Goal: Submit feedback/report problem: Submit feedback/report problem

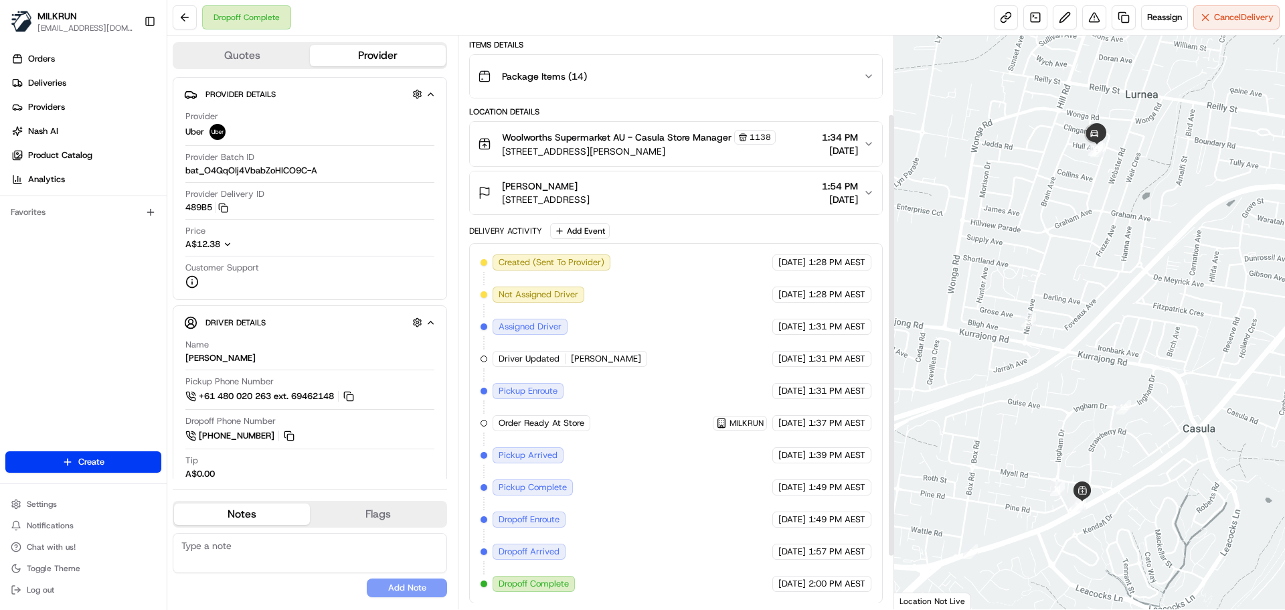
scroll to position [169, 0]
click at [1093, 14] on button at bounding box center [1094, 17] width 24 height 24
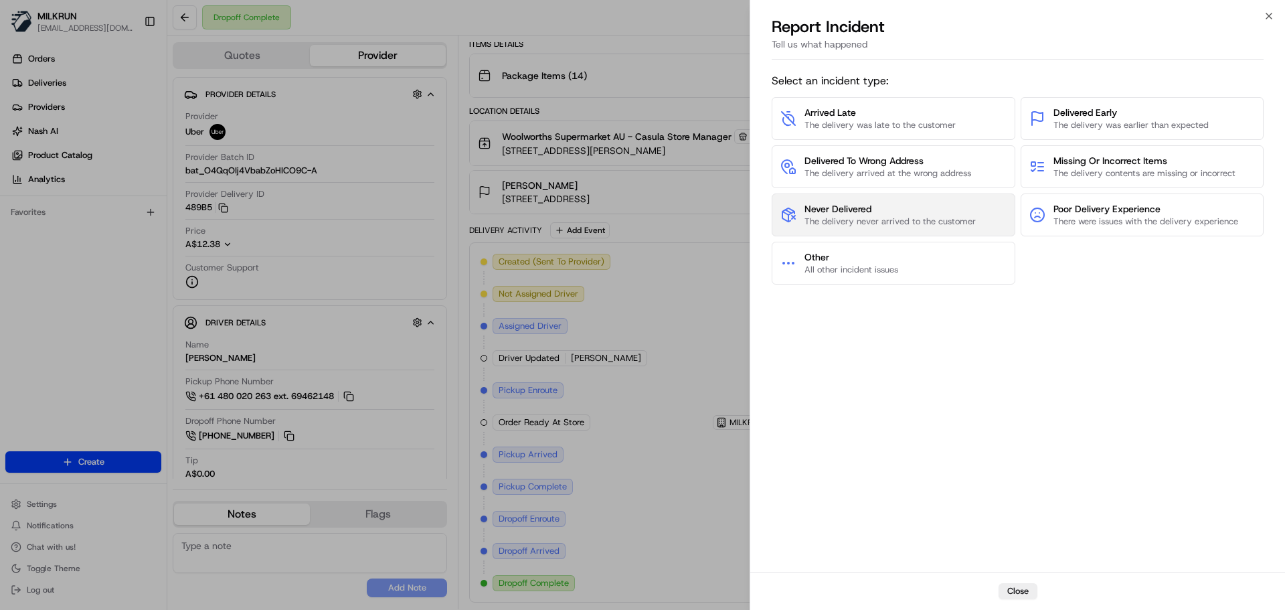
click at [870, 209] on span "Never Delivered" at bounding box center [889, 208] width 171 height 13
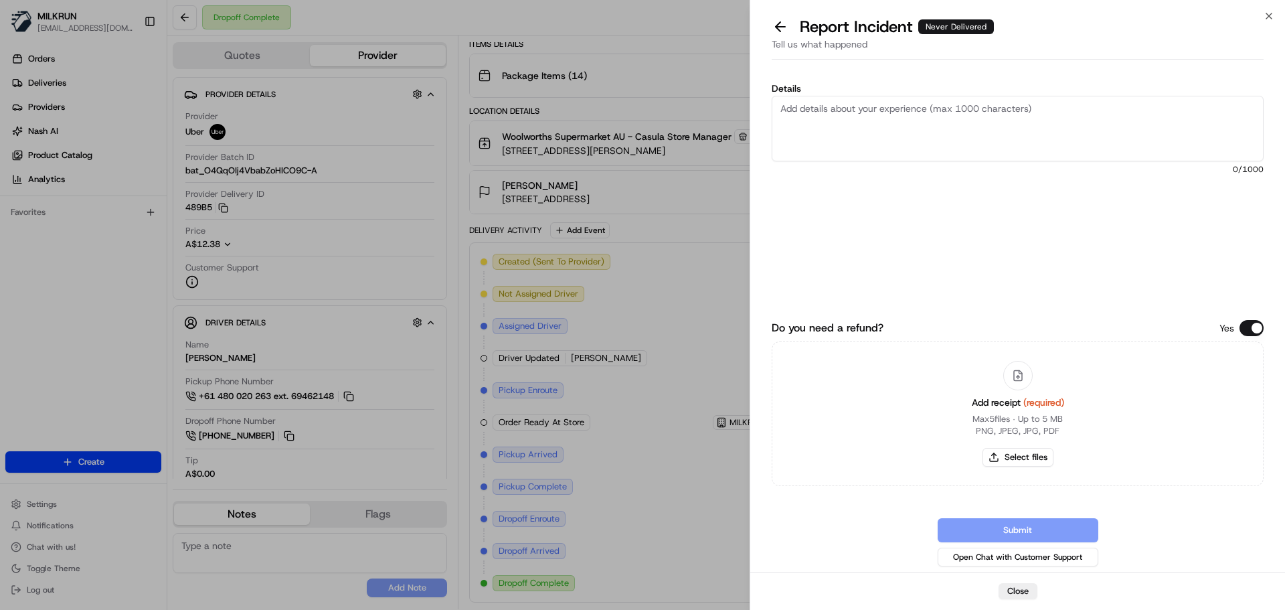
click at [875, 134] on textarea "Details" at bounding box center [1018, 129] width 492 height 66
type textarea "Customer did not receive their order and I have spoken to UBER Support team and…"
click at [1026, 460] on button "Select files" at bounding box center [1017, 457] width 71 height 19
type input "C:\fakepath\Alexia invoice.png"
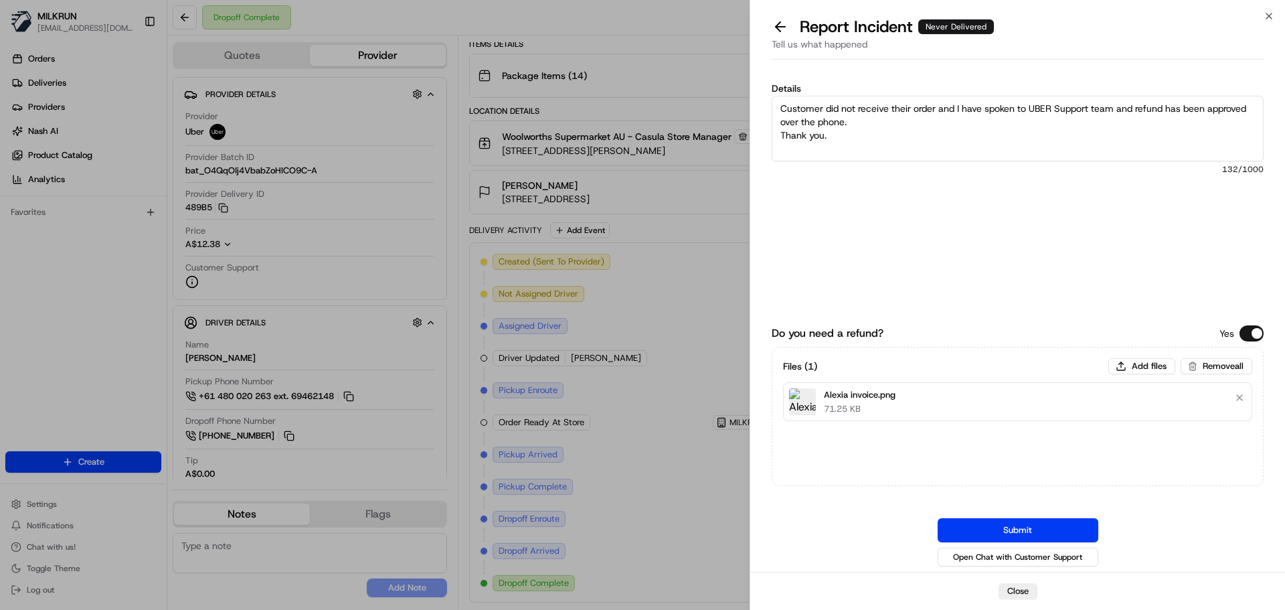
click at [1026, 525] on button "Submit" at bounding box center [1018, 530] width 161 height 24
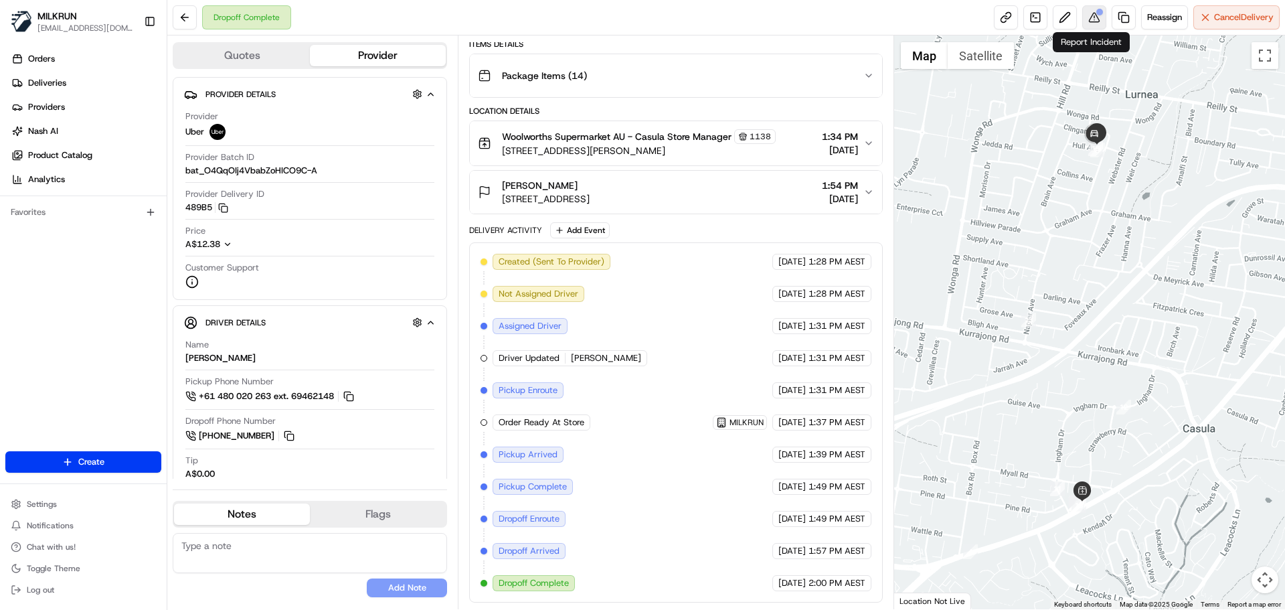
click at [1096, 13] on div at bounding box center [1099, 12] width 7 height 7
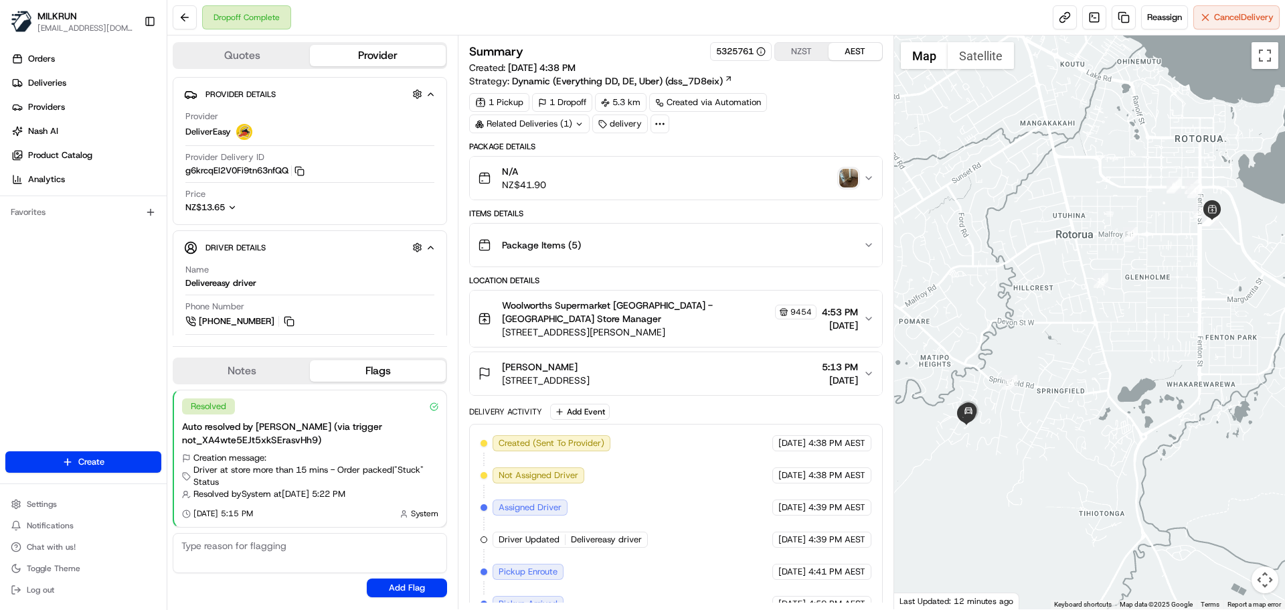
drag, startPoint x: 806, startPoint y: 48, endPoint x: 801, endPoint y: 62, distance: 14.2
click at [806, 49] on button "NZST" at bounding box center [802, 51] width 54 height 17
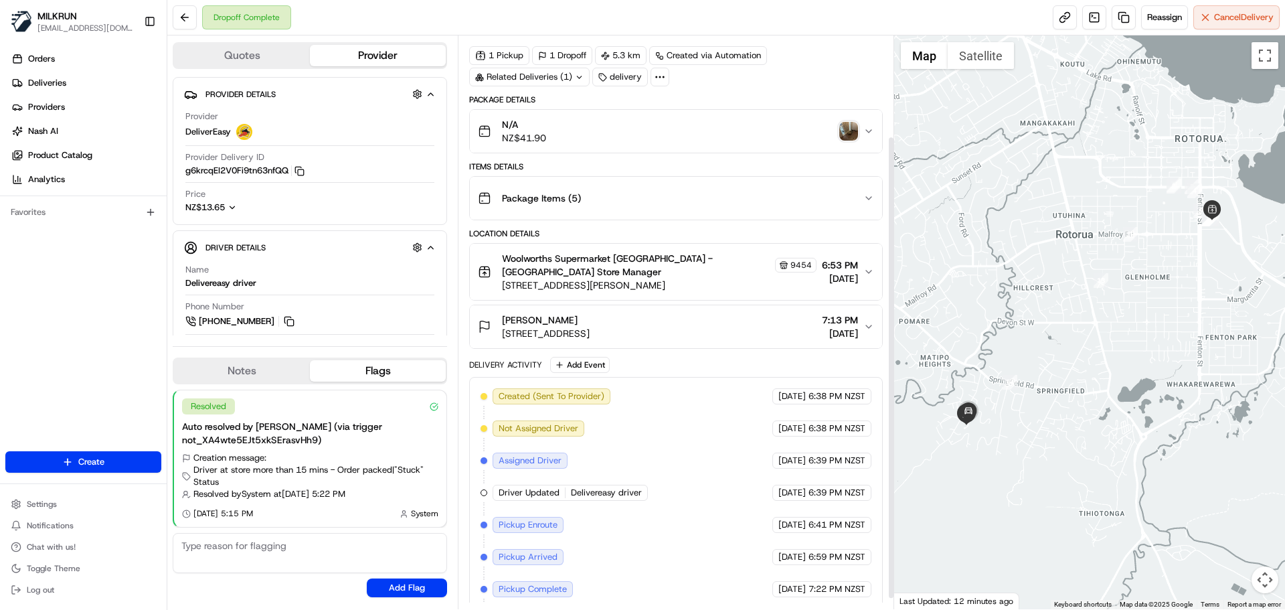
scroll to position [137, 0]
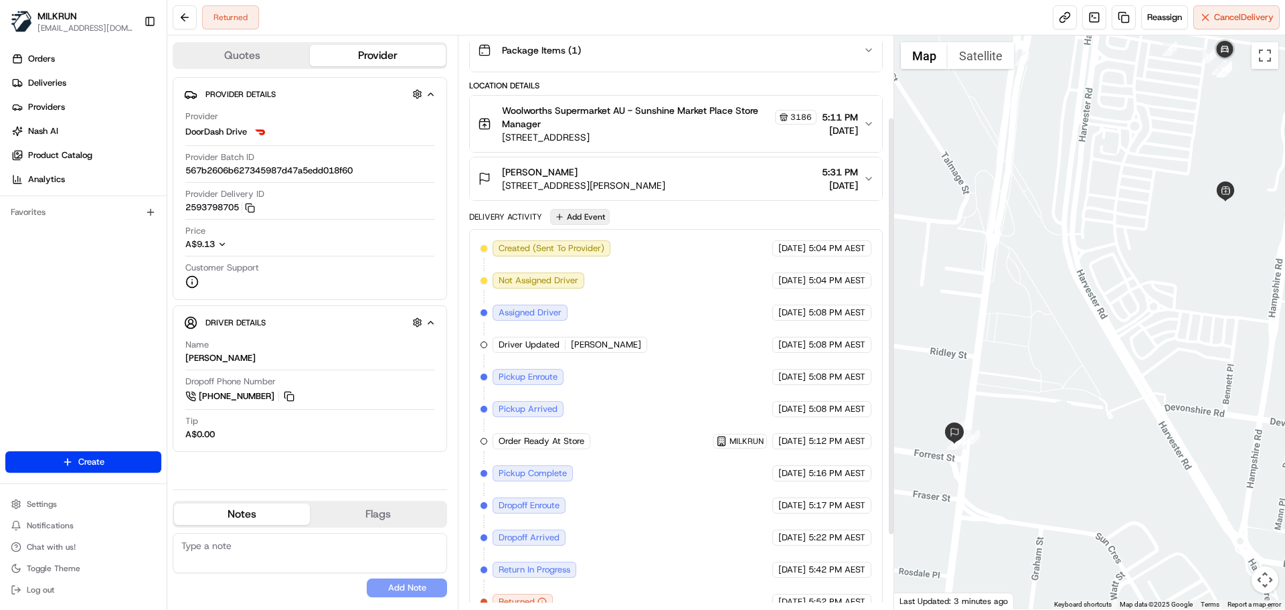
scroll to position [213, 0]
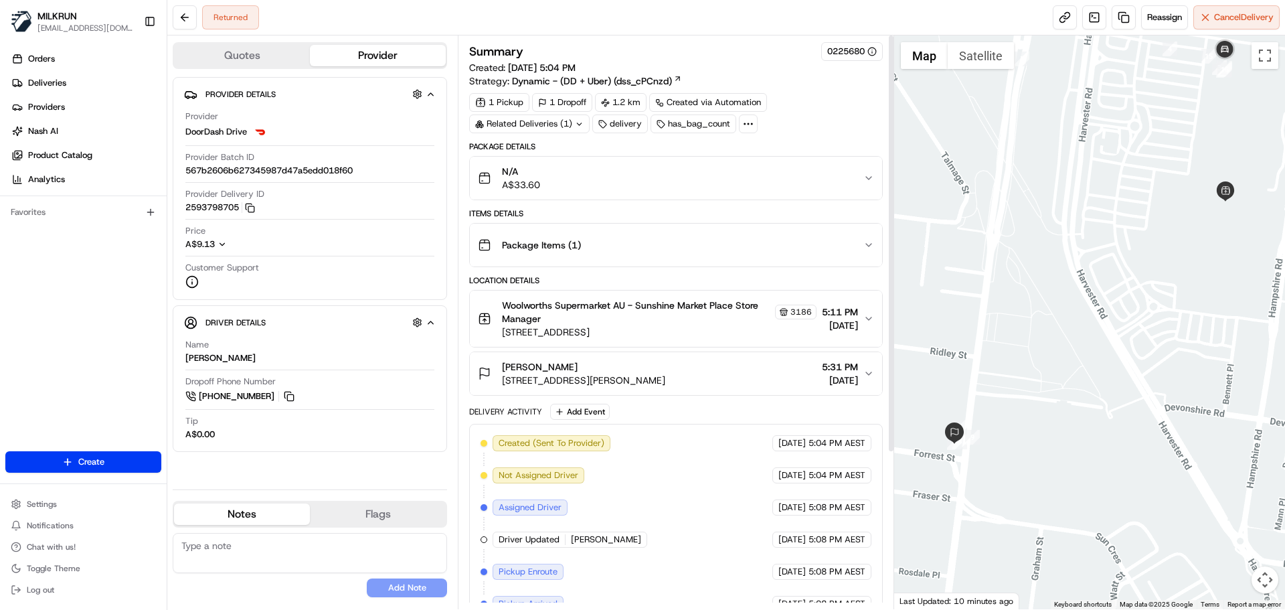
click at [872, 365] on button "Boris Nguyen Unit 5/117 Anderson Rd, Albion, VIC 3020, AU 5:31 PM 19/08/2025" at bounding box center [676, 373] width 412 height 43
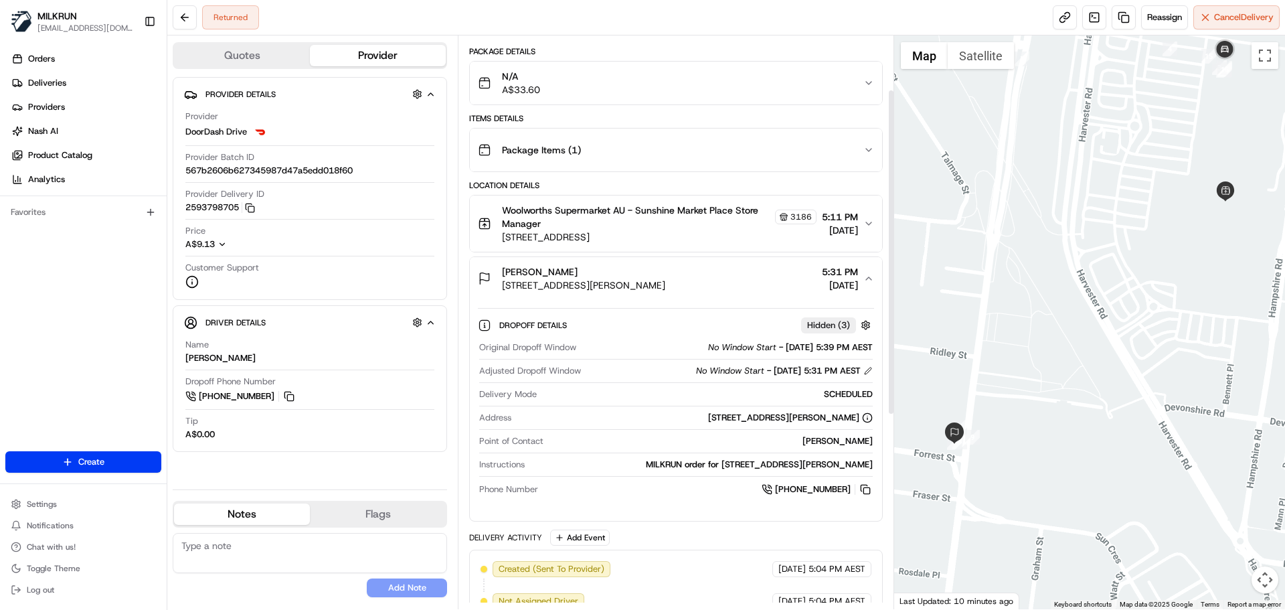
scroll to position [134, 0]
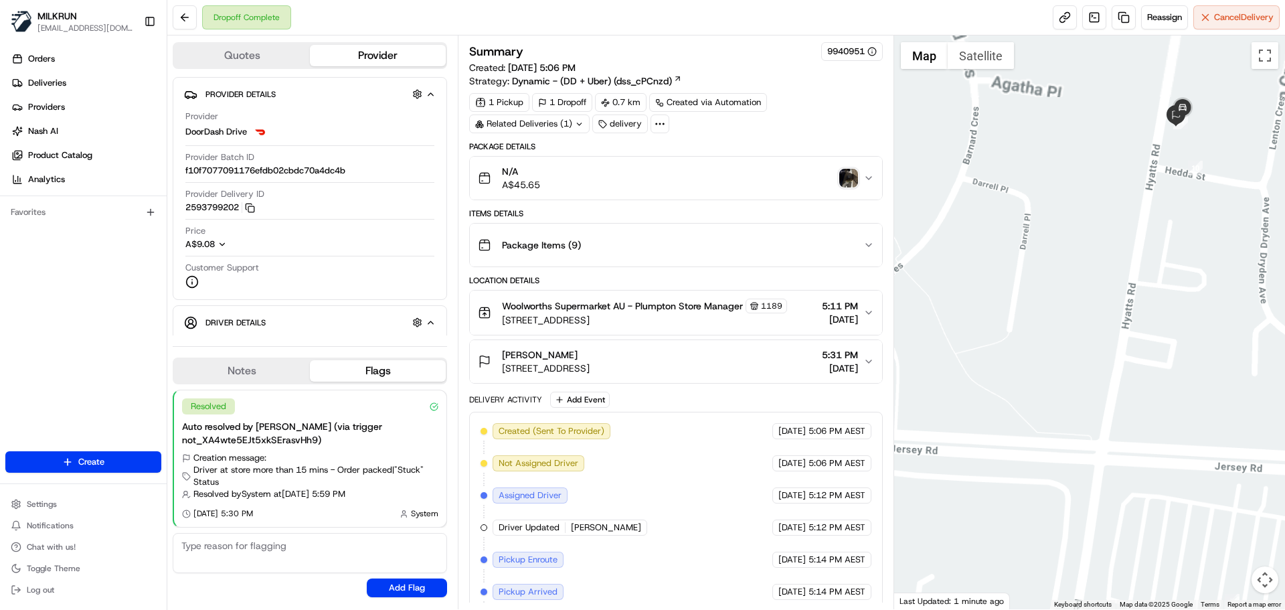
drag, startPoint x: 975, startPoint y: 262, endPoint x: 972, endPoint y: 284, distance: 22.9
click at [954, 299] on div at bounding box center [1089, 321] width 391 height 573
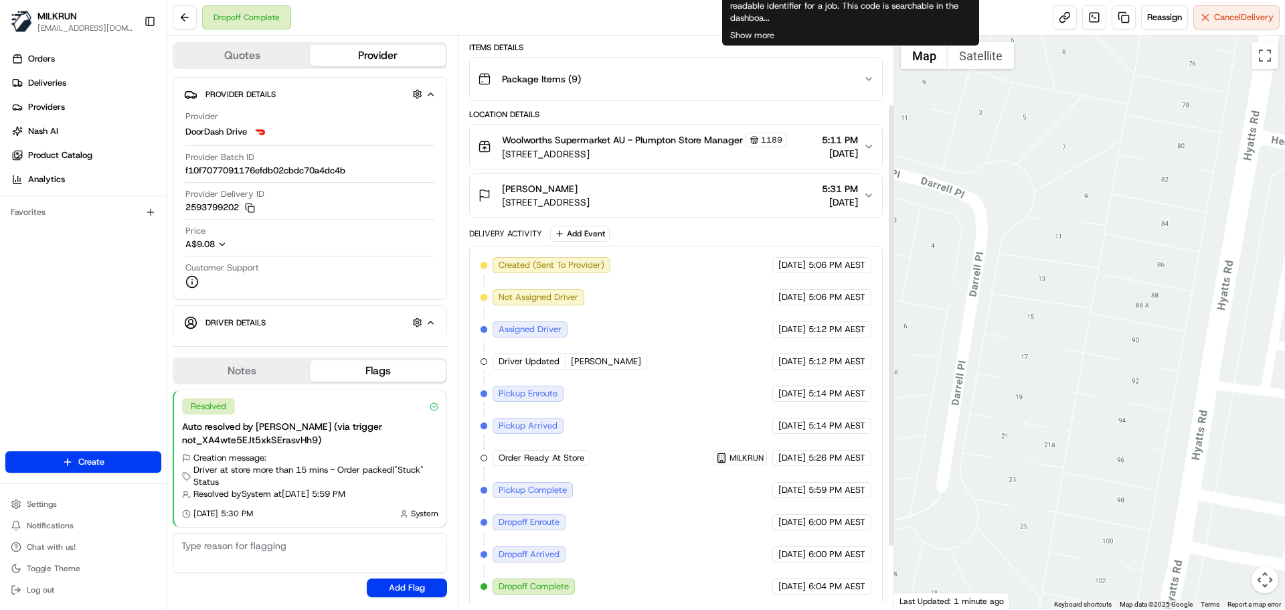
scroll to position [169, 0]
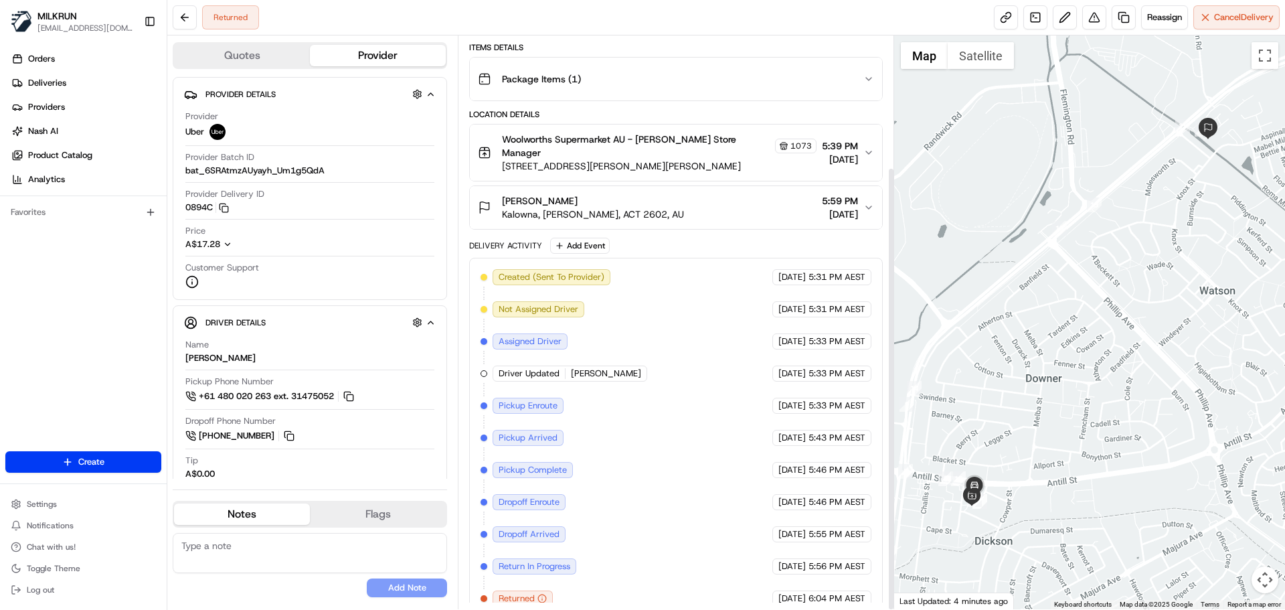
scroll to position [169, 0]
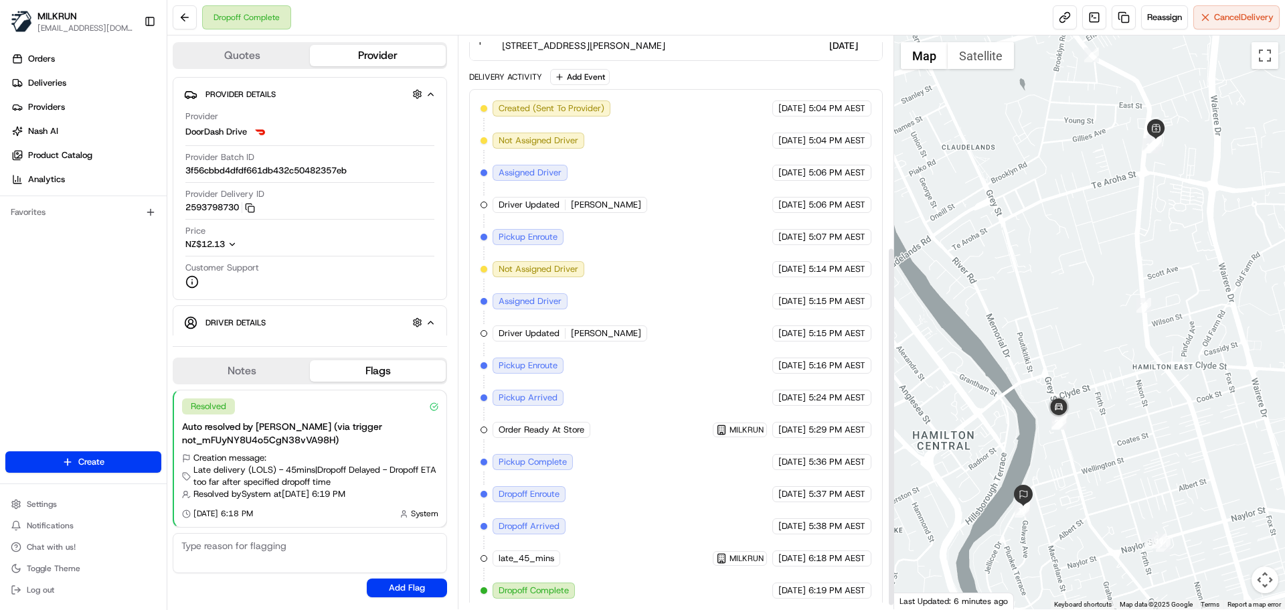
scroll to position [342, 0]
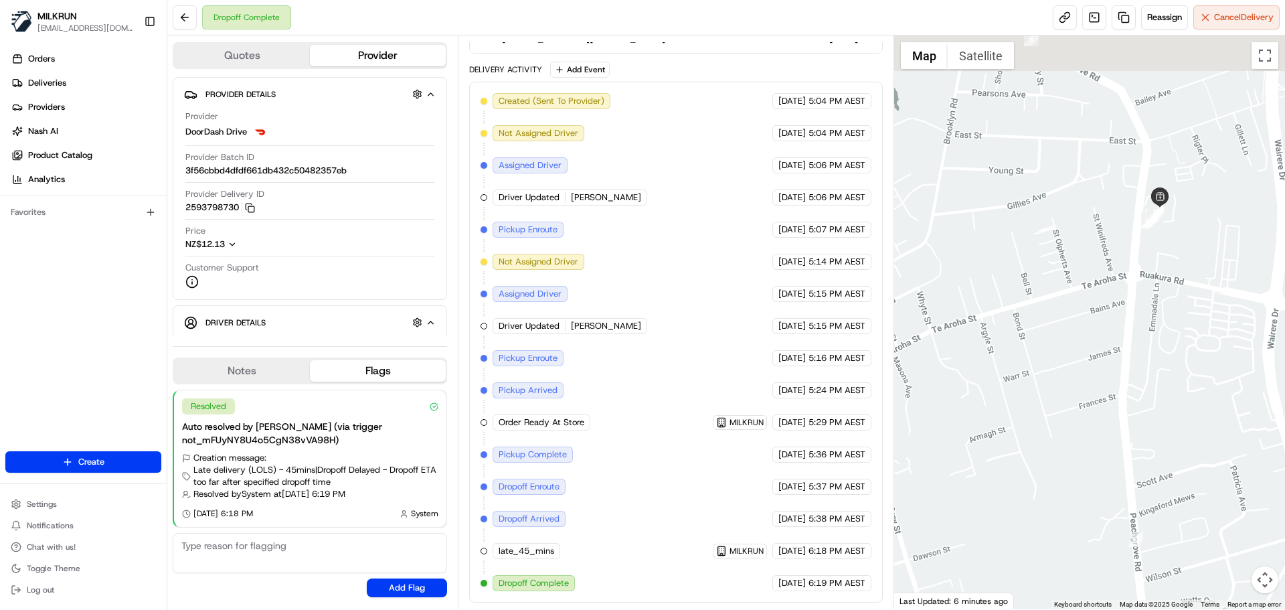
drag, startPoint x: 1103, startPoint y: 226, endPoint x: 983, endPoint y: 195, distance: 124.5
click at [1090, 358] on div at bounding box center [1089, 321] width 391 height 573
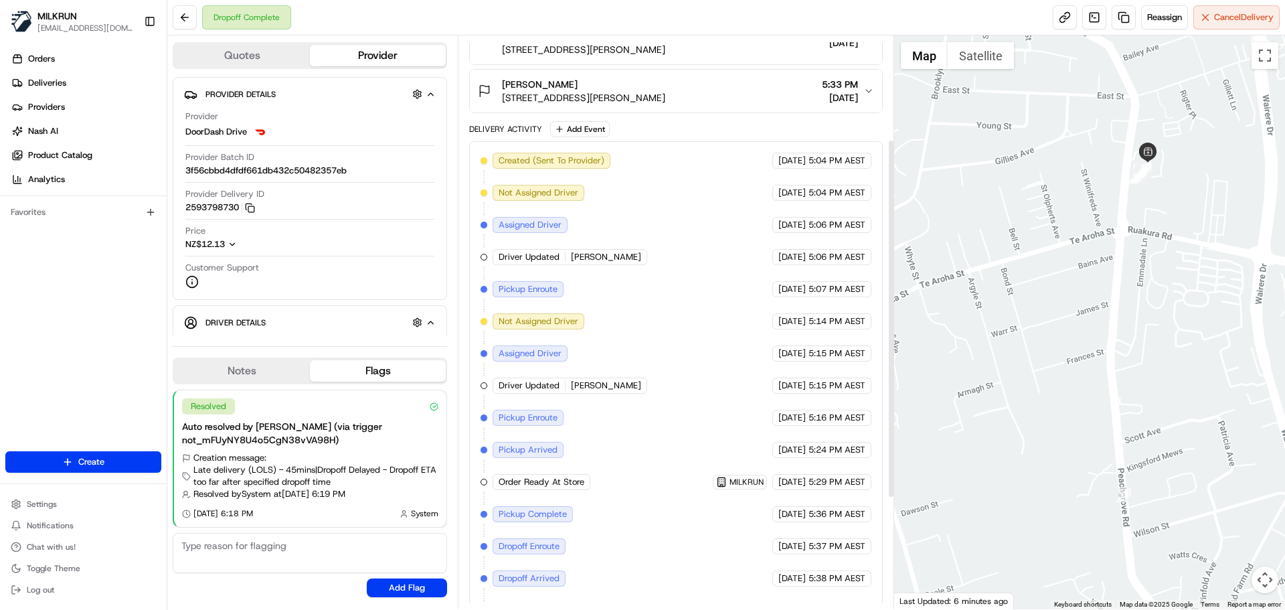
scroll to position [0, 0]
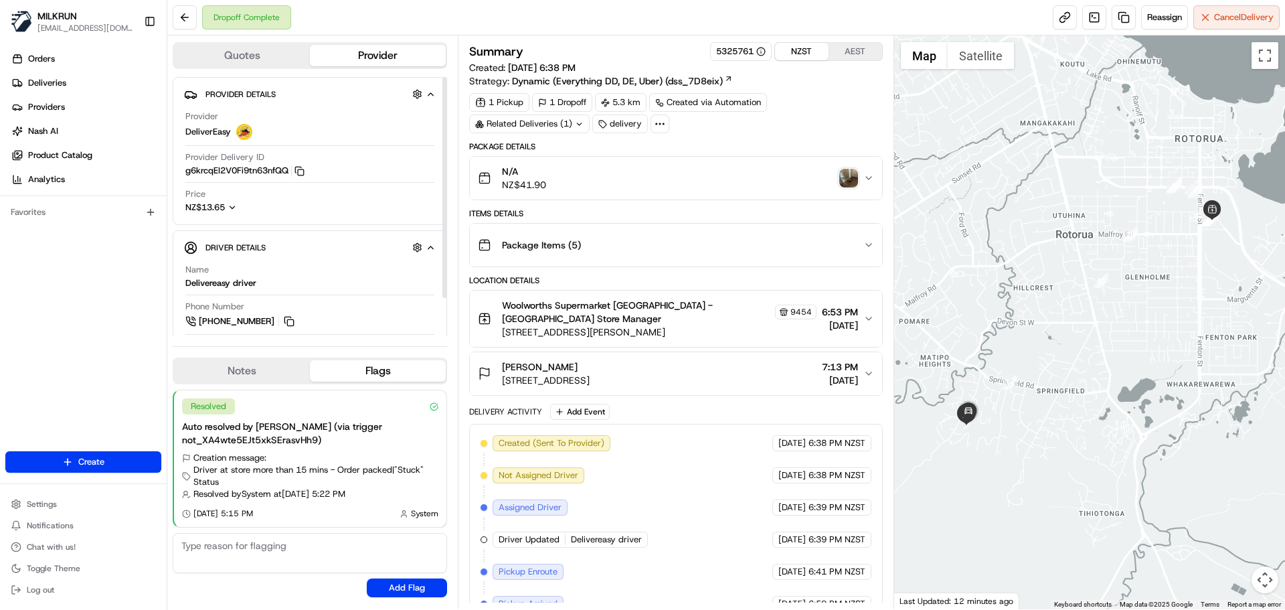
scroll to position [137, 0]
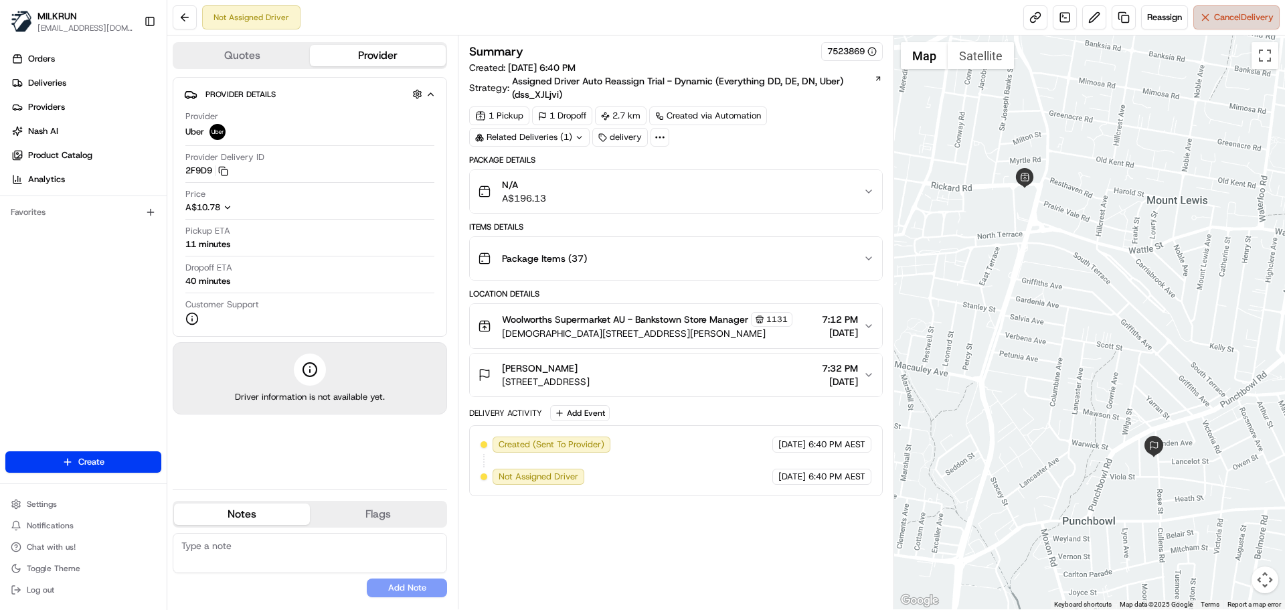
click at [1231, 14] on span "Cancel Delivery" at bounding box center [1244, 17] width 60 height 12
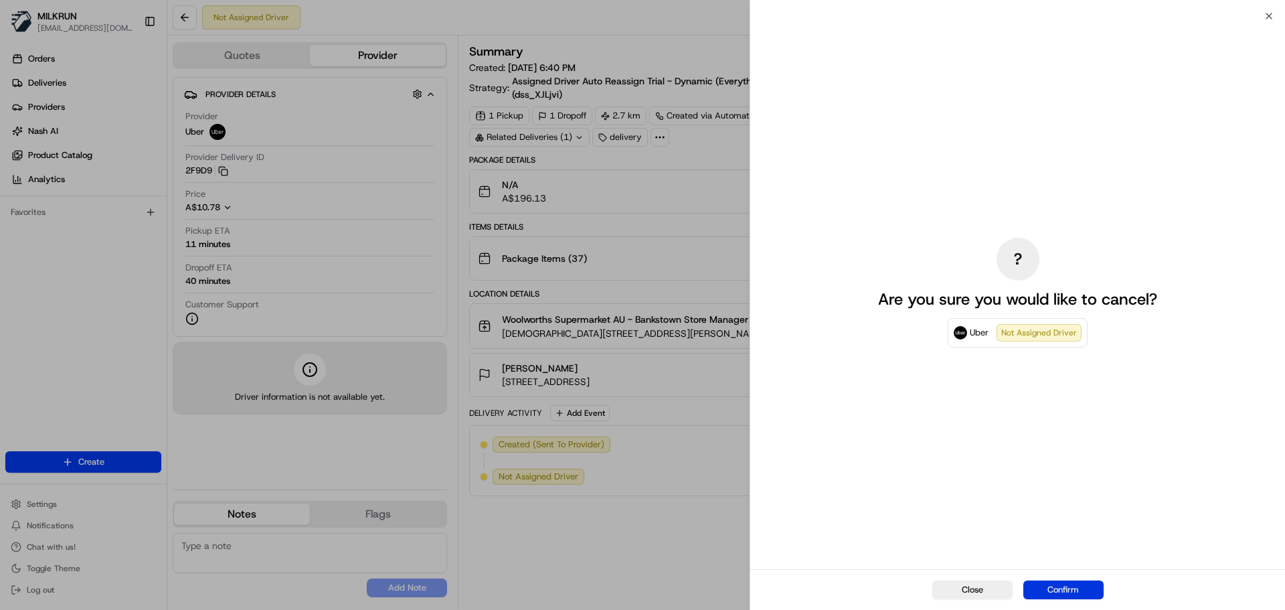
click at [1069, 590] on button "Confirm" at bounding box center [1063, 589] width 80 height 19
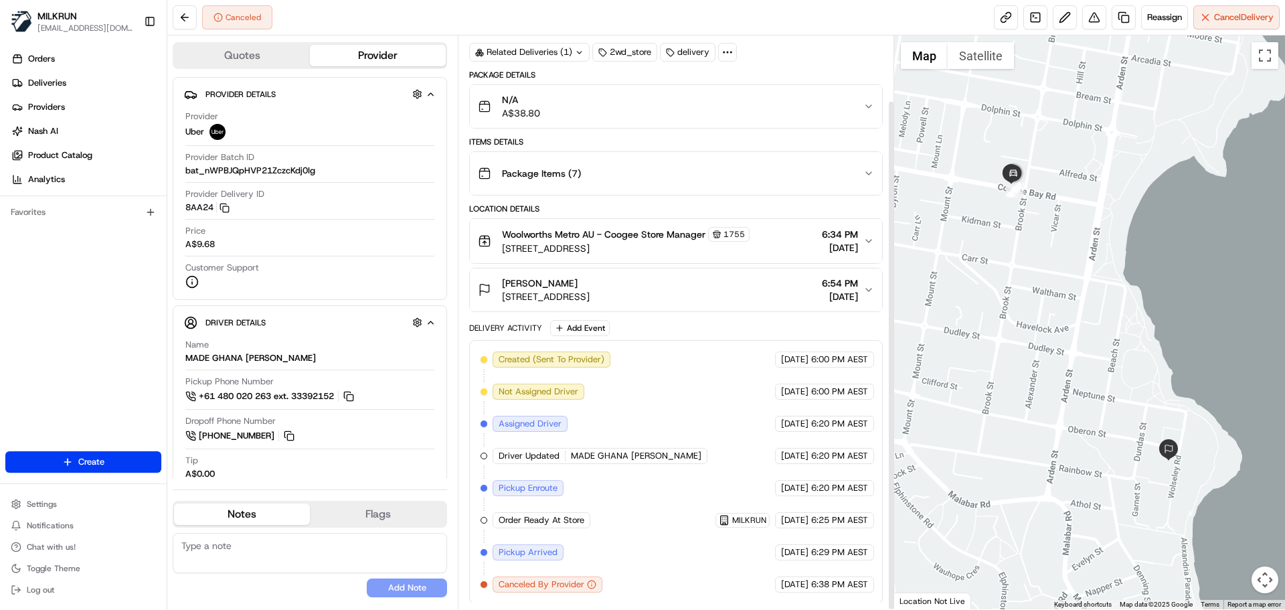
scroll to position [73, 0]
click at [1153, 9] on button "Reassign" at bounding box center [1164, 17] width 47 height 24
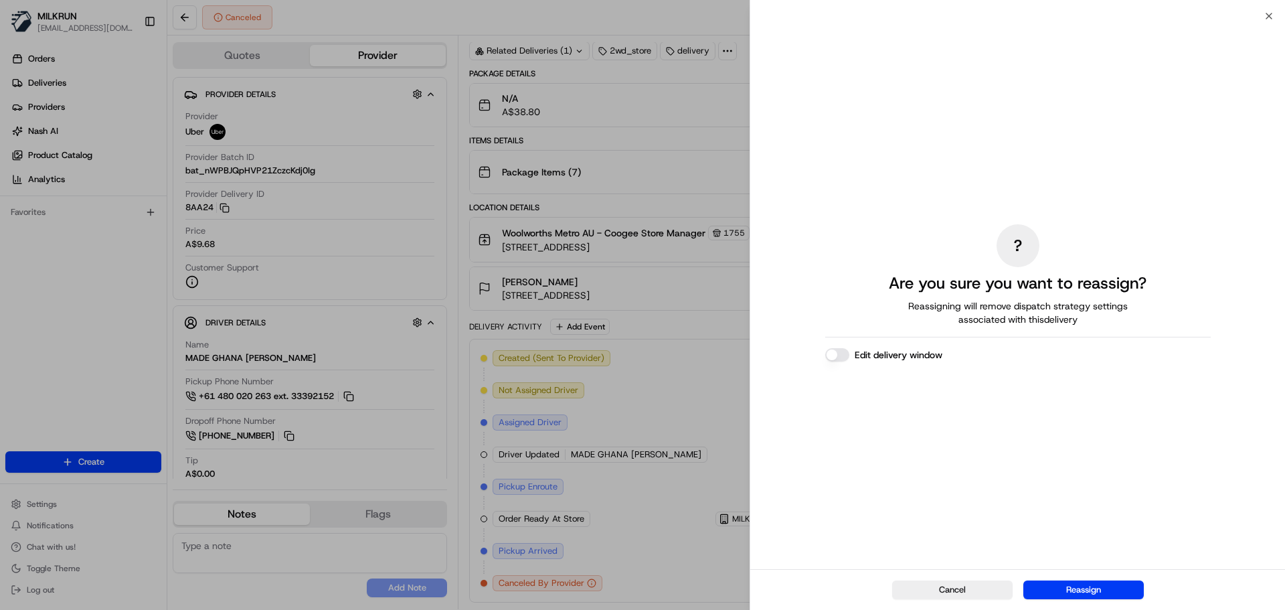
click at [1105, 589] on button "Reassign" at bounding box center [1083, 589] width 120 height 19
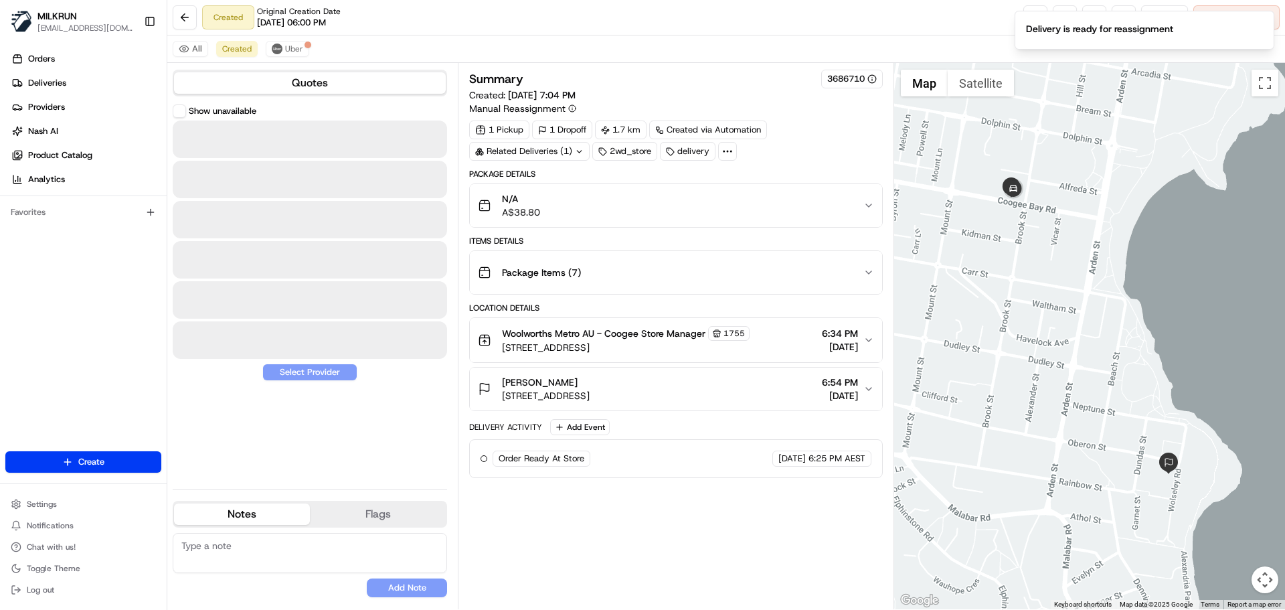
scroll to position [0, 0]
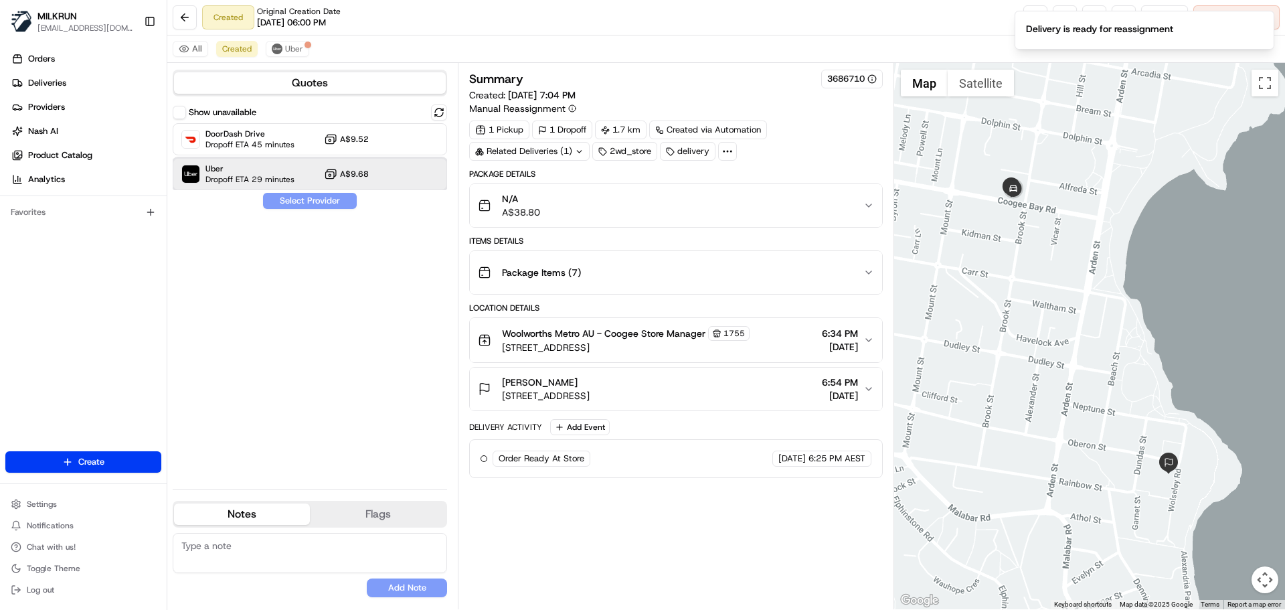
drag, startPoint x: 251, startPoint y: 186, endPoint x: 262, endPoint y: 180, distance: 12.3
click at [254, 184] on div "Uber Dropoff ETA 29 minutes A$9.68" at bounding box center [310, 174] width 274 height 32
drag, startPoint x: 319, startPoint y: 204, endPoint x: 345, endPoint y: 197, distance: 26.9
click at [321, 203] on button "Assign Provider" at bounding box center [309, 201] width 95 height 16
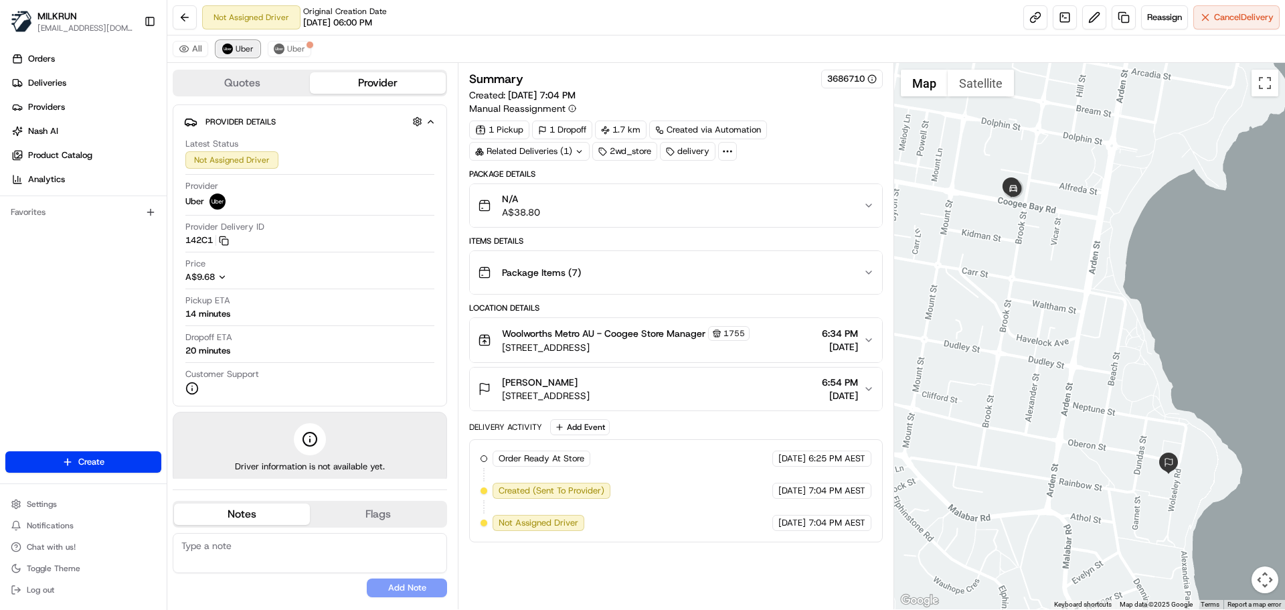
click at [239, 52] on span "Uber" at bounding box center [245, 48] width 18 height 11
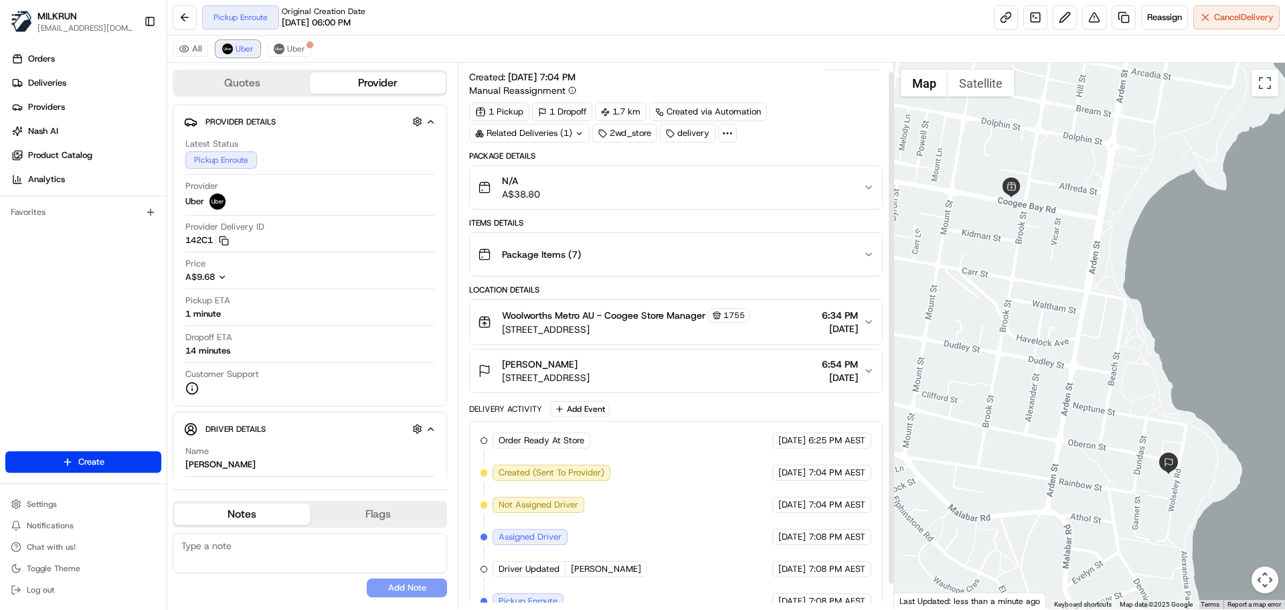
scroll to position [36, 0]
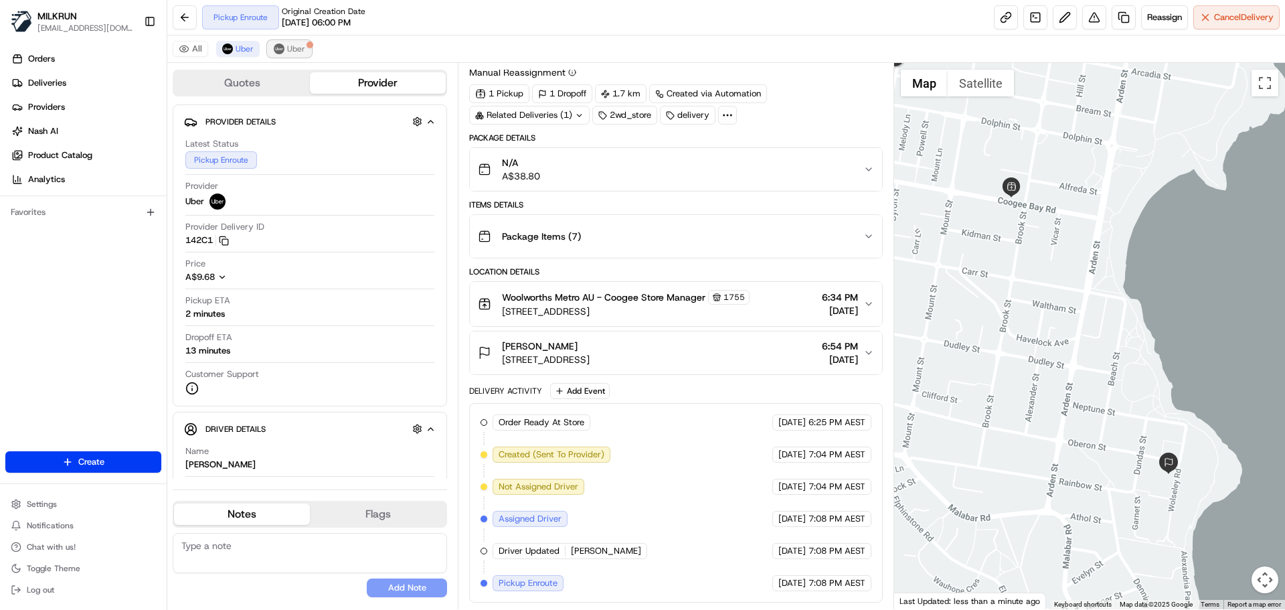
click at [293, 44] on span "Uber" at bounding box center [296, 48] width 18 height 11
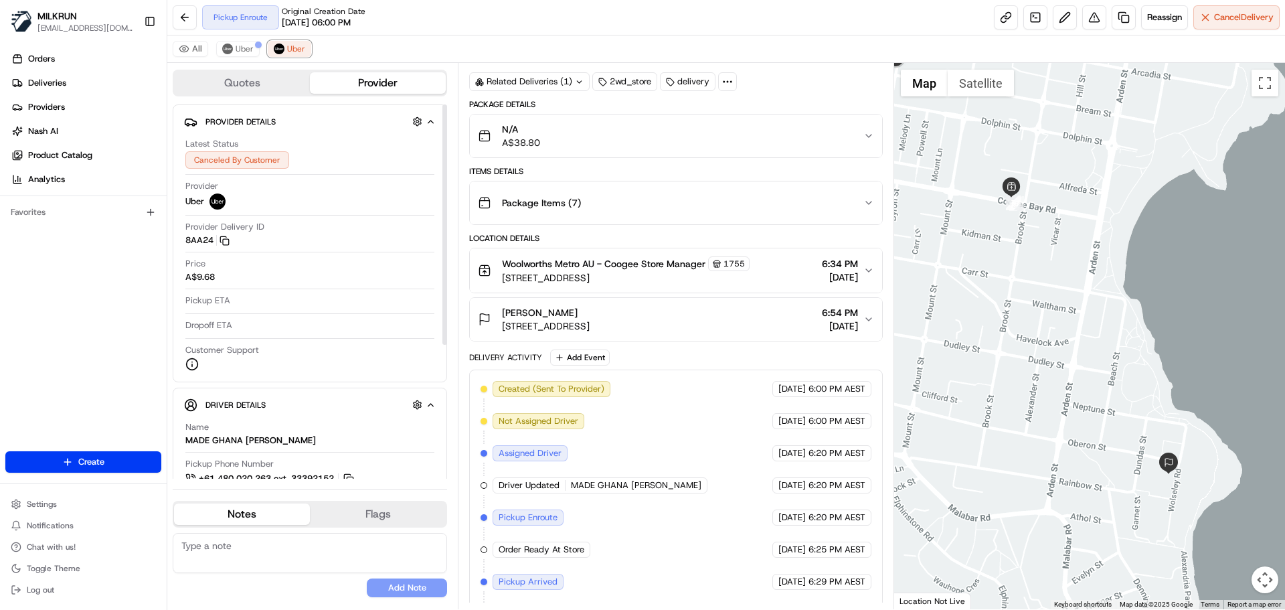
scroll to position [100, 0]
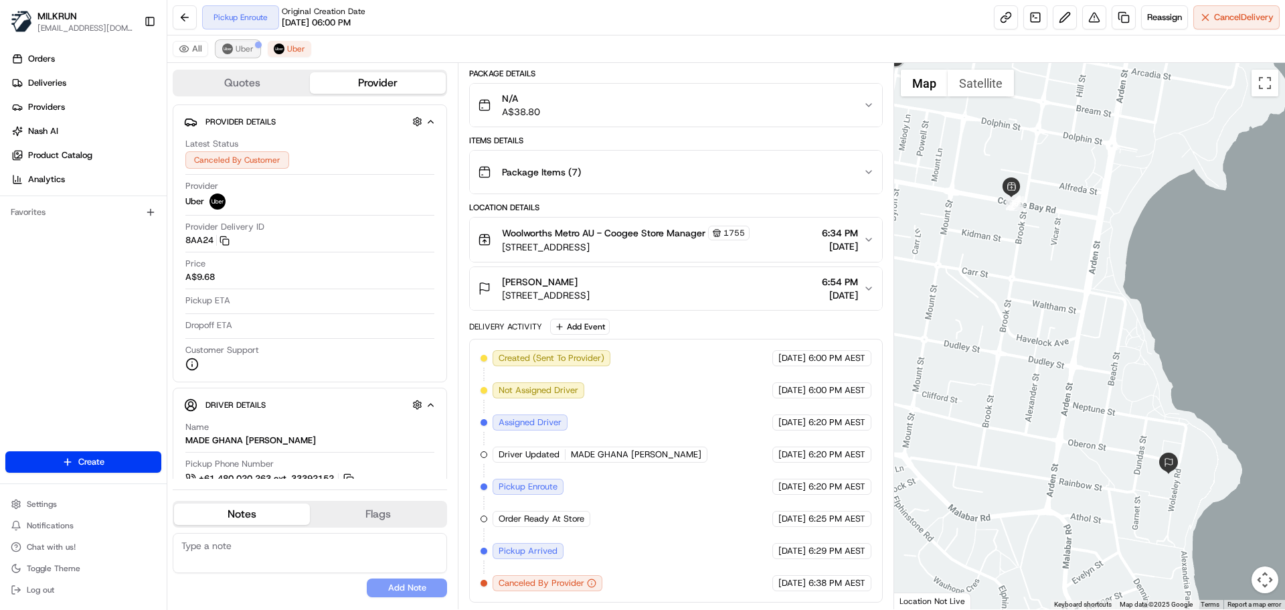
click at [248, 47] on span "Uber" at bounding box center [245, 48] width 18 height 11
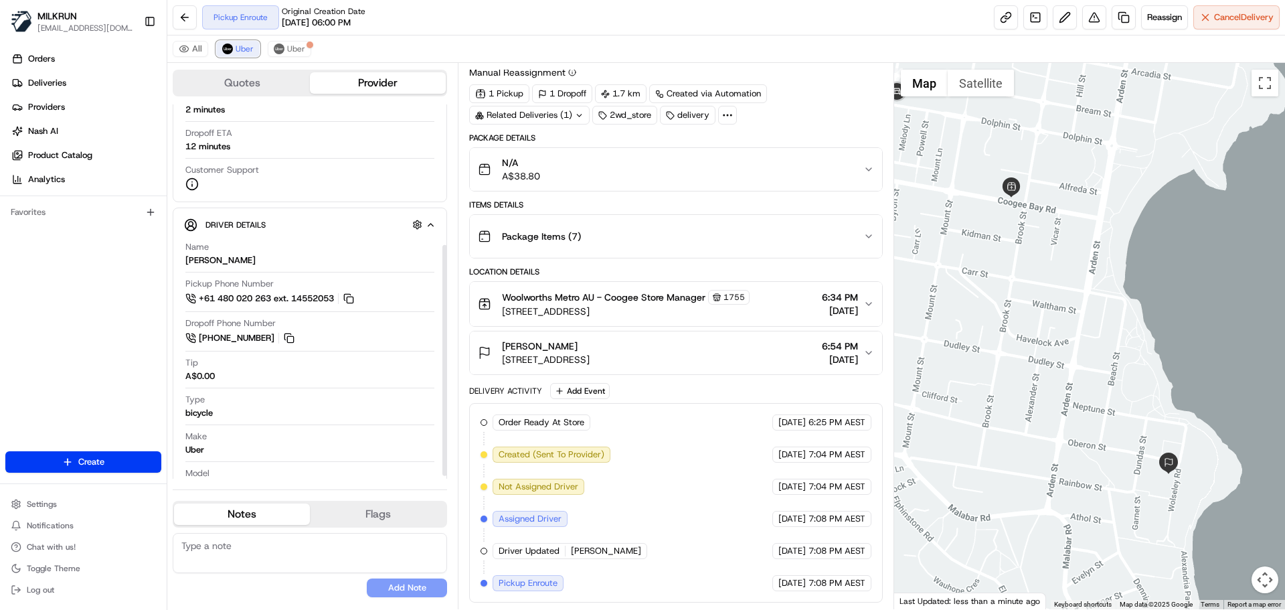
scroll to position [232, 0]
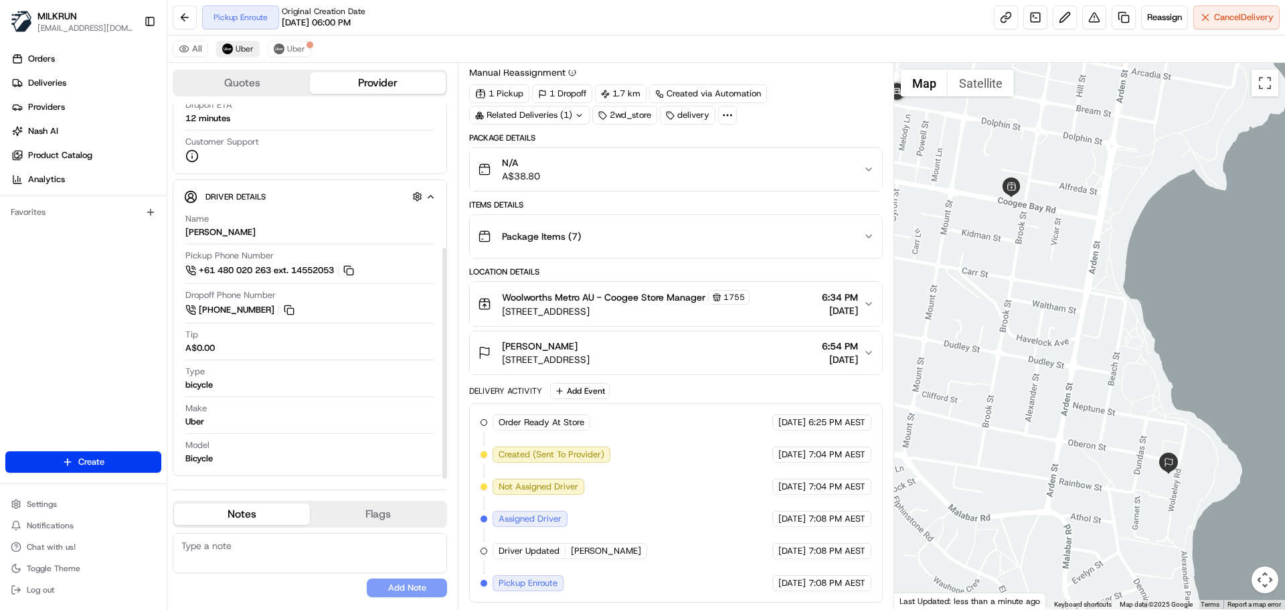
click at [232, 43] on div "All Uber Uber" at bounding box center [726, 48] width 1118 height 27
click at [238, 48] on span "Uber" at bounding box center [245, 48] width 18 height 11
click at [1249, 17] on span "Cancel Delivery" at bounding box center [1244, 17] width 60 height 12
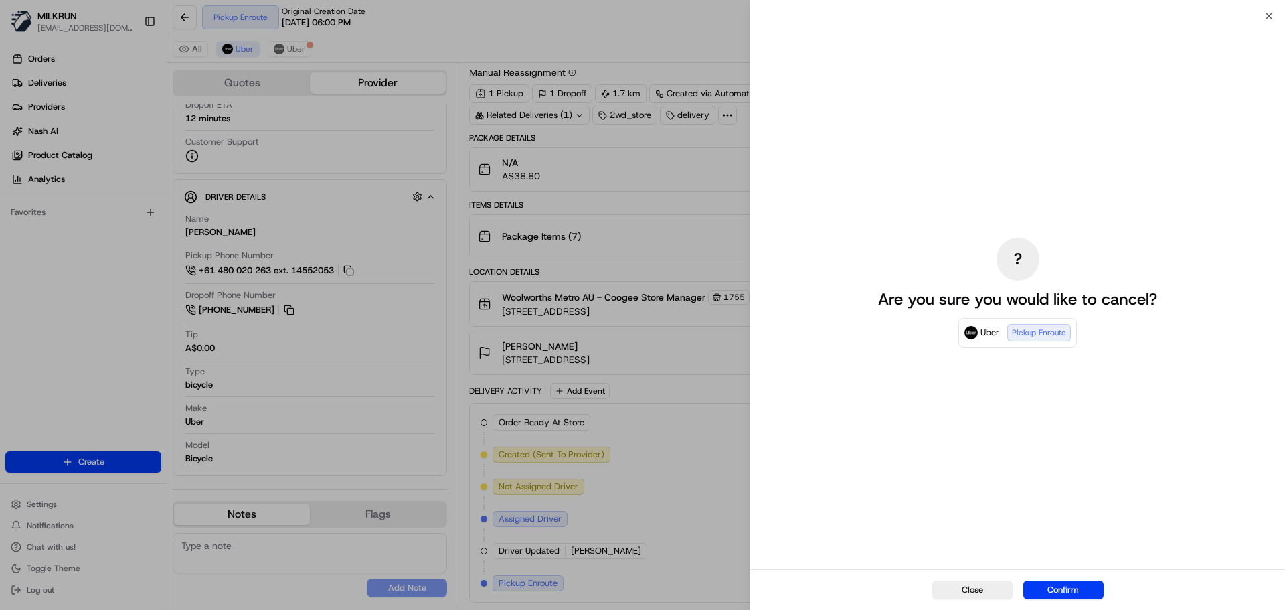
drag, startPoint x: 298, startPoint y: 79, endPoint x: 293, endPoint y: 60, distance: 19.5
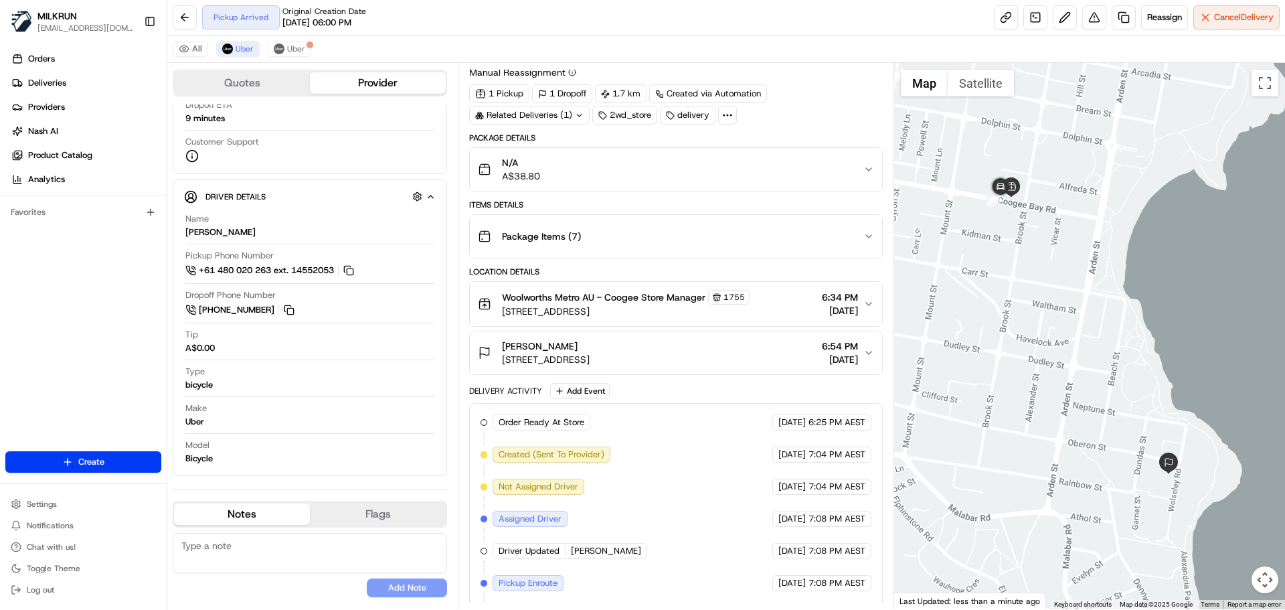
scroll to position [68, 0]
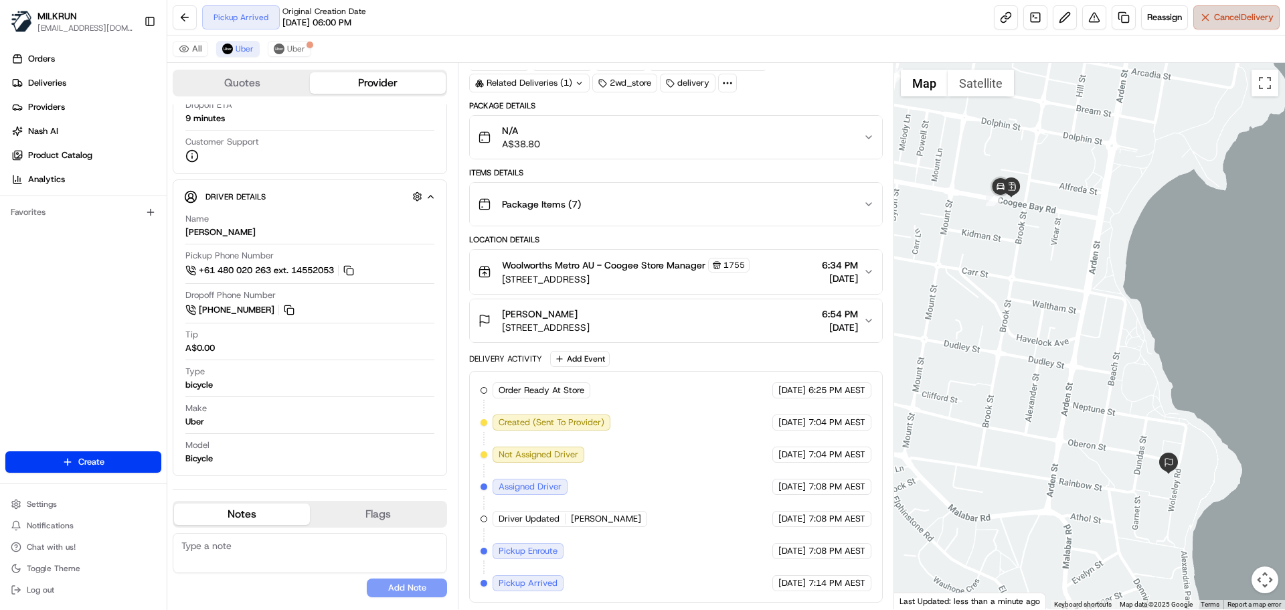
click at [1221, 13] on span "Cancel Delivery" at bounding box center [1244, 17] width 60 height 12
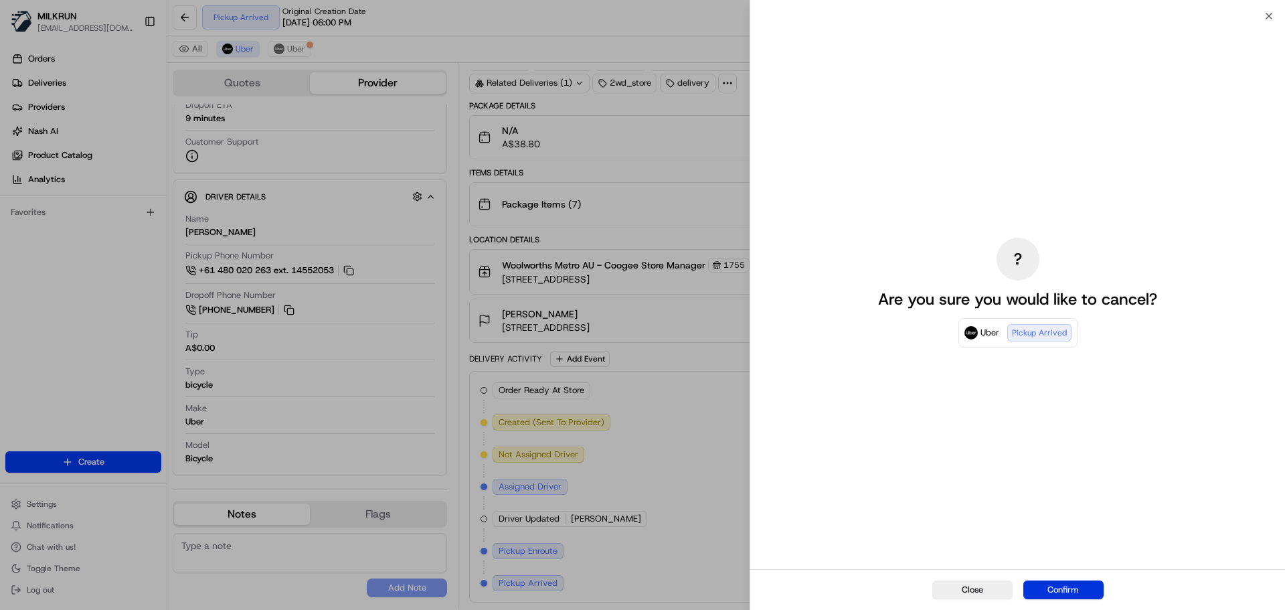
click at [1069, 590] on button "Confirm" at bounding box center [1063, 589] width 80 height 19
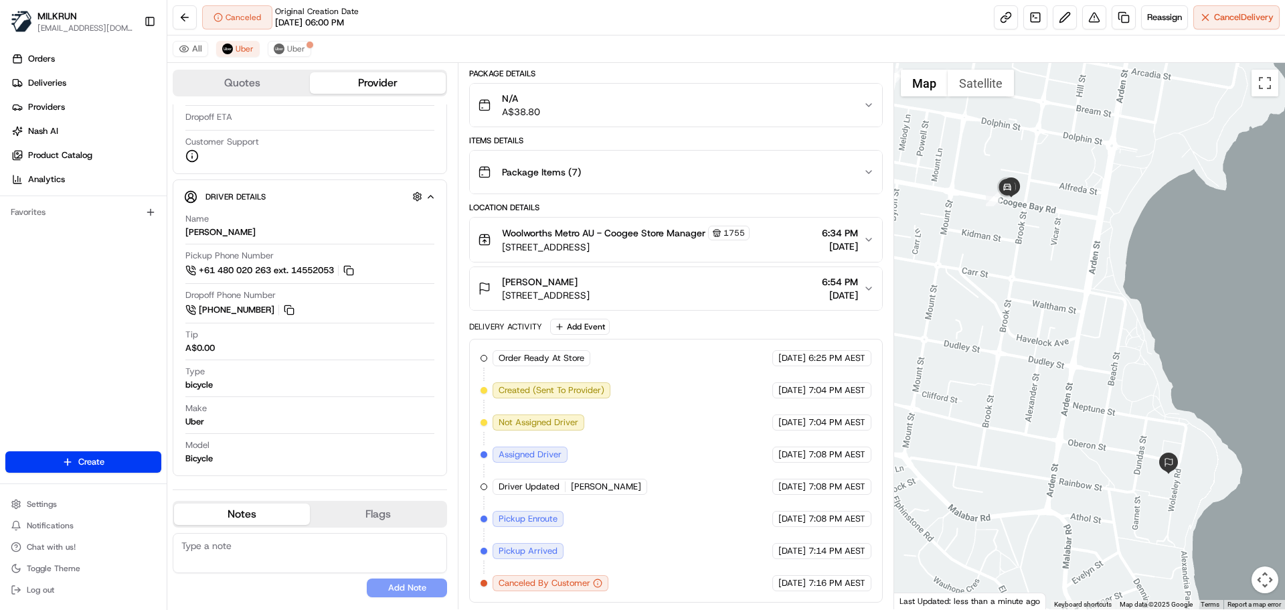
scroll to position [208, 0]
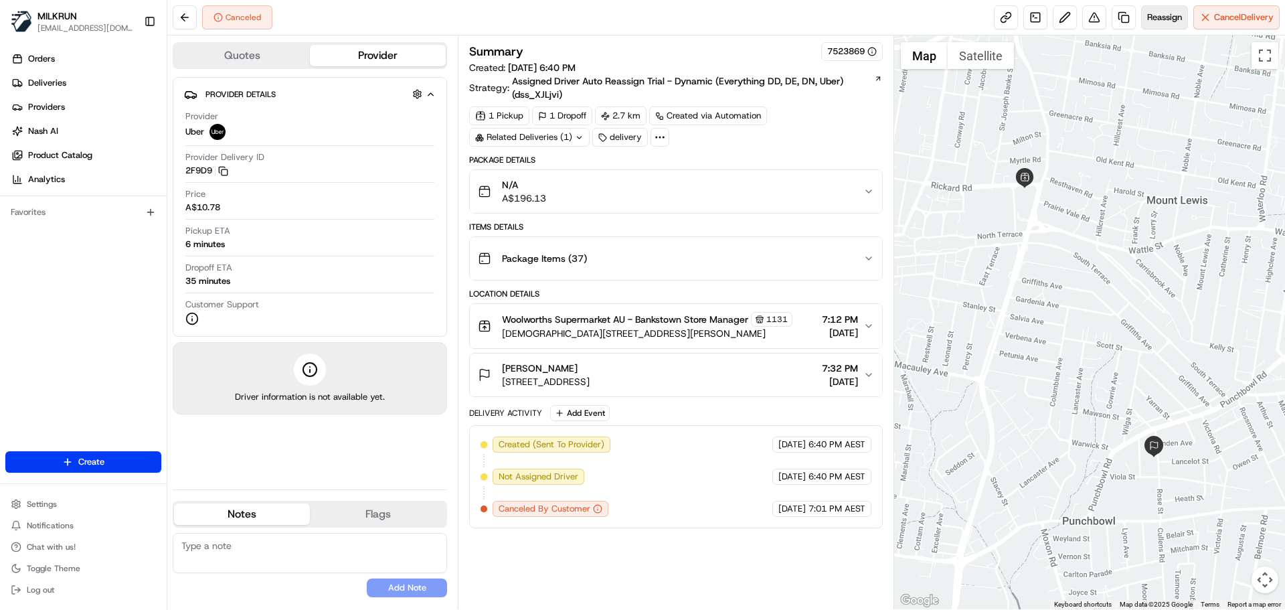
click at [1162, 15] on span "Reassign" at bounding box center [1164, 17] width 35 height 12
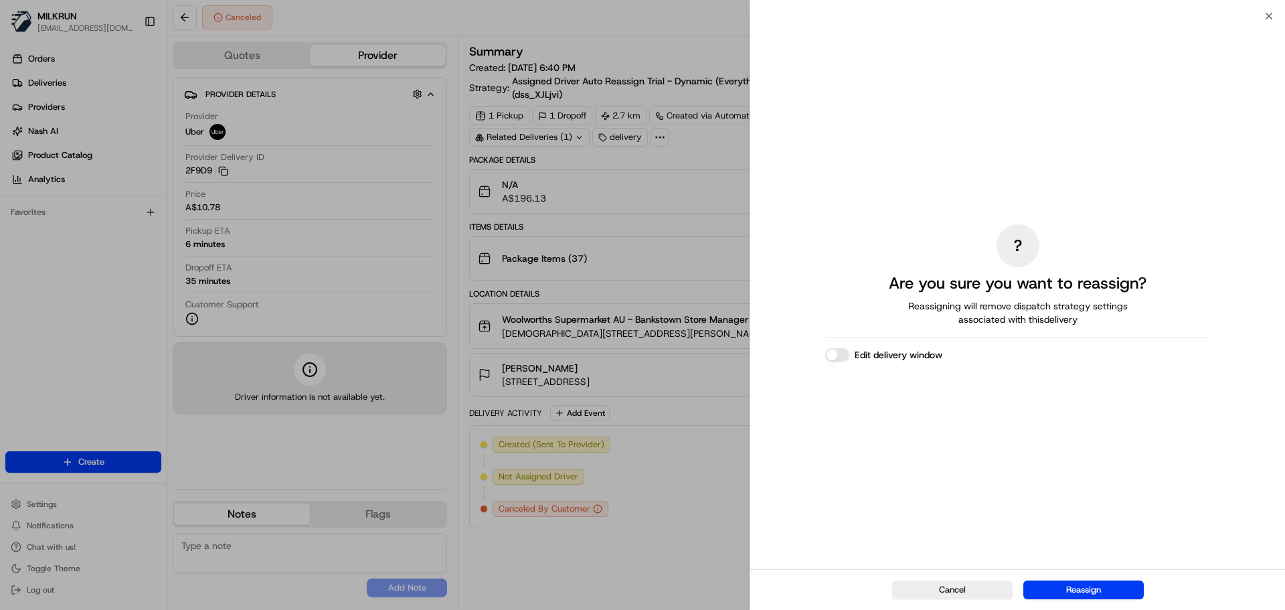
click at [1078, 604] on div "Cancel Reassign" at bounding box center [1017, 589] width 535 height 41
click at [1085, 586] on button "Reassign" at bounding box center [1083, 589] width 120 height 19
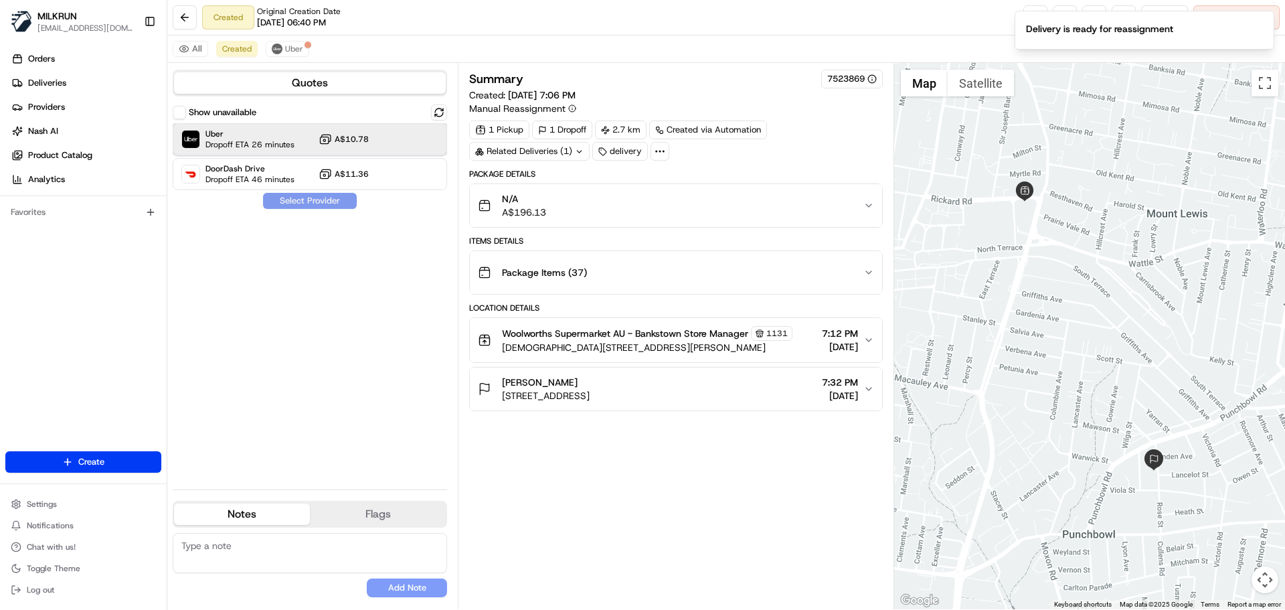
drag, startPoint x: 294, startPoint y: 135, endPoint x: 272, endPoint y: 193, distance: 62.9
click at [294, 135] on div "Uber Dropoff ETA 26 minutes A$10.78" at bounding box center [310, 139] width 274 height 32
click at [293, 196] on button "Assign Provider" at bounding box center [309, 201] width 95 height 16
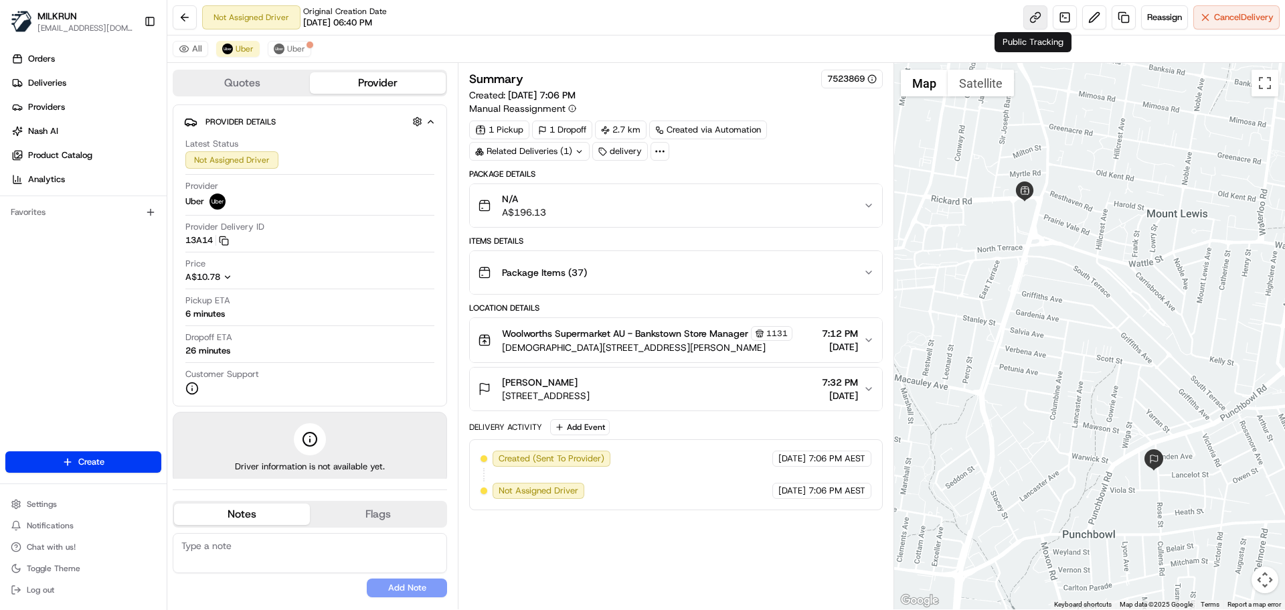
click at [1030, 17] on link at bounding box center [1035, 17] width 24 height 24
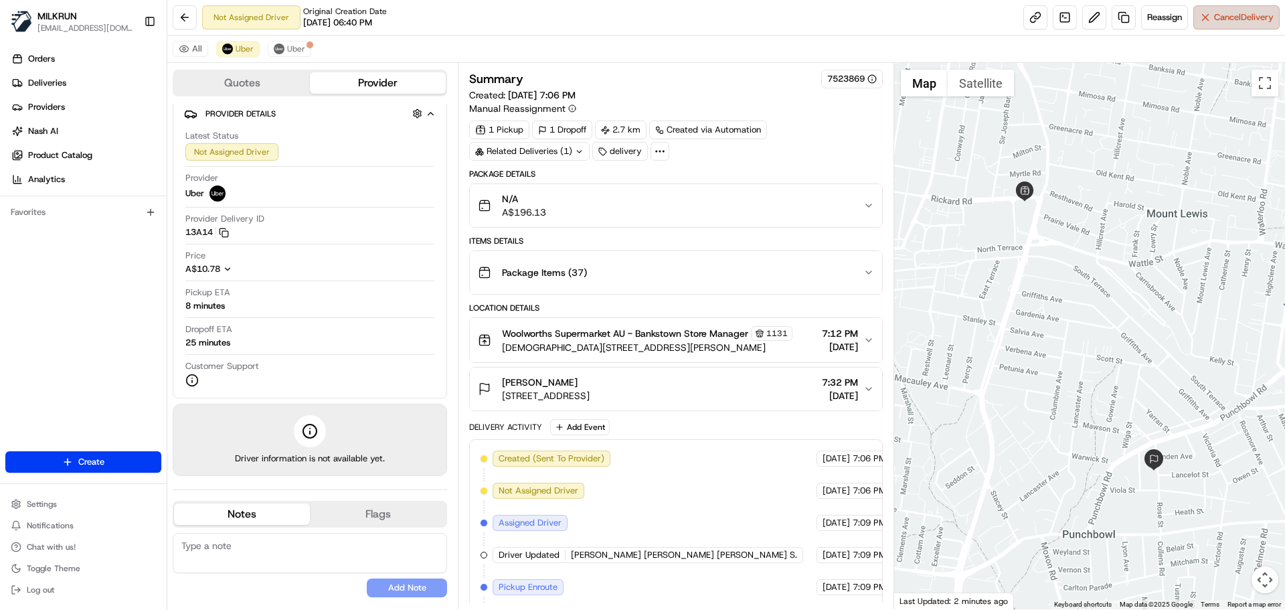
click at [1207, 15] on button "Cancel Delivery" at bounding box center [1236, 17] width 86 height 24
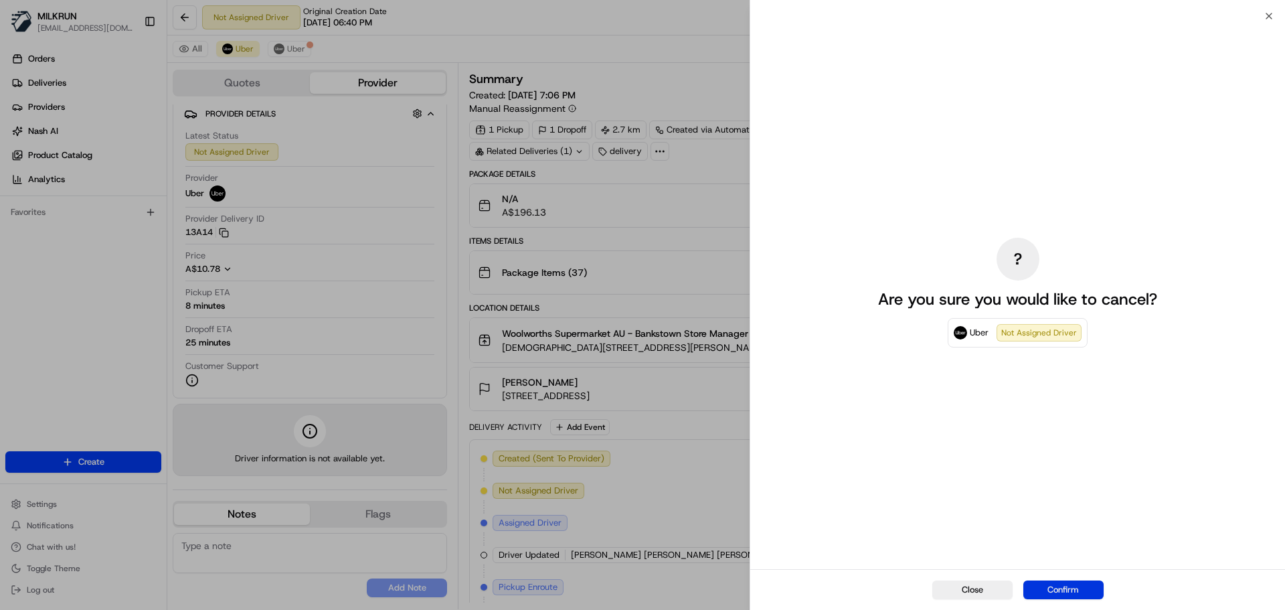
click at [1061, 587] on button "Confirm" at bounding box center [1063, 589] width 80 height 19
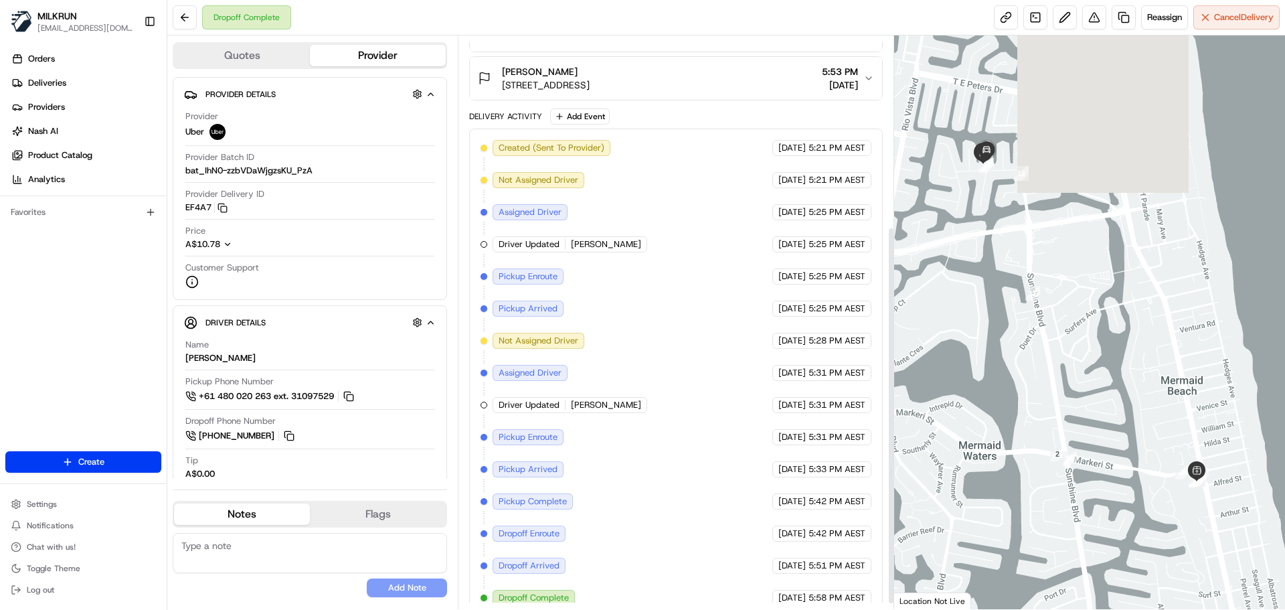
scroll to position [298, 0]
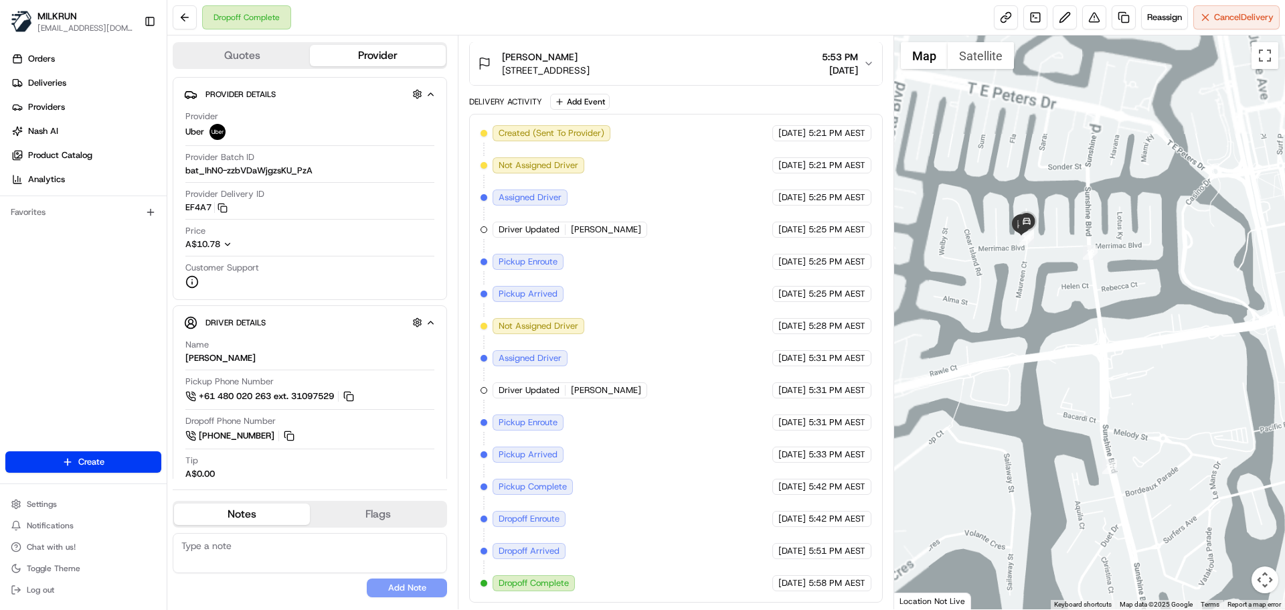
drag, startPoint x: 1008, startPoint y: 262, endPoint x: 1093, endPoint y: 429, distance: 187.6
click at [1093, 429] on div at bounding box center [1089, 321] width 391 height 573
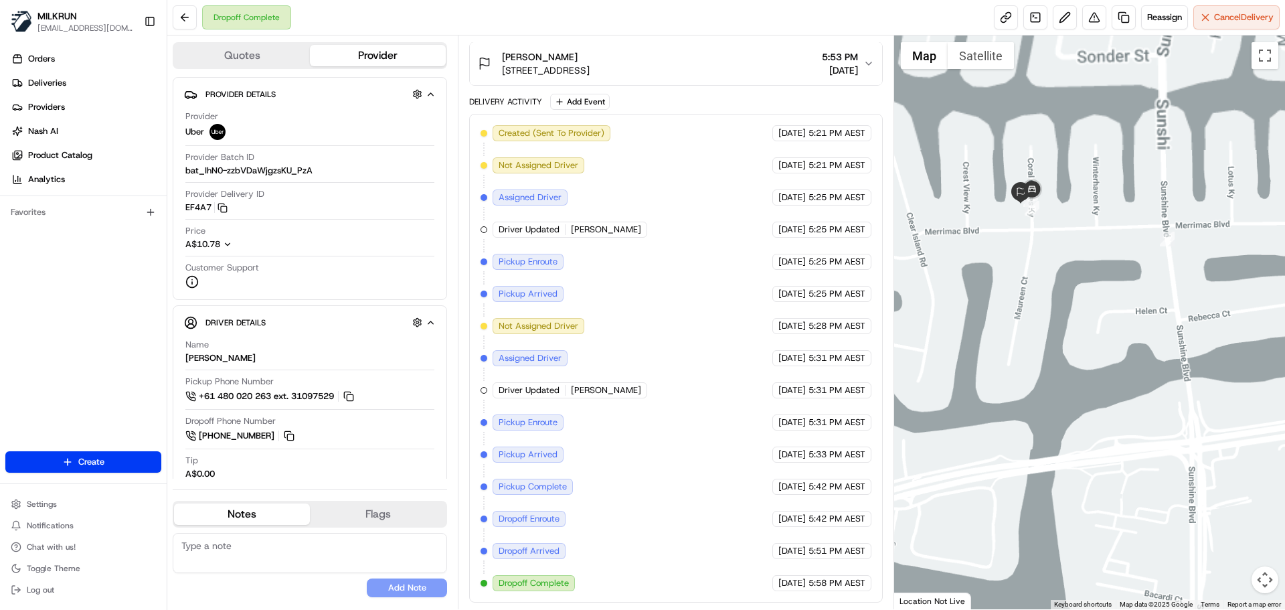
drag, startPoint x: 1013, startPoint y: 294, endPoint x: 1031, endPoint y: 343, distance: 52.7
click at [1031, 343] on div at bounding box center [1089, 321] width 391 height 573
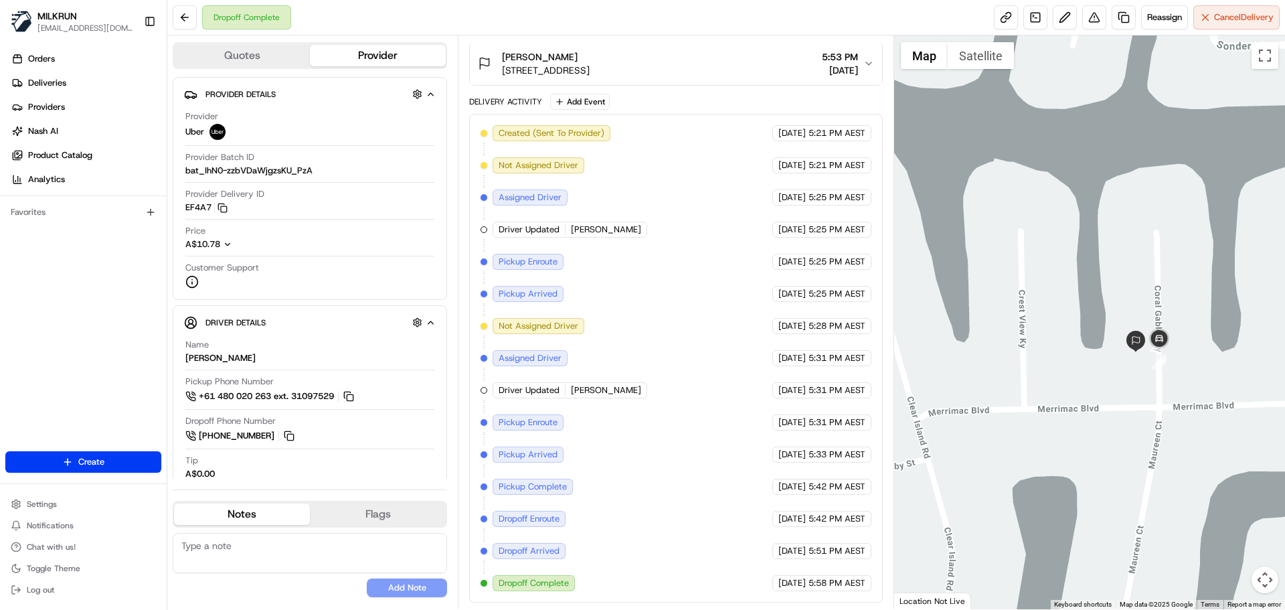
drag, startPoint x: 1063, startPoint y: 359, endPoint x: 1003, endPoint y: 367, distance: 60.1
click at [1005, 369] on div at bounding box center [1089, 321] width 391 height 573
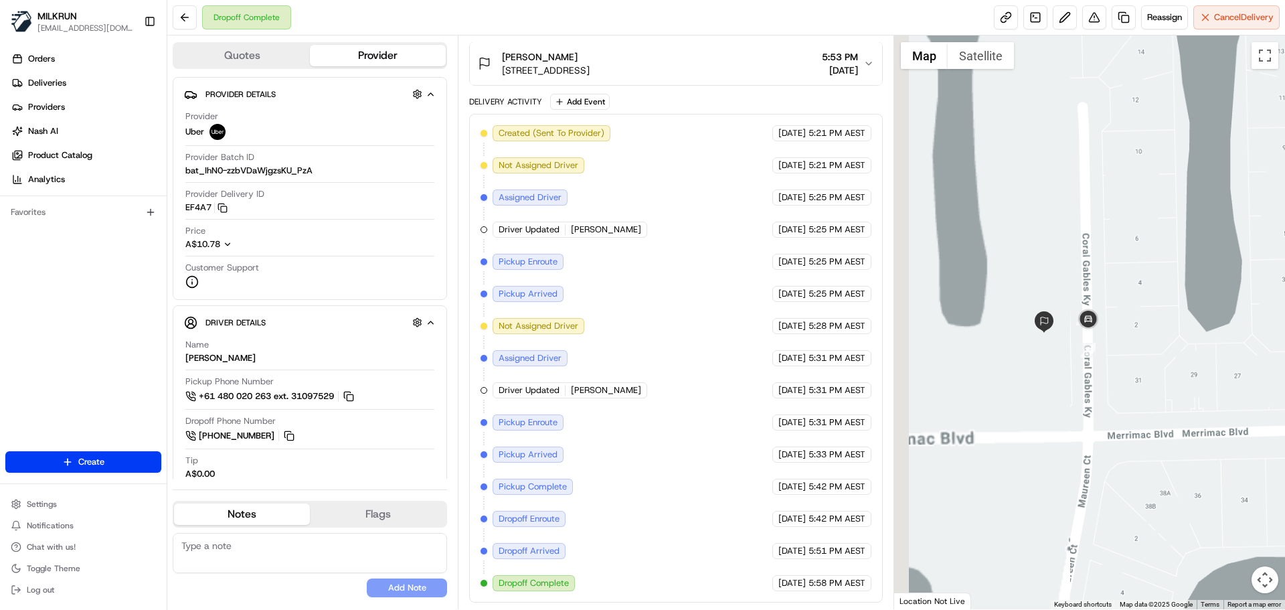
drag, startPoint x: 1160, startPoint y: 266, endPoint x: 1174, endPoint y: 305, distance: 41.3
click at [1284, 259] on html "MILKRUN [EMAIL_ADDRESS][DOMAIN_NAME] Toggle Sidebar Orders Deliveries Providers…" at bounding box center [642, 305] width 1285 height 610
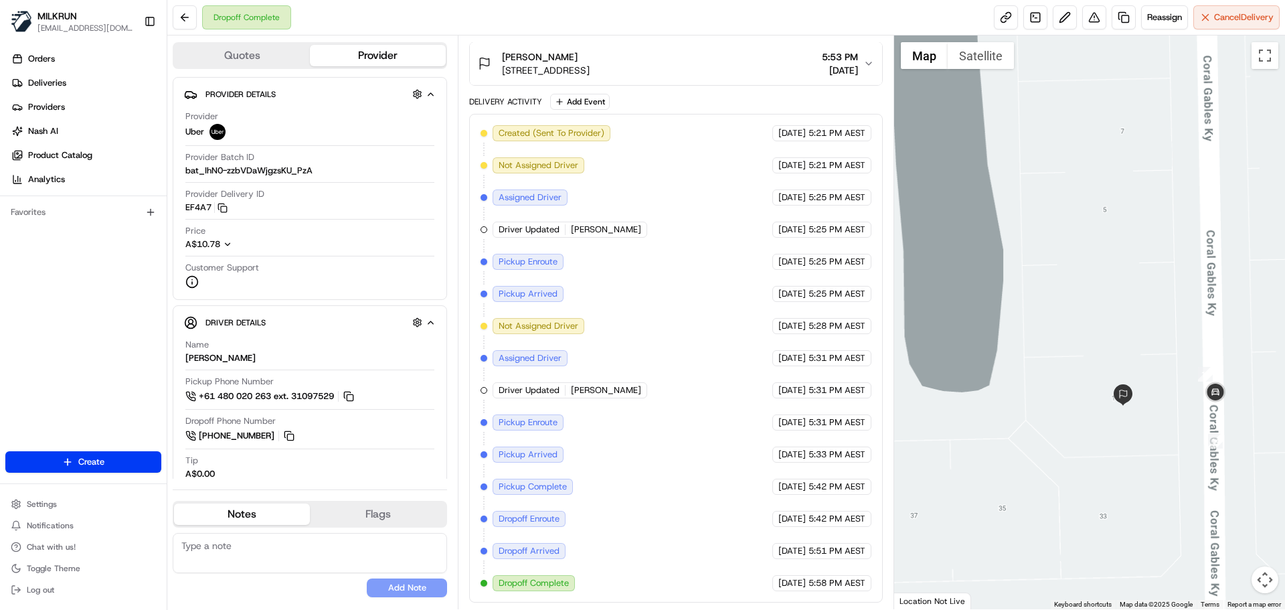
drag, startPoint x: 1165, startPoint y: 298, endPoint x: 1151, endPoint y: 248, distance: 52.1
click at [1151, 248] on div at bounding box center [1089, 321] width 391 height 573
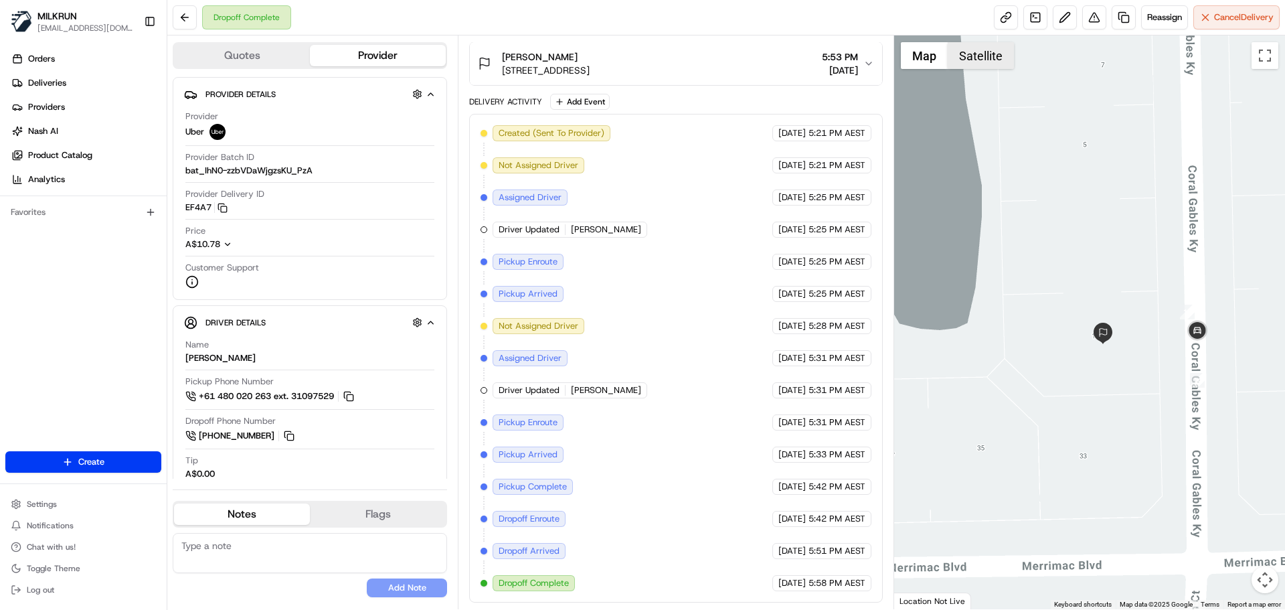
click at [980, 54] on button "Satellite" at bounding box center [981, 55] width 66 height 27
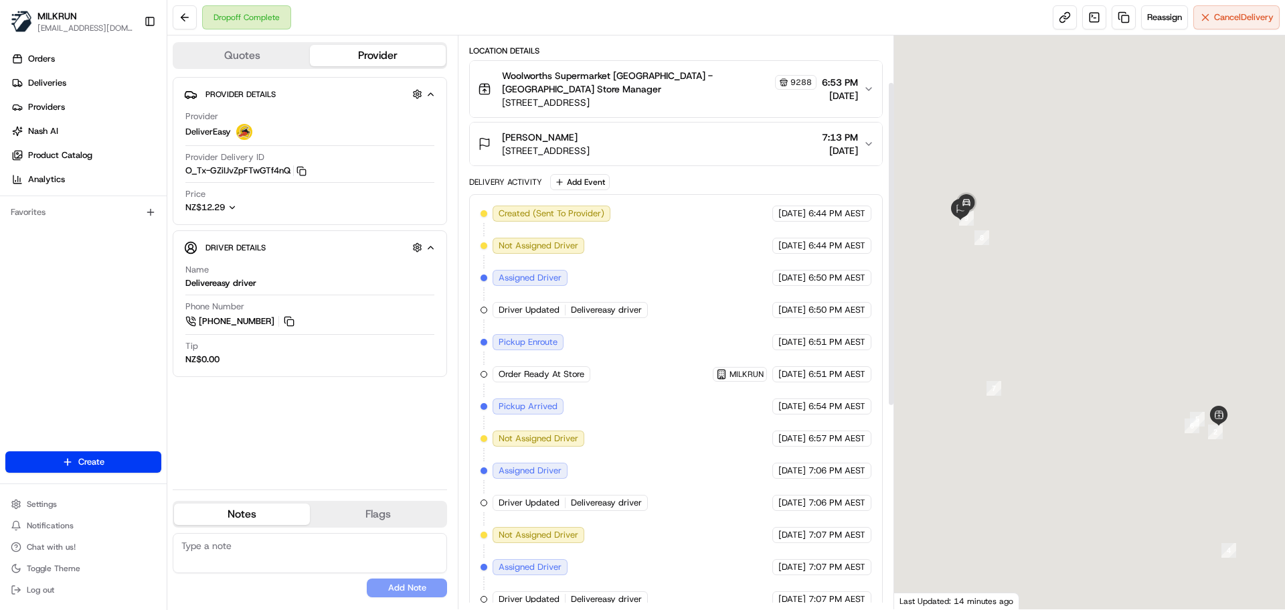
scroll to position [350, 0]
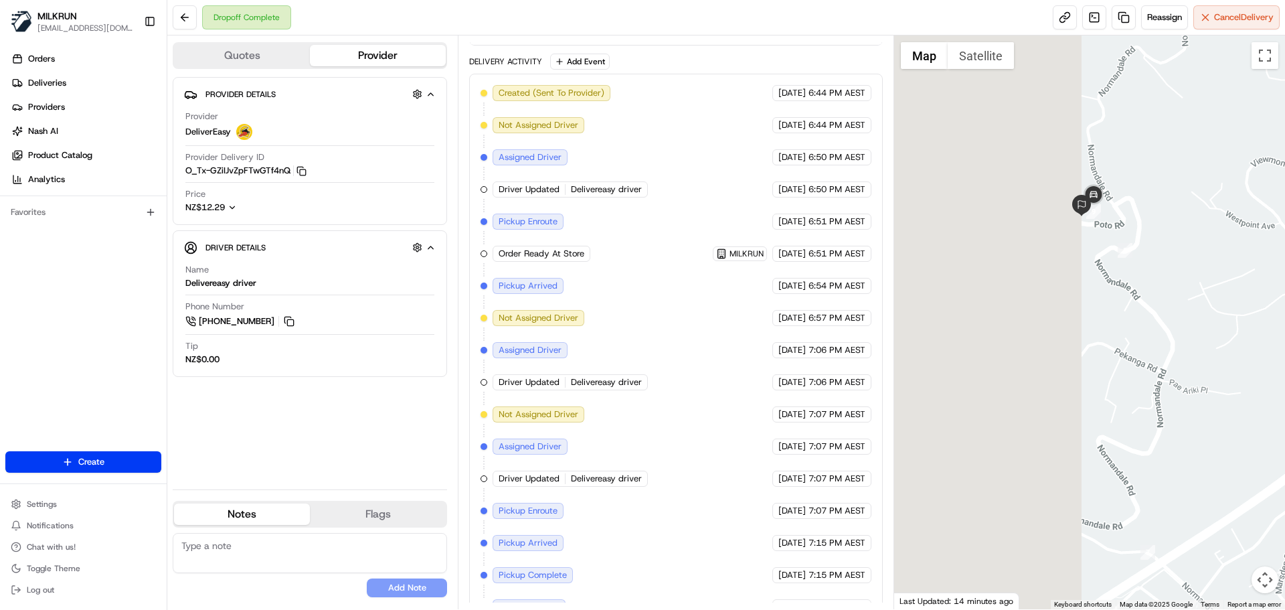
drag, startPoint x: 1038, startPoint y: 234, endPoint x: 1427, endPoint y: 298, distance: 394.7
click at [1284, 298] on html "MILKRUN aoman@woolworths.com.au Toggle Sidebar Orders Deliveries Providers Nash…" at bounding box center [642, 305] width 1285 height 610
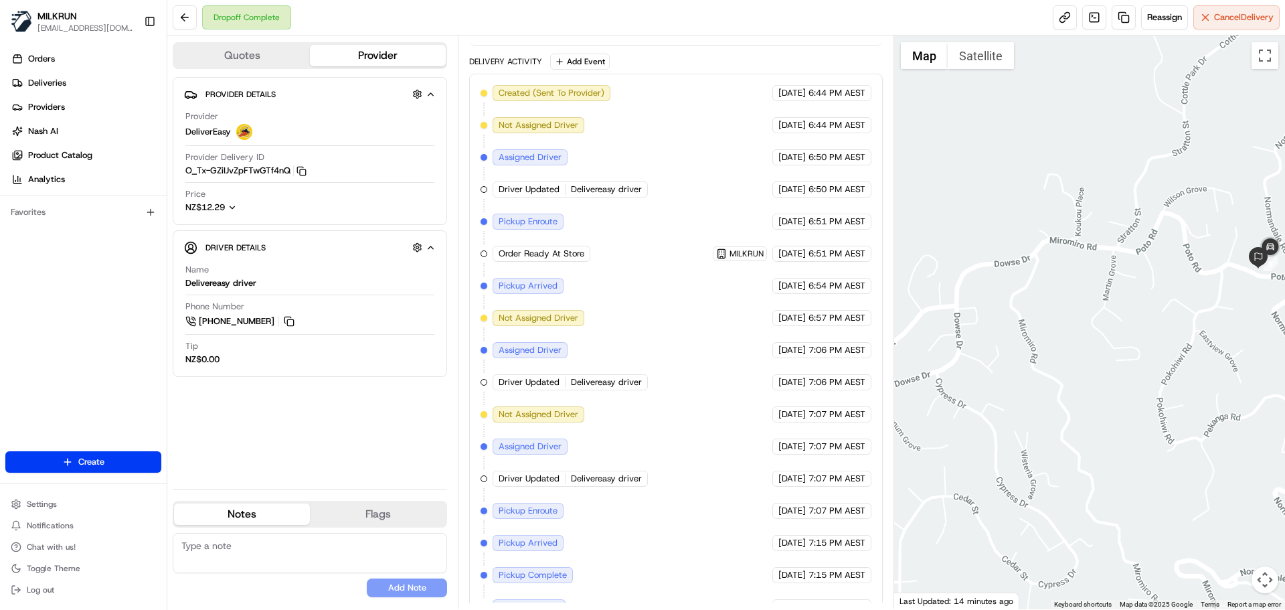
drag, startPoint x: 1145, startPoint y: 365, endPoint x: 1037, endPoint y: 381, distance: 108.9
click at [1037, 381] on div at bounding box center [1089, 321] width 391 height 573
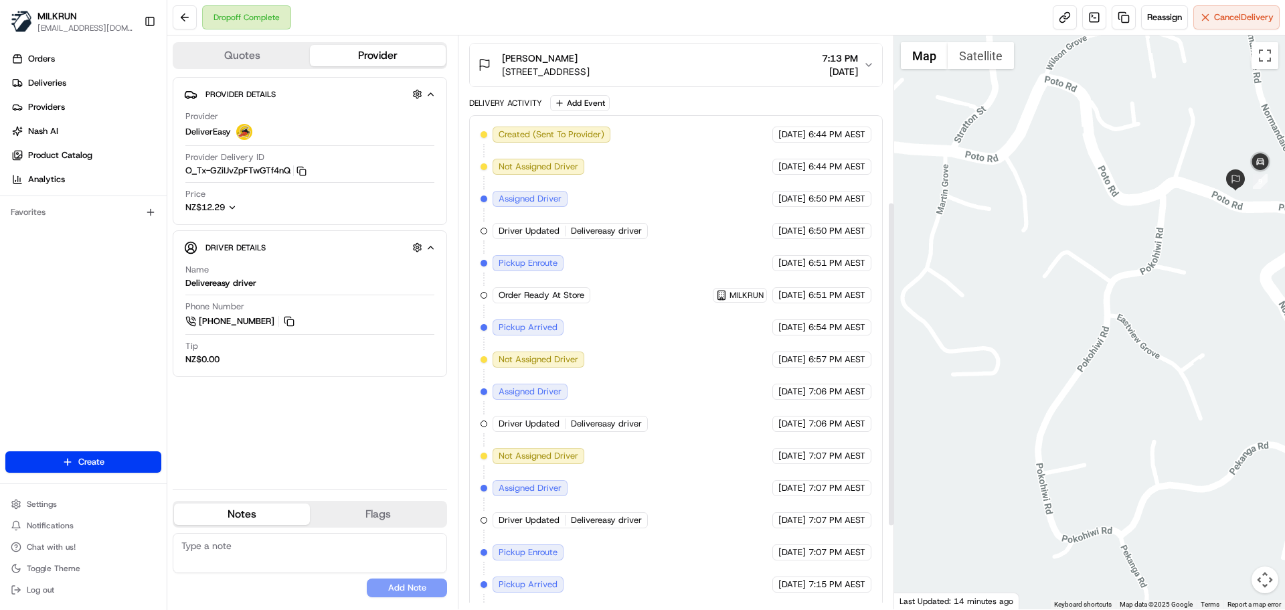
scroll to position [417, 0]
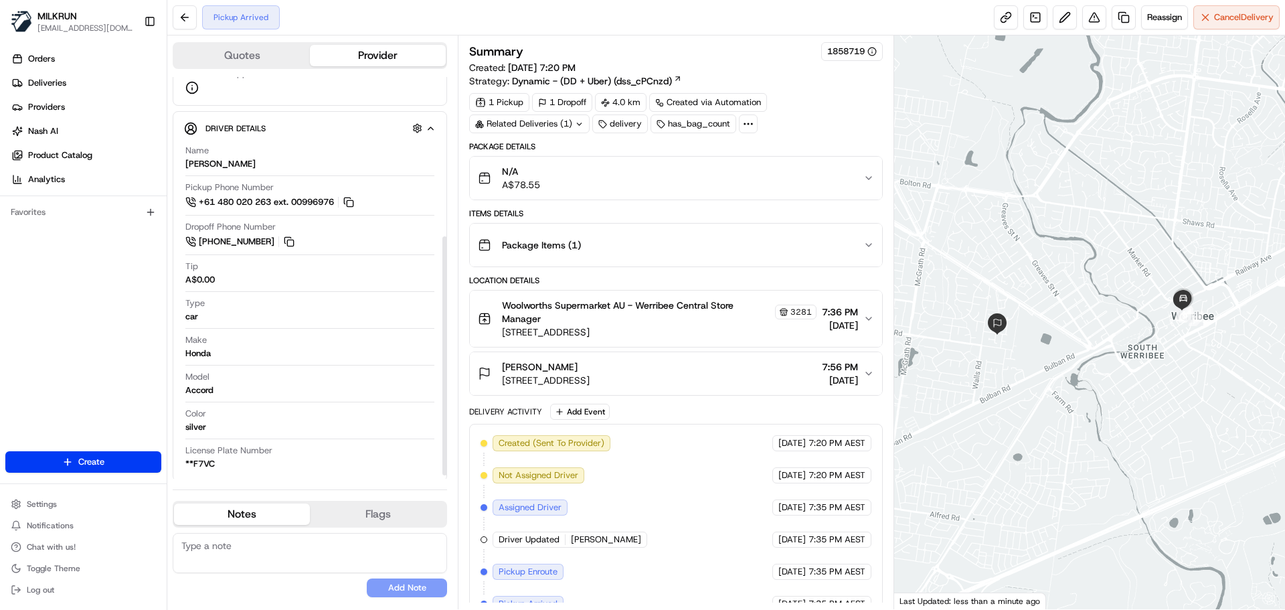
scroll to position [21, 0]
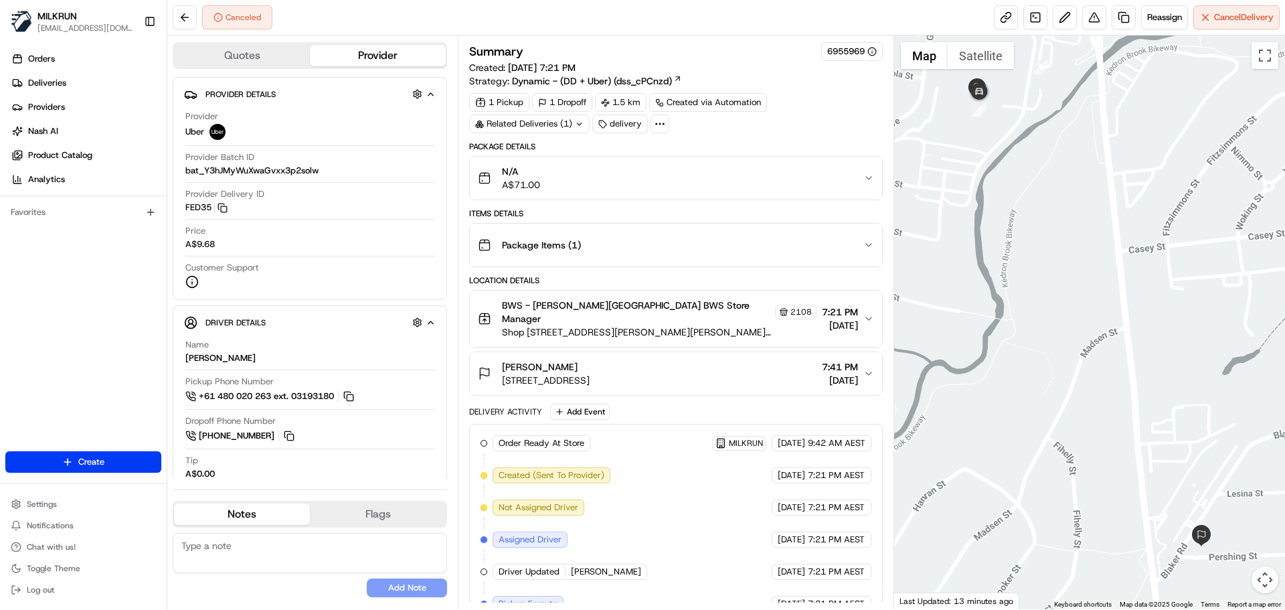
scroll to position [105, 0]
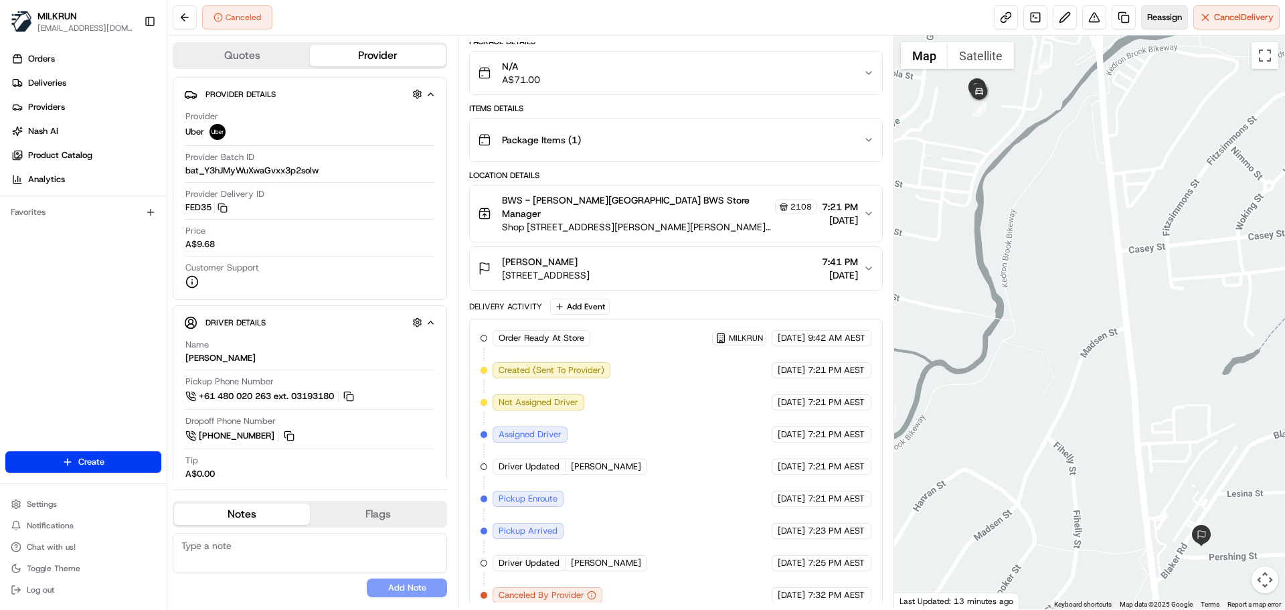
click at [1169, 15] on span "Reassign" at bounding box center [1164, 17] width 35 height 12
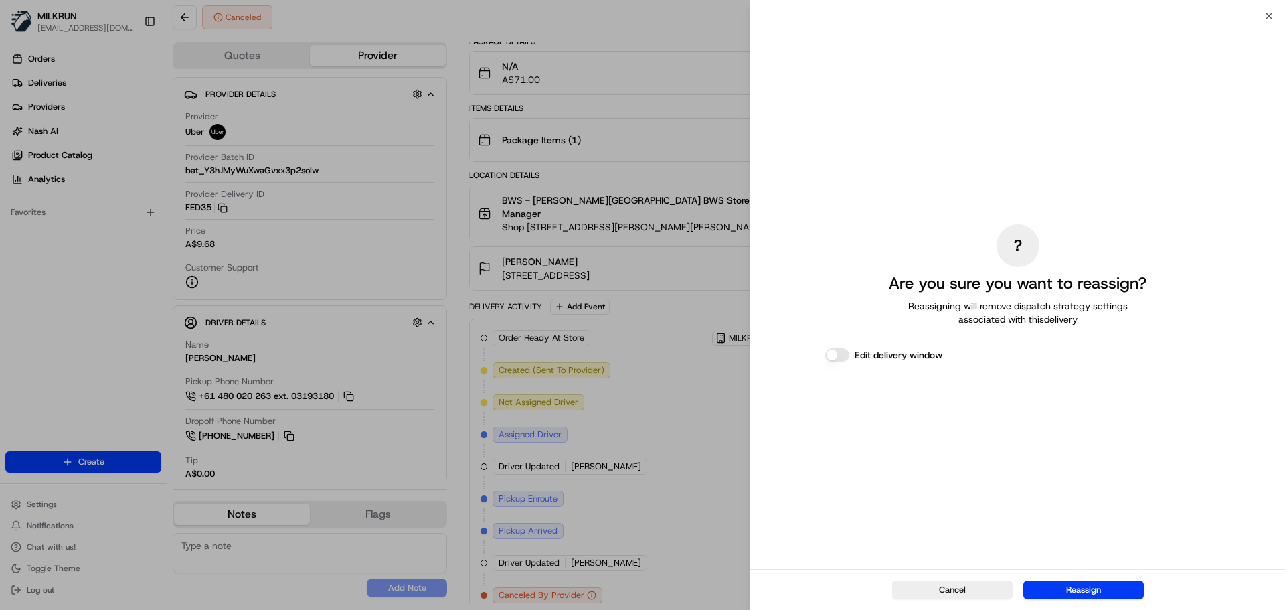
click at [1046, 588] on button "Reassign" at bounding box center [1083, 589] width 120 height 19
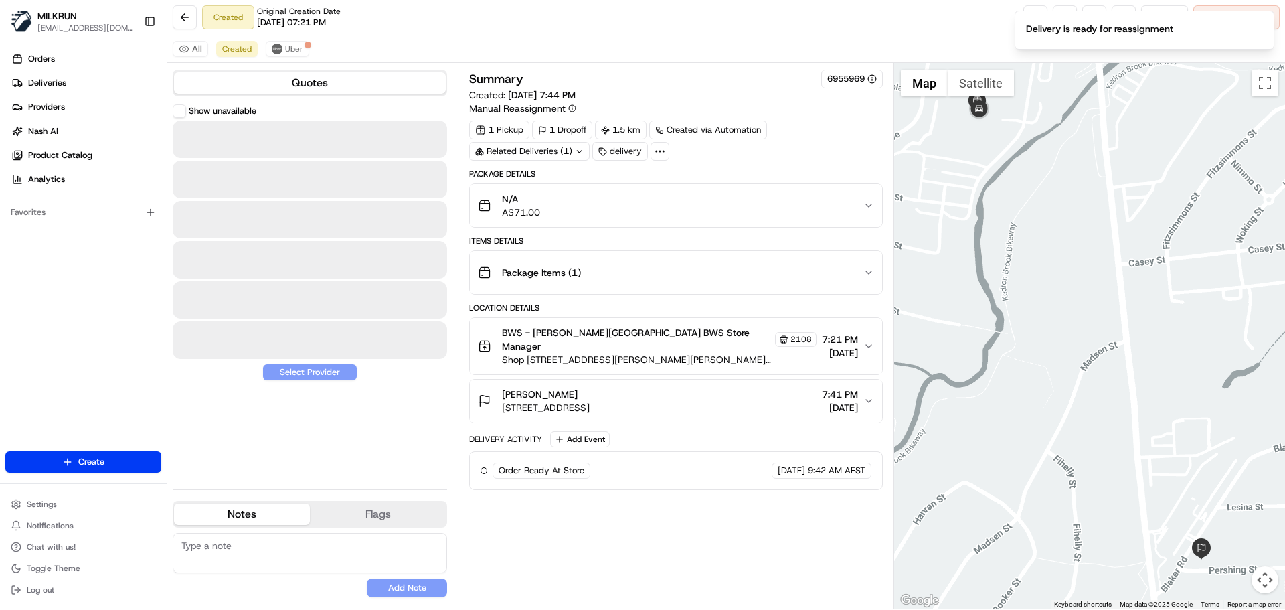
scroll to position [0, 0]
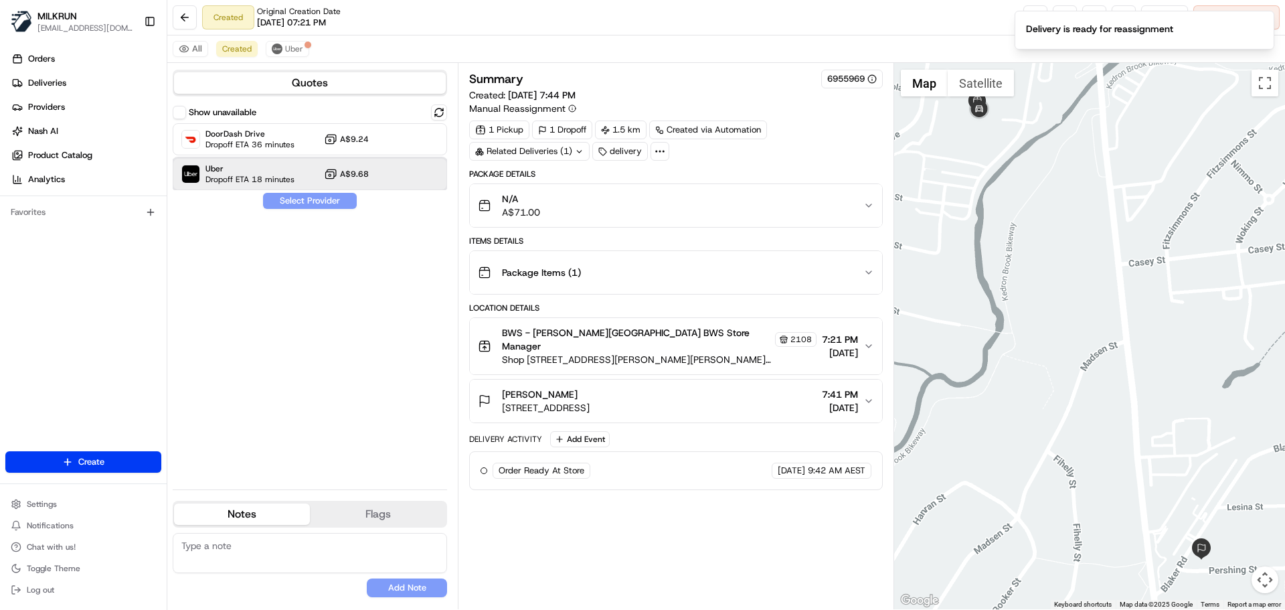
click at [241, 172] on span "Uber" at bounding box center [249, 168] width 89 height 11
click at [305, 201] on button "Assign Provider" at bounding box center [309, 201] width 95 height 16
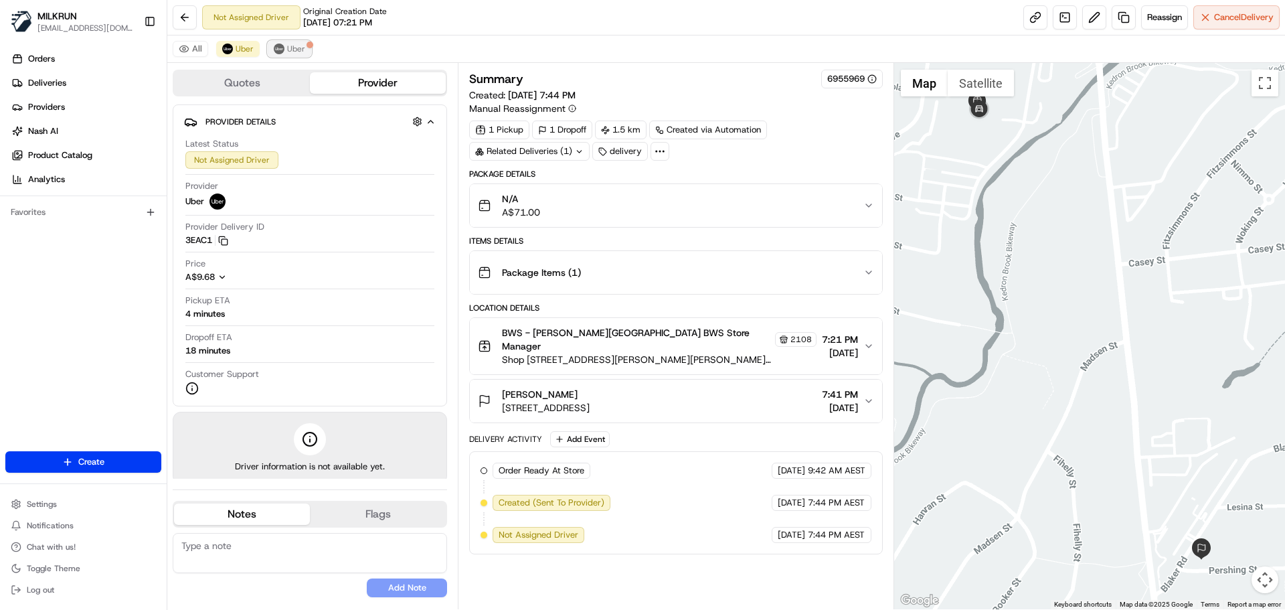
click at [292, 47] on span "Uber" at bounding box center [296, 48] width 18 height 11
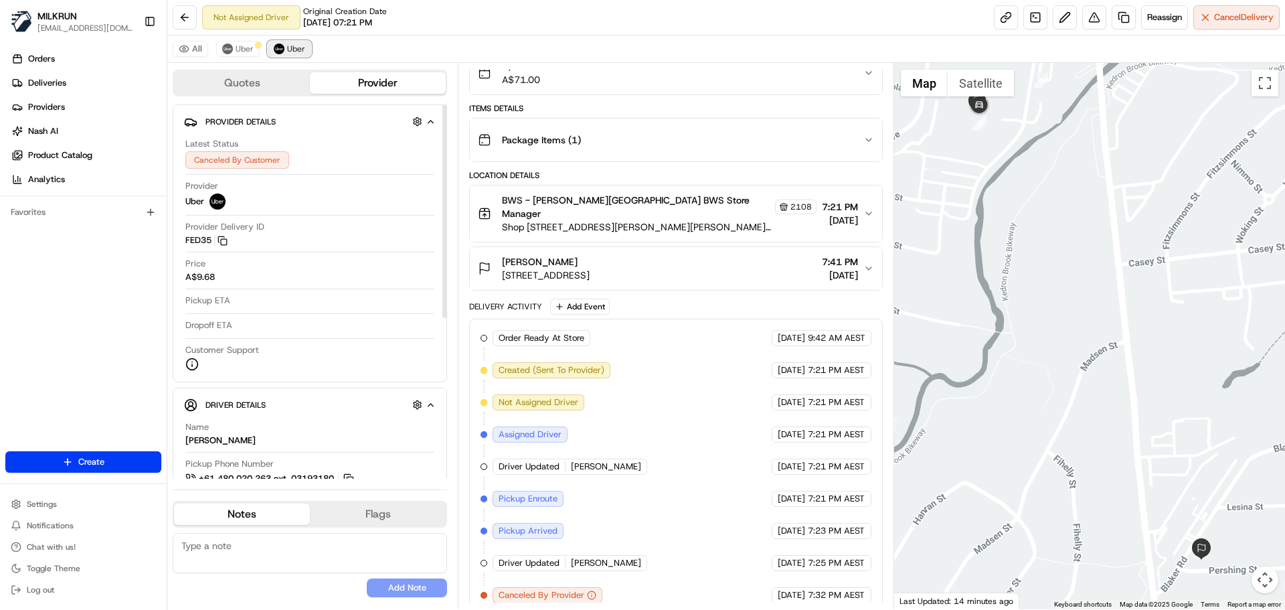
click at [287, 50] on span "Uber" at bounding box center [296, 48] width 18 height 11
click at [244, 54] on span "Uber" at bounding box center [245, 48] width 18 height 11
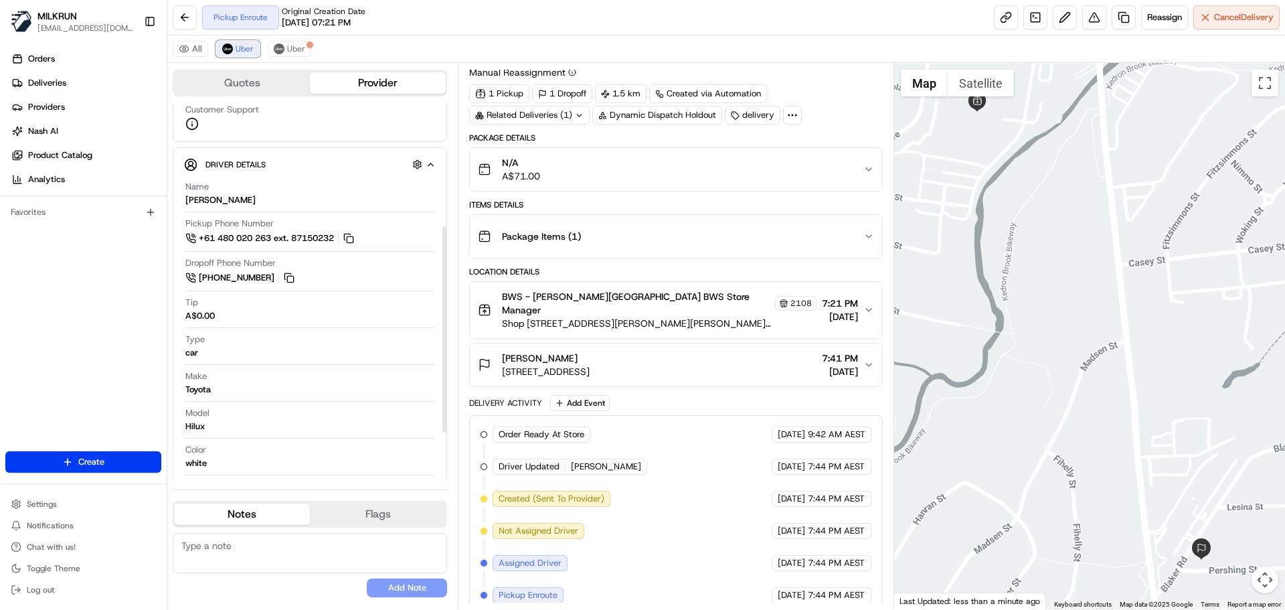
scroll to position [268, 0]
click at [1004, 15] on link at bounding box center [1006, 17] width 24 height 24
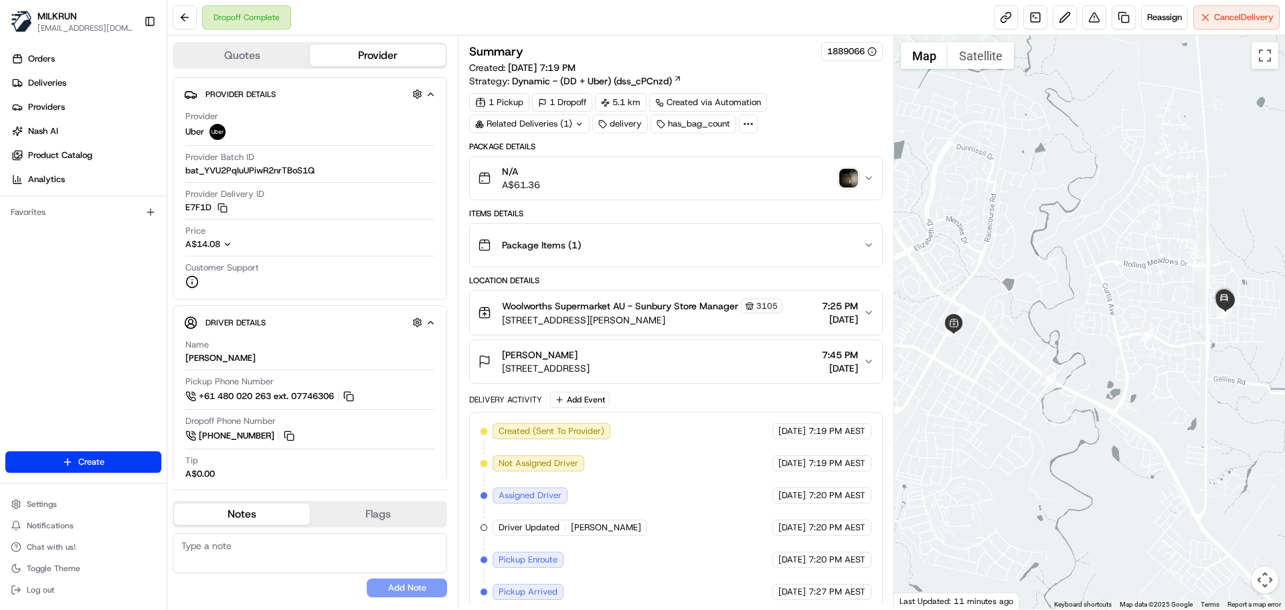
click at [550, 117] on div "Related Deliveries (1)" at bounding box center [529, 123] width 120 height 19
click at [755, 241] on div "Package Items ( 1 )" at bounding box center [670, 245] width 385 height 27
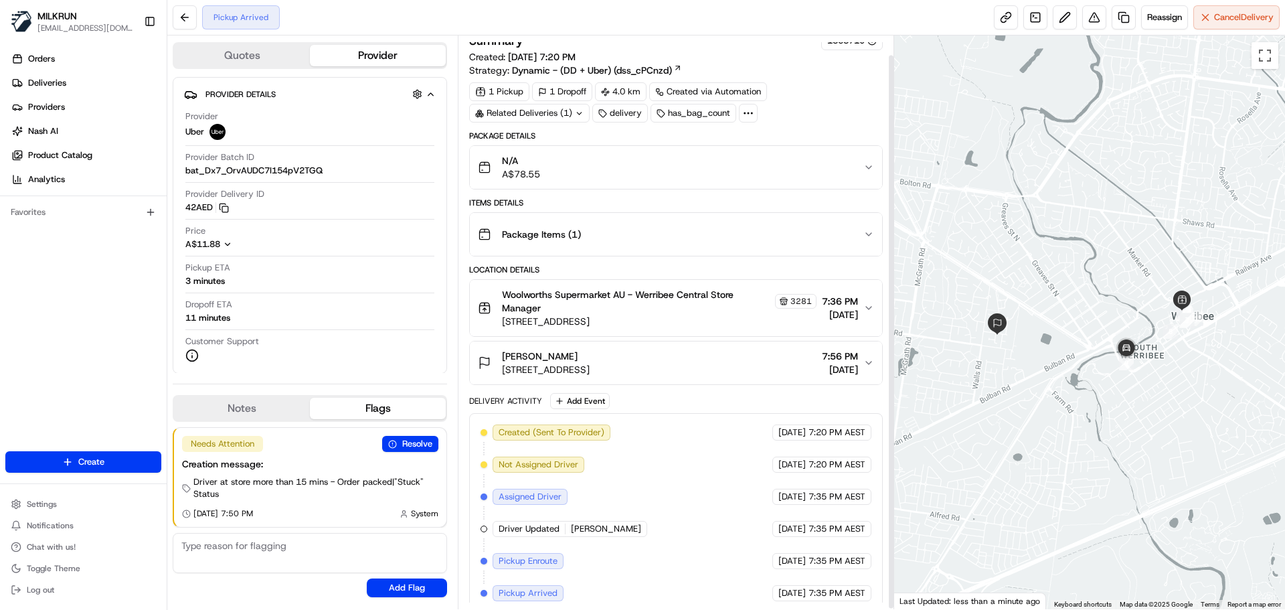
scroll to position [21, 0]
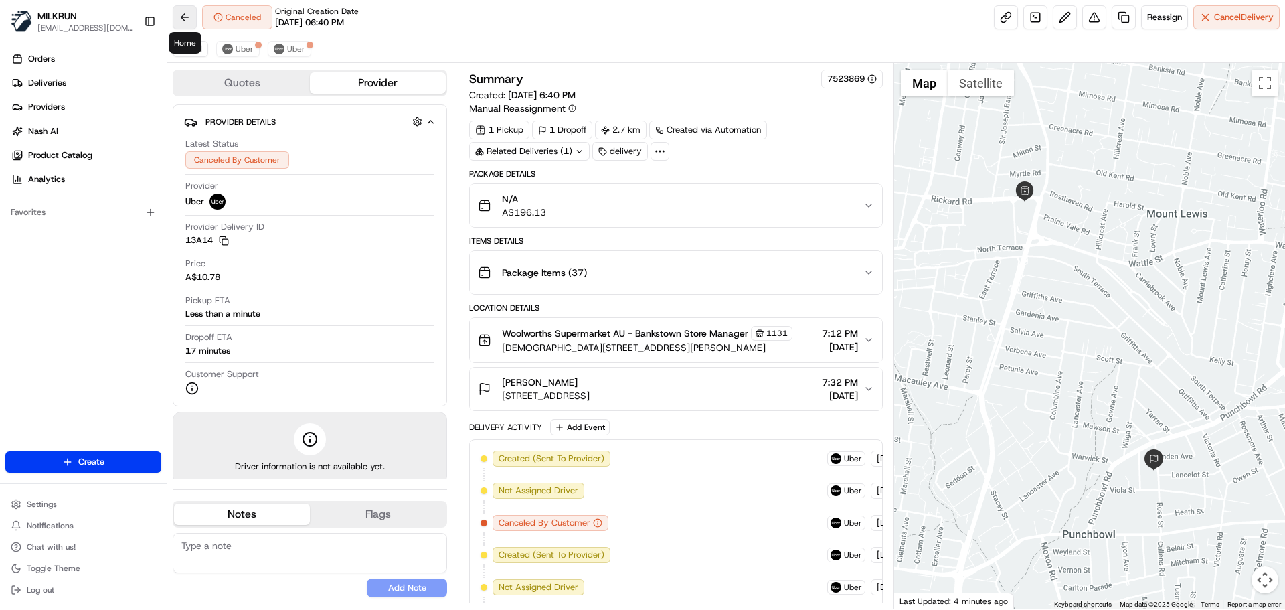
click at [182, 15] on button at bounding box center [185, 17] width 24 height 24
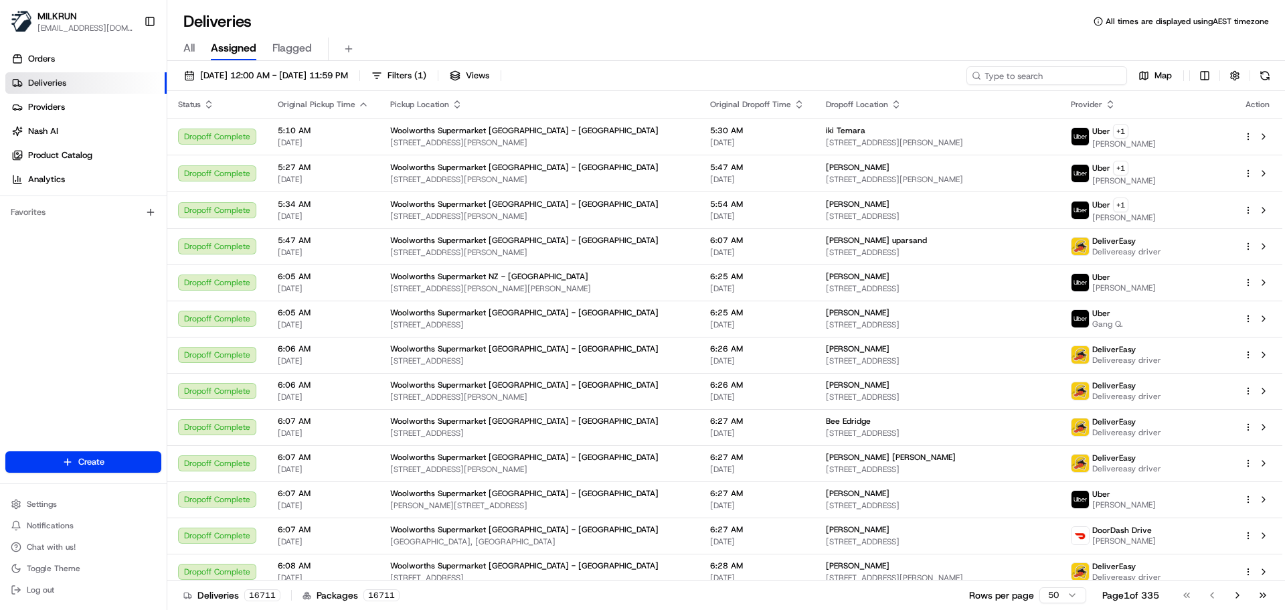
click at [1042, 76] on input at bounding box center [1046, 75] width 161 height 19
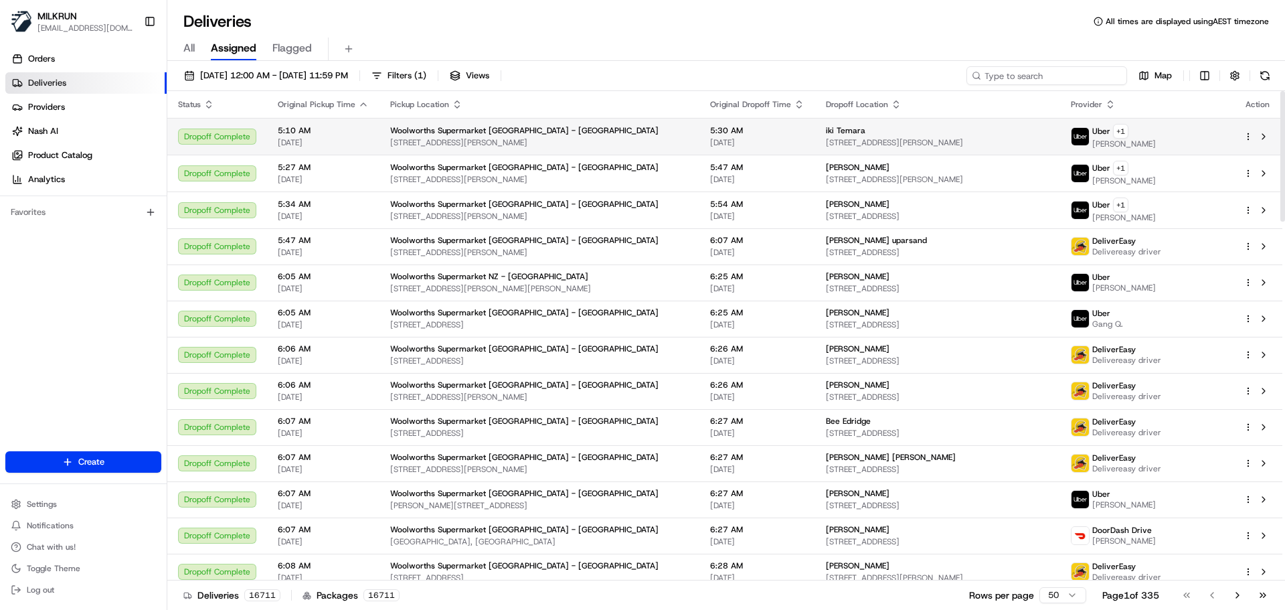
paste input "[PERSON_NAME]"
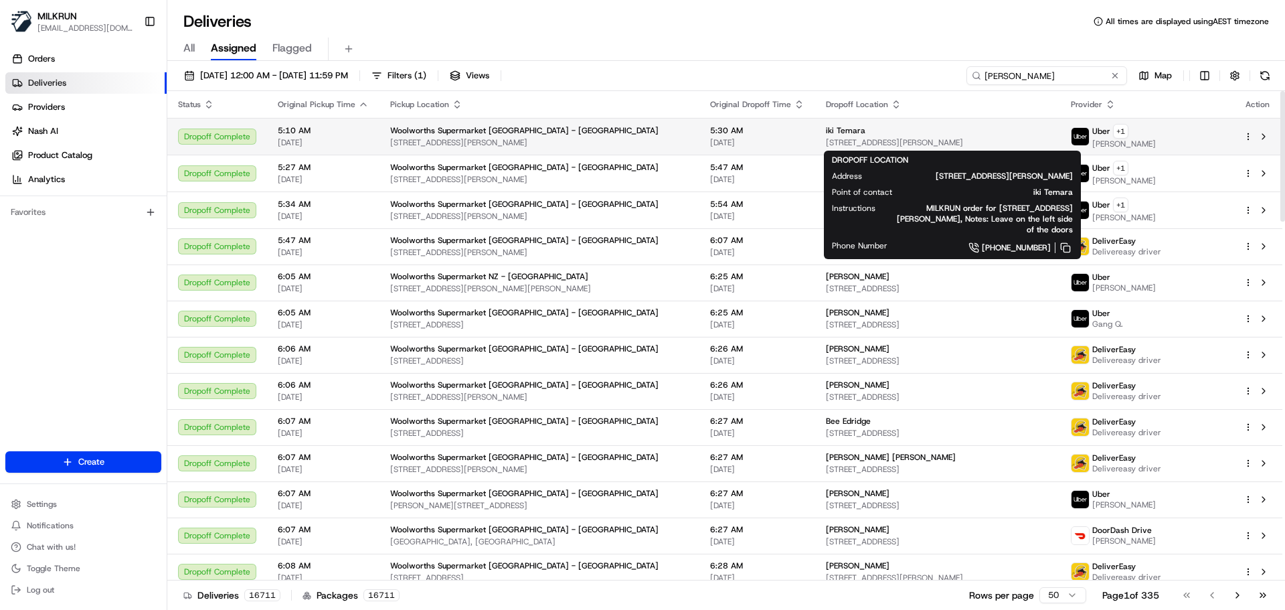
type input "Ruth Illingworth"
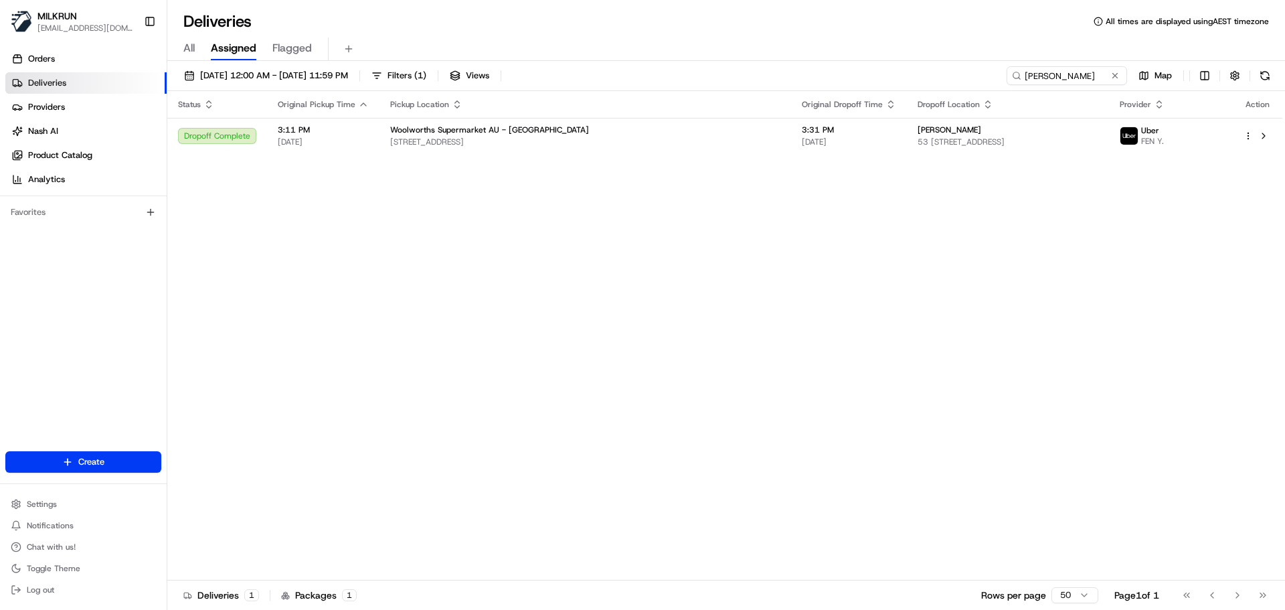
click at [491, 114] on th "Pickup Location" at bounding box center [585, 104] width 412 height 27
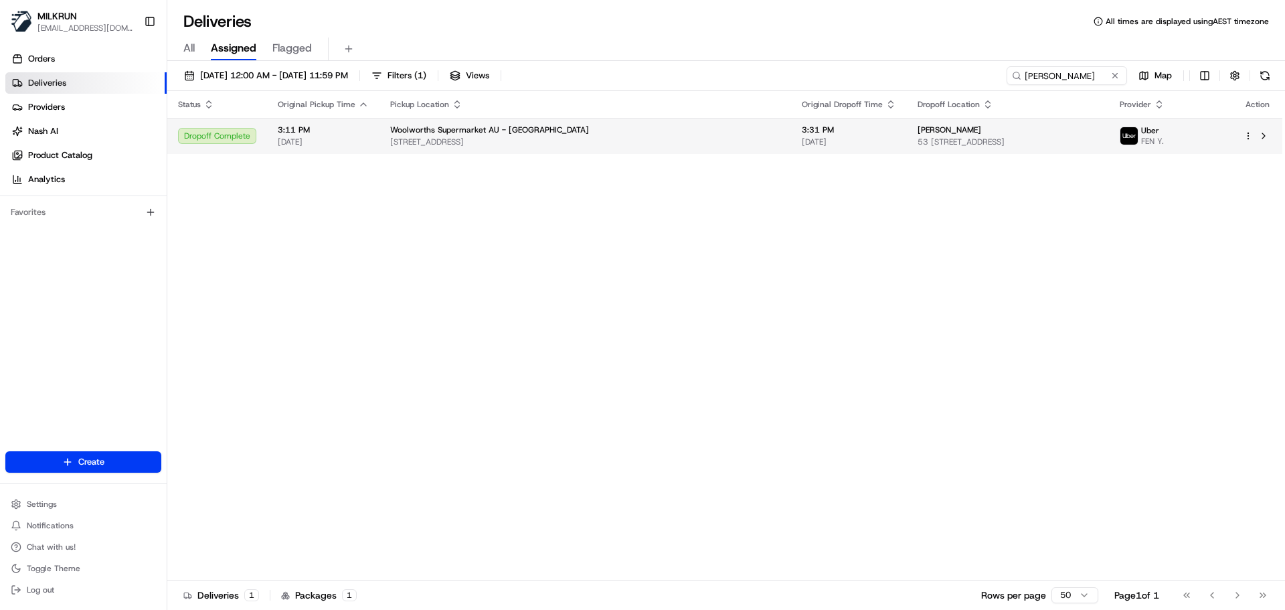
click at [487, 147] on span "958 Doncaster Rd, Doncaster East, VIC 3109, AU" at bounding box center [585, 142] width 390 height 11
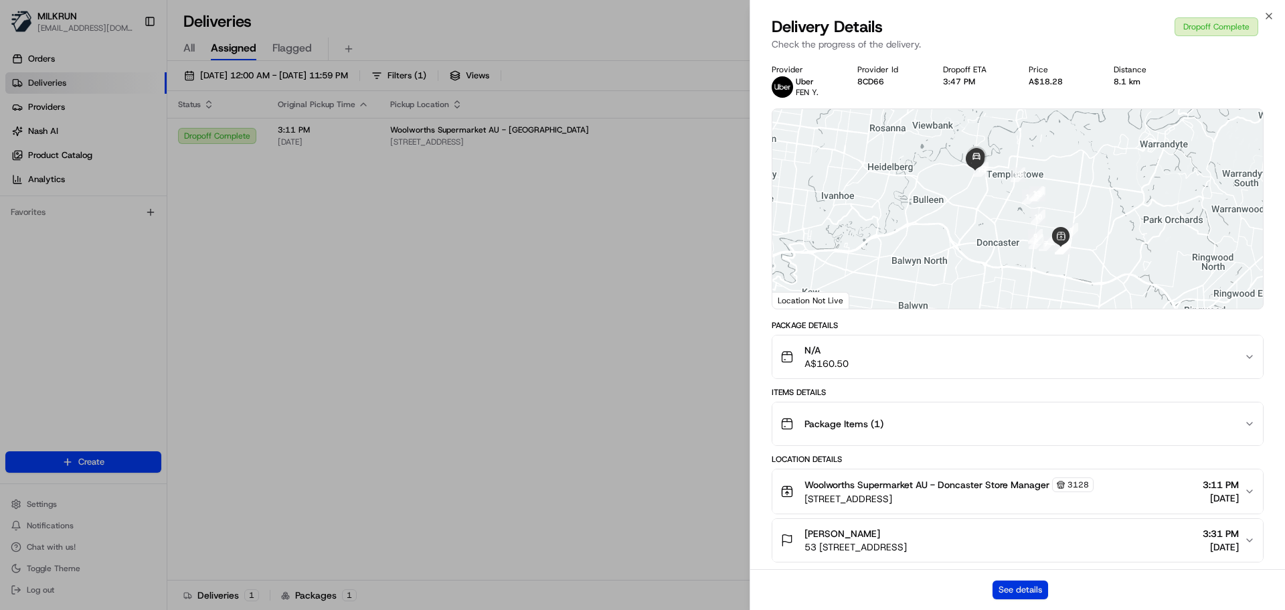
click at [1016, 585] on button "See details" at bounding box center [1020, 589] width 56 height 19
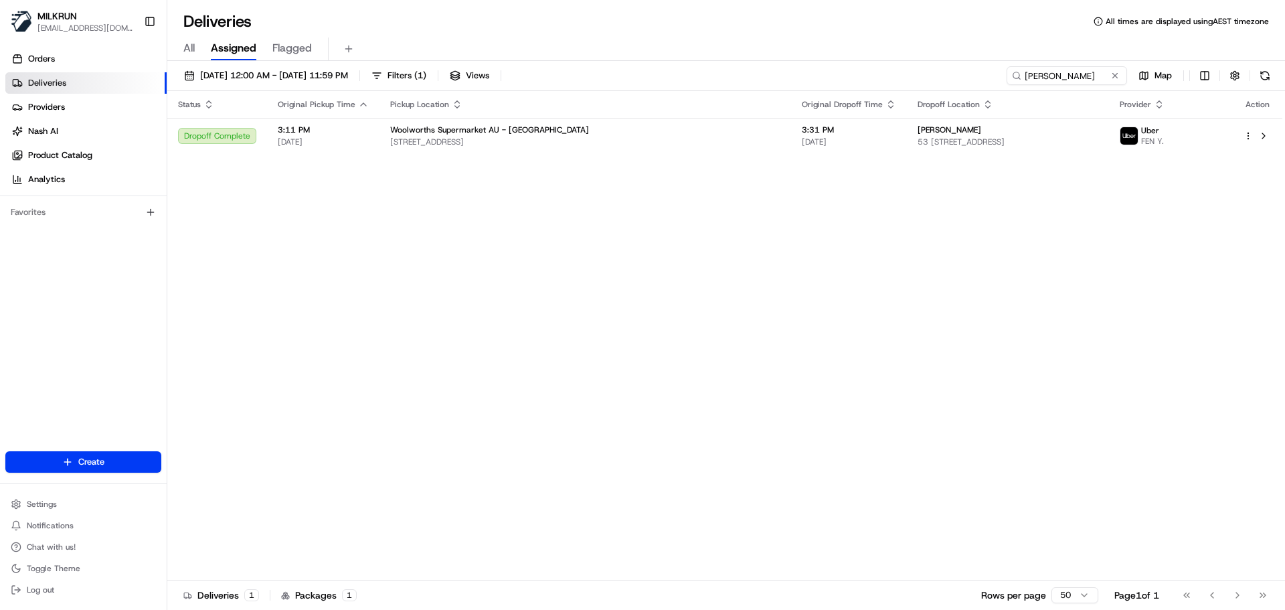
drag, startPoint x: 701, startPoint y: 235, endPoint x: 703, endPoint y: 158, distance: 77.0
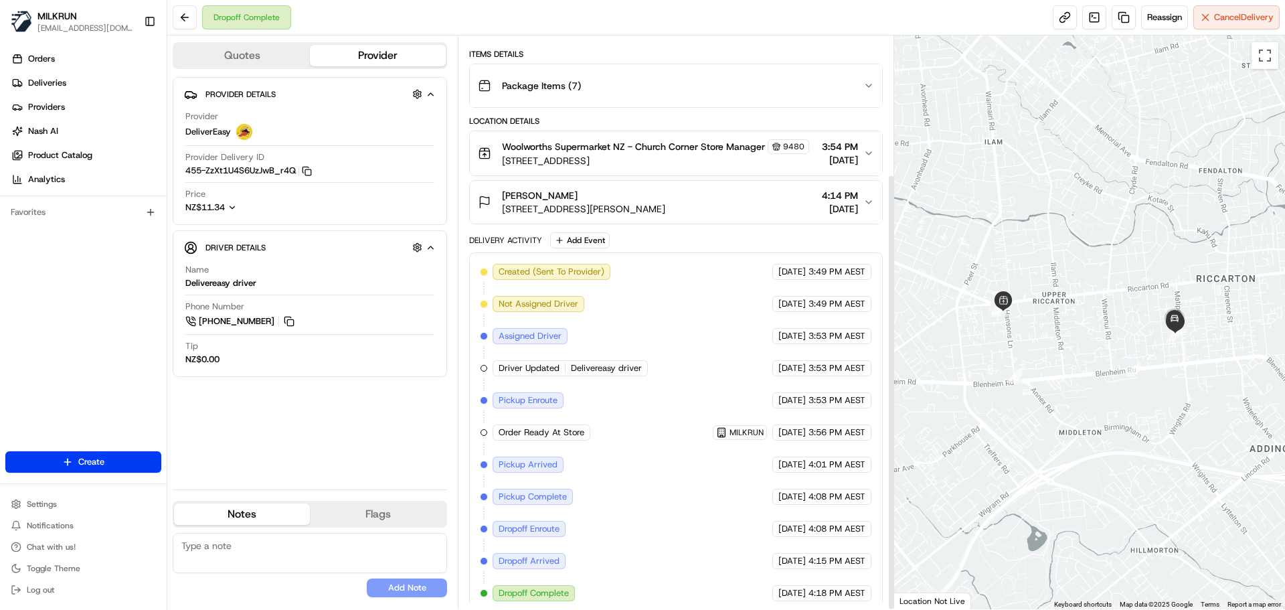
scroll to position [181, 0]
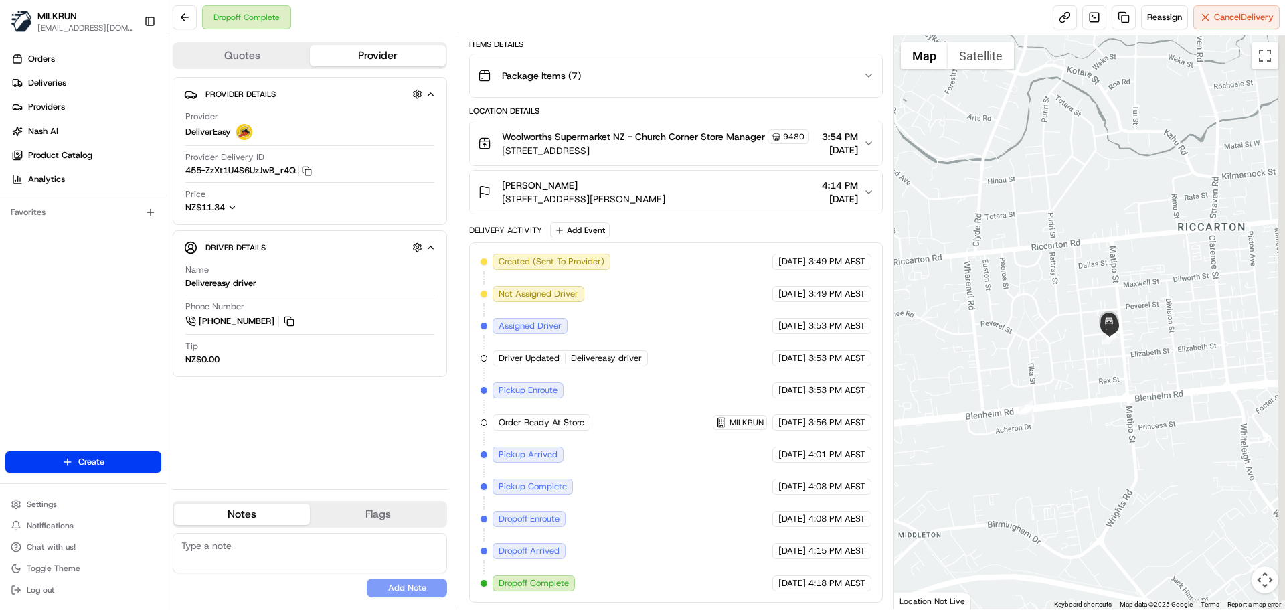
drag, startPoint x: 1102, startPoint y: 323, endPoint x: 1003, endPoint y: 373, distance: 111.0
click at [948, 363] on div at bounding box center [1089, 321] width 391 height 573
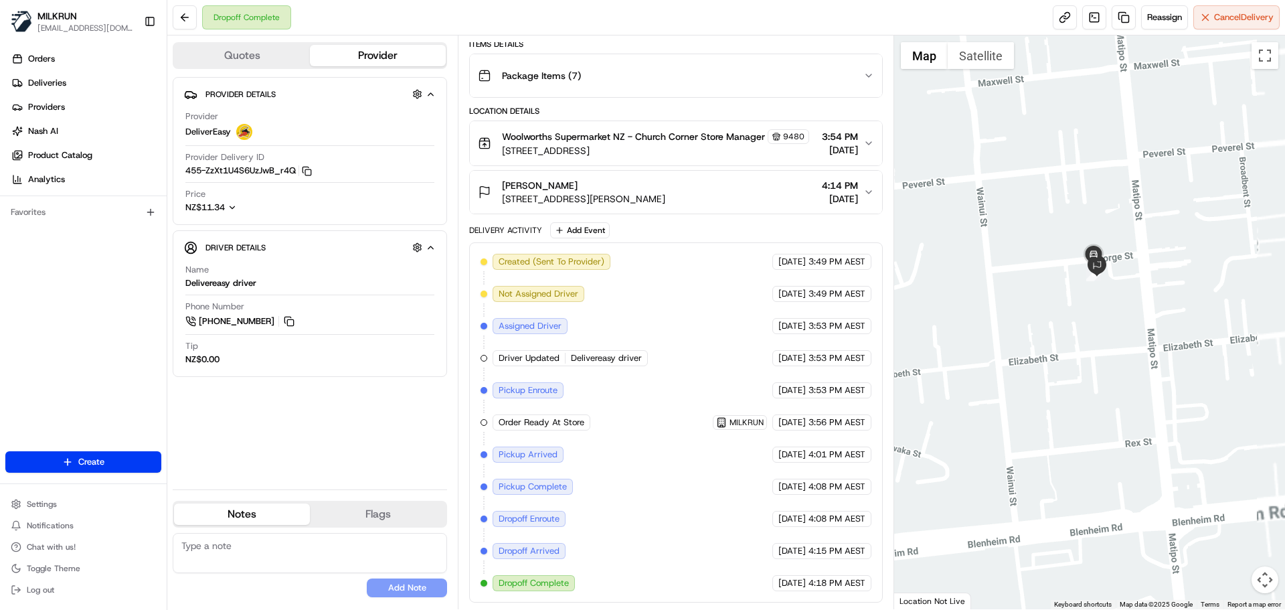
drag, startPoint x: 994, startPoint y: 335, endPoint x: 889, endPoint y: 331, distance: 105.2
click at [889, 331] on div "Quotes Provider Provider Details Hidden ( 4 ) Provider DeliverEasy Provider Del…" at bounding box center [726, 321] width 1118 height 573
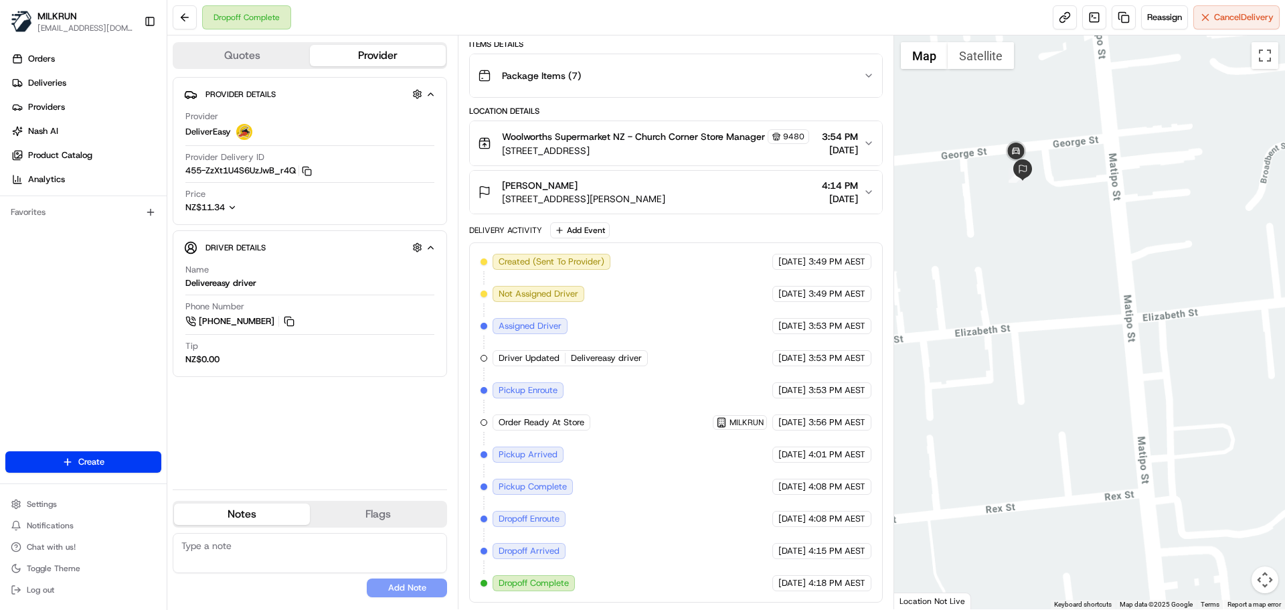
drag, startPoint x: 1032, startPoint y: 307, endPoint x: 1079, endPoint y: 437, distance: 138.2
click at [1079, 437] on div at bounding box center [1089, 321] width 391 height 573
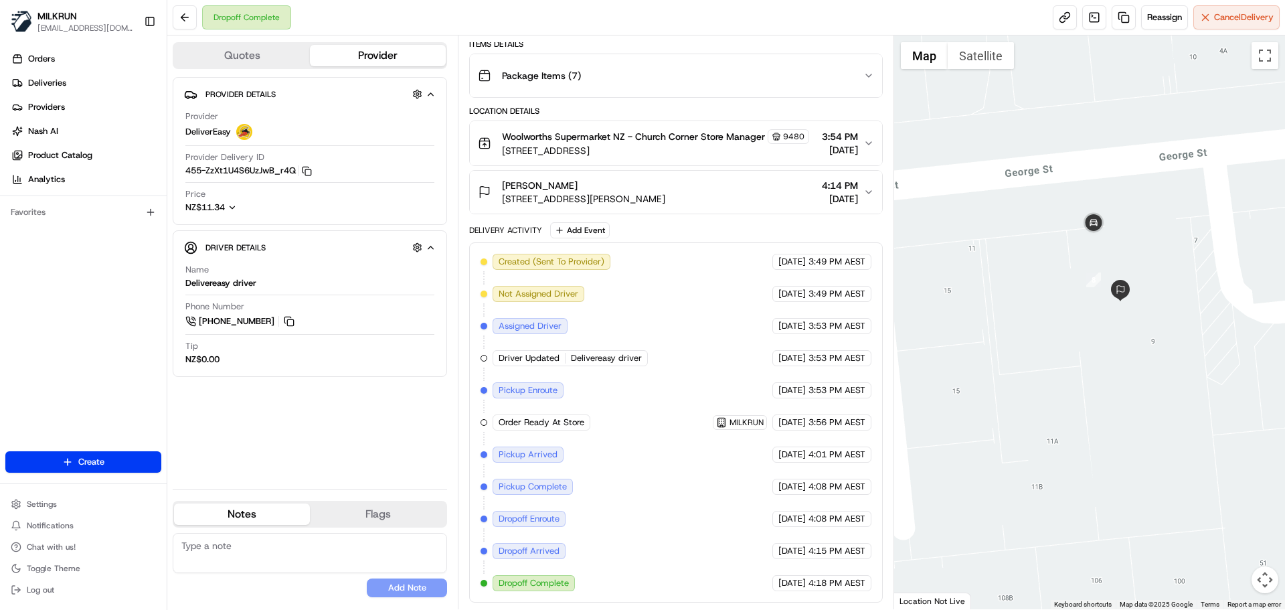
drag, startPoint x: 1073, startPoint y: 380, endPoint x: 1062, endPoint y: 398, distance: 21.0
click at [1067, 391] on div at bounding box center [1089, 321] width 391 height 573
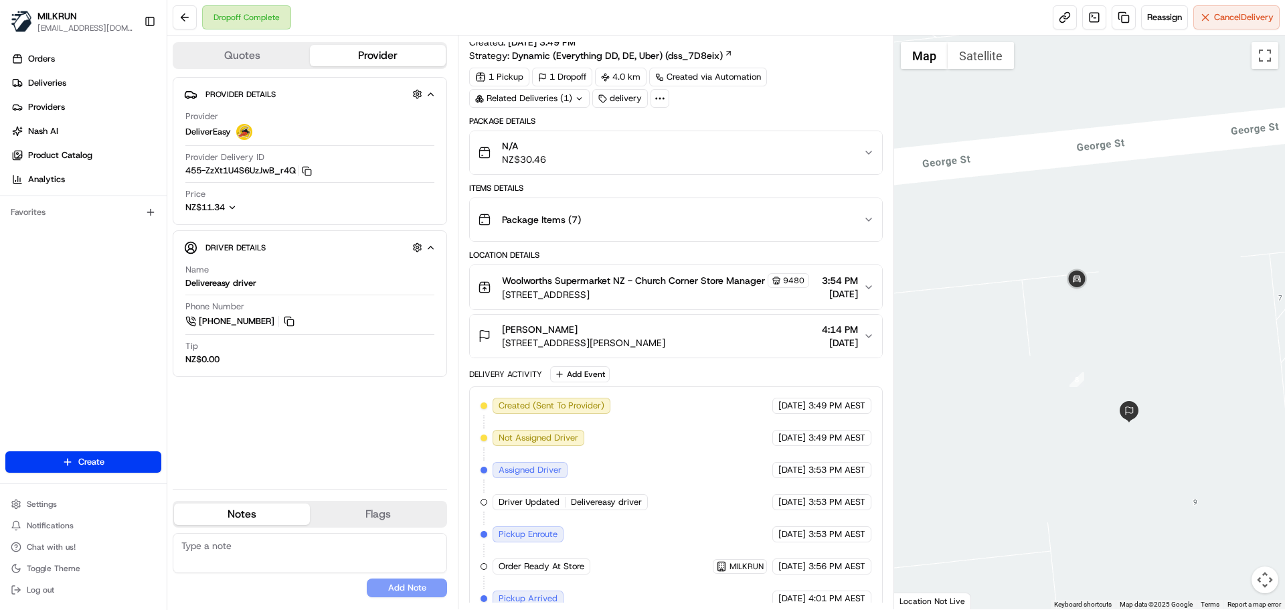
scroll to position [0, 0]
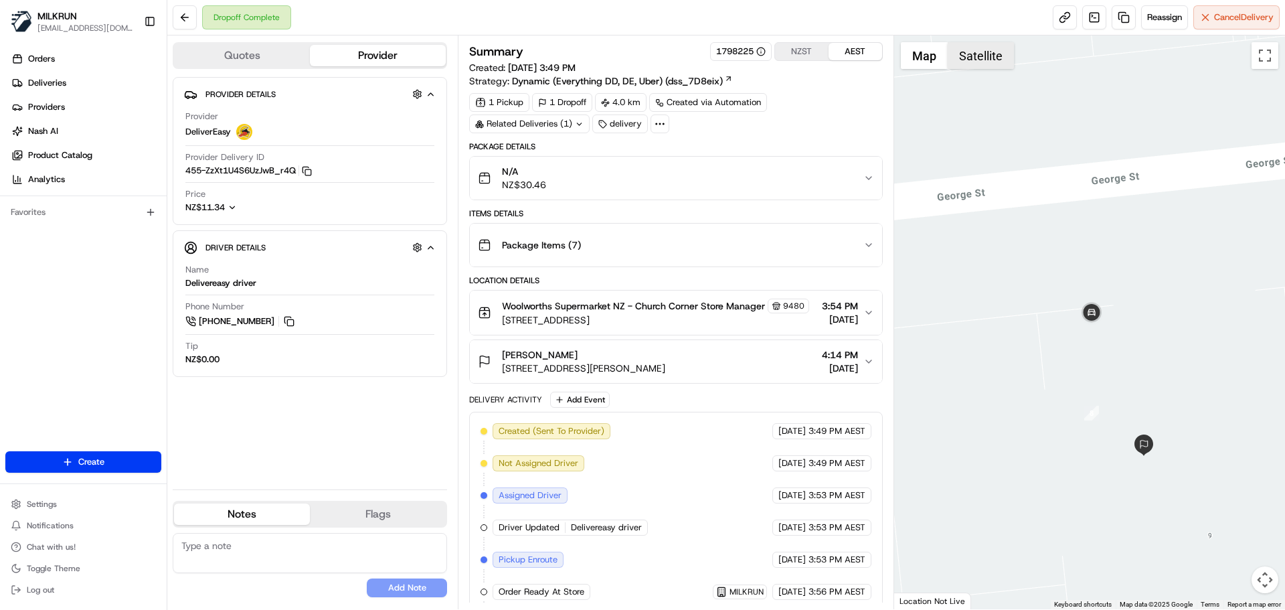
click at [974, 52] on button "Satellite" at bounding box center [981, 55] width 66 height 27
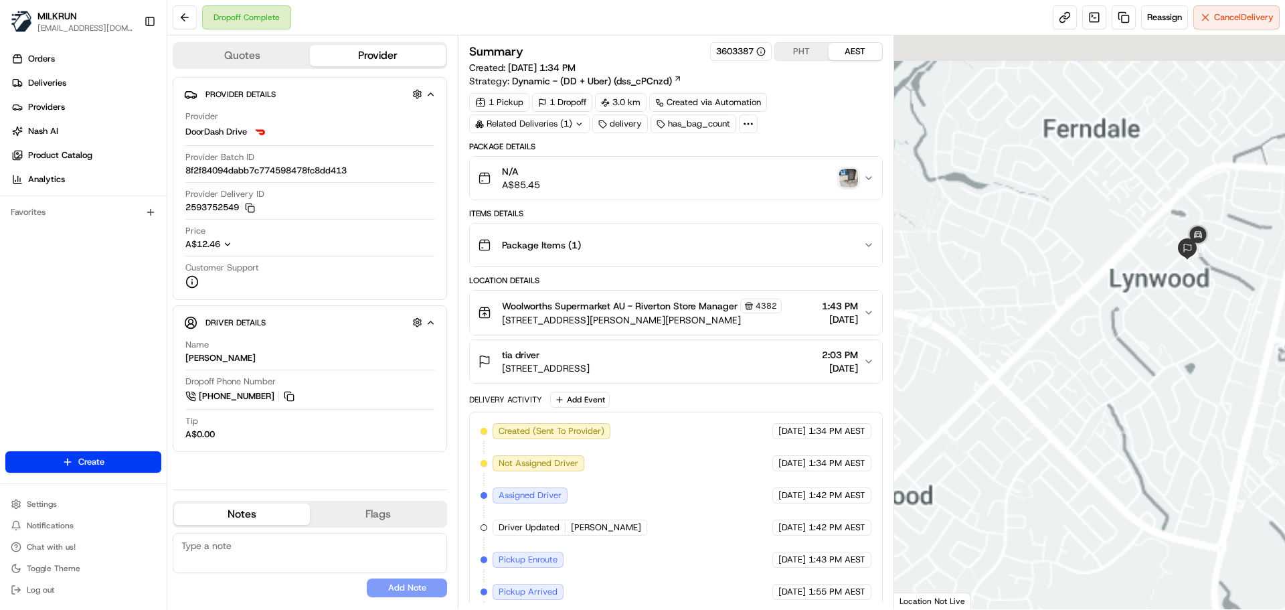
drag, startPoint x: 1059, startPoint y: 264, endPoint x: 1023, endPoint y: 353, distance: 96.7
click at [934, 336] on div at bounding box center [1089, 321] width 391 height 573
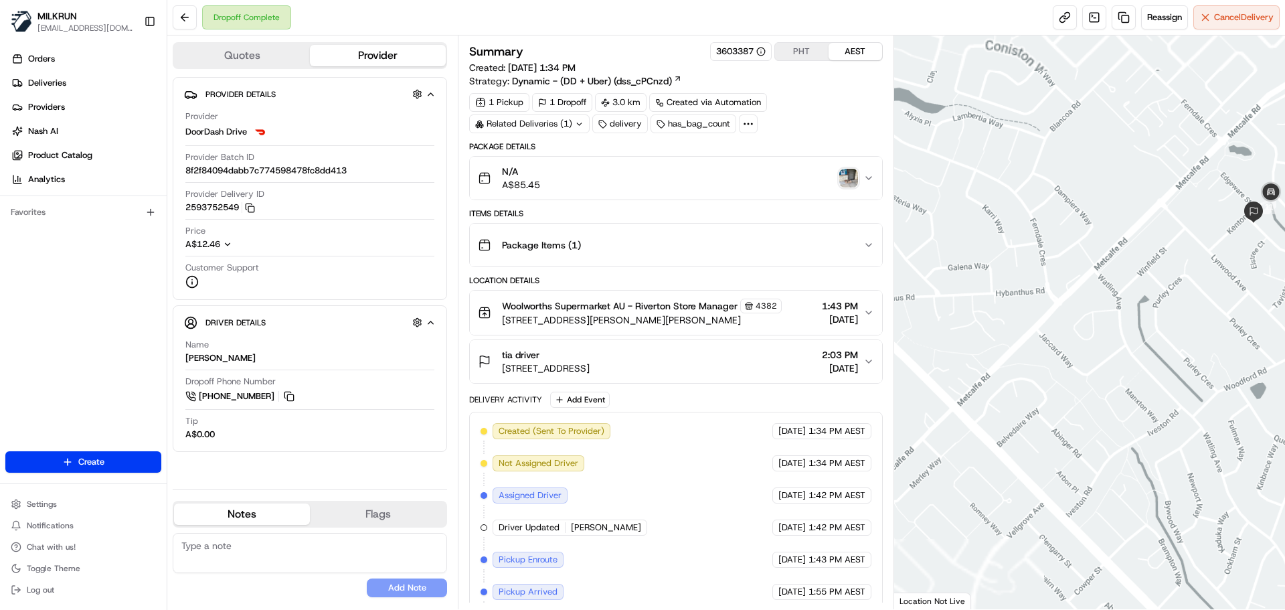
drag, startPoint x: 1067, startPoint y: 256, endPoint x: 891, endPoint y: 293, distance: 179.9
click at [891, 293] on div "Quotes Provider Provider Details Hidden ( 3 ) Provider DoorDash Drive Provider …" at bounding box center [726, 321] width 1118 height 573
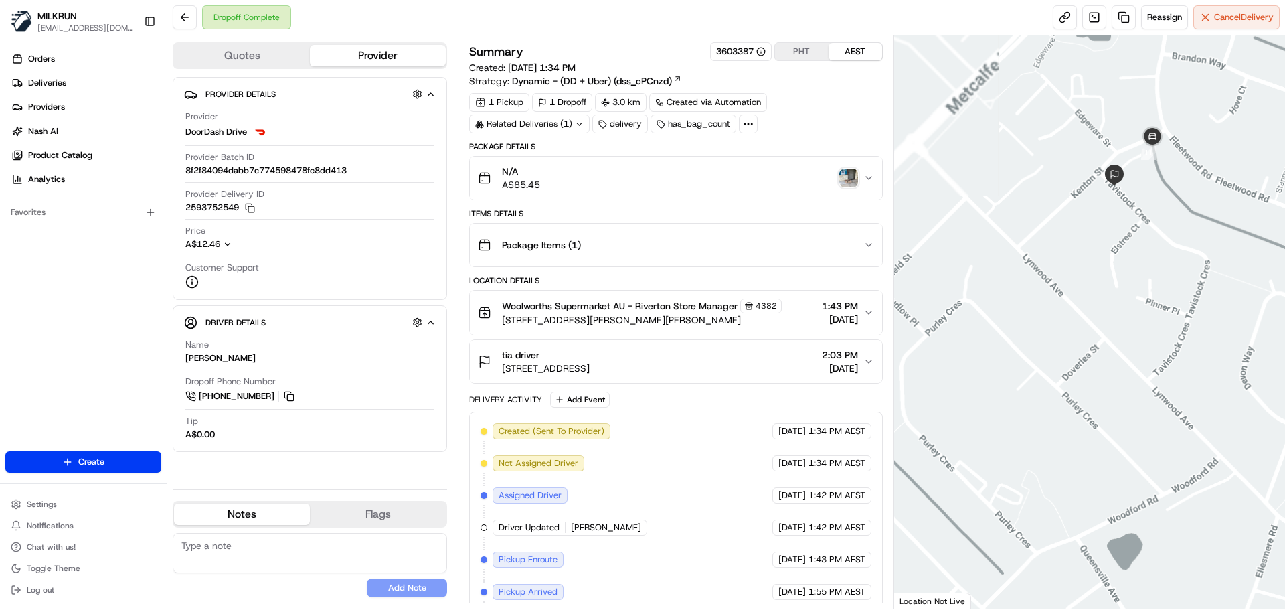
drag, startPoint x: 1079, startPoint y: 261, endPoint x: 1035, endPoint y: 345, distance: 94.9
click at [1035, 345] on div at bounding box center [1089, 321] width 391 height 573
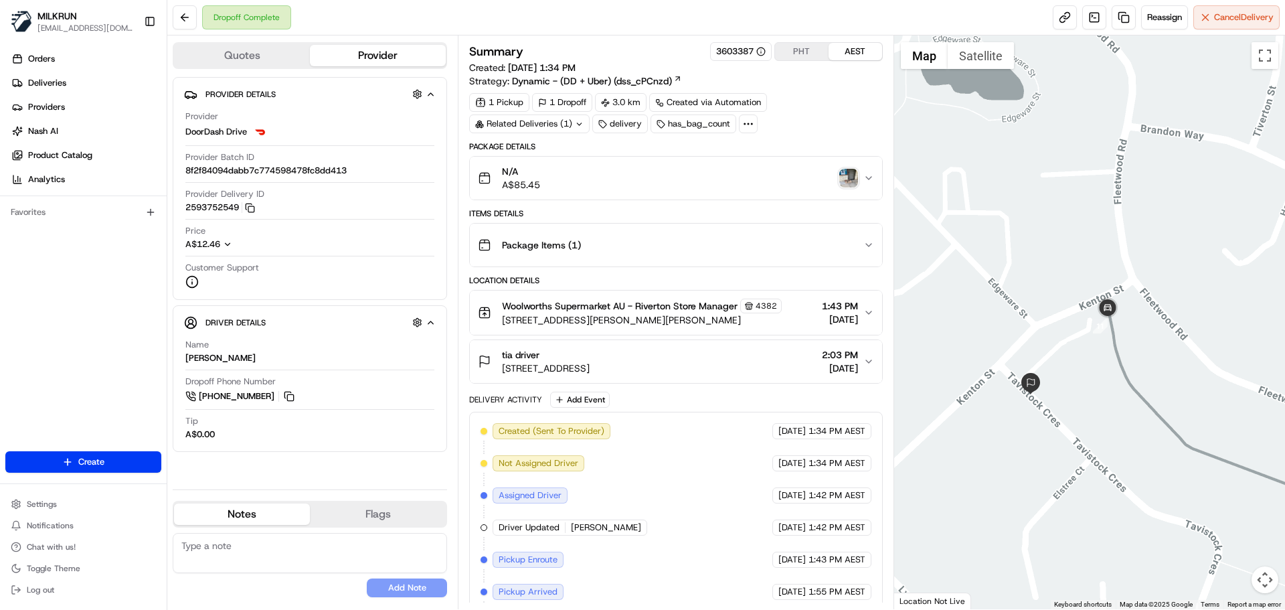
drag, startPoint x: 1109, startPoint y: 325, endPoint x: 1152, endPoint y: 361, distance: 56.5
click at [1152, 361] on div at bounding box center [1089, 321] width 391 height 573
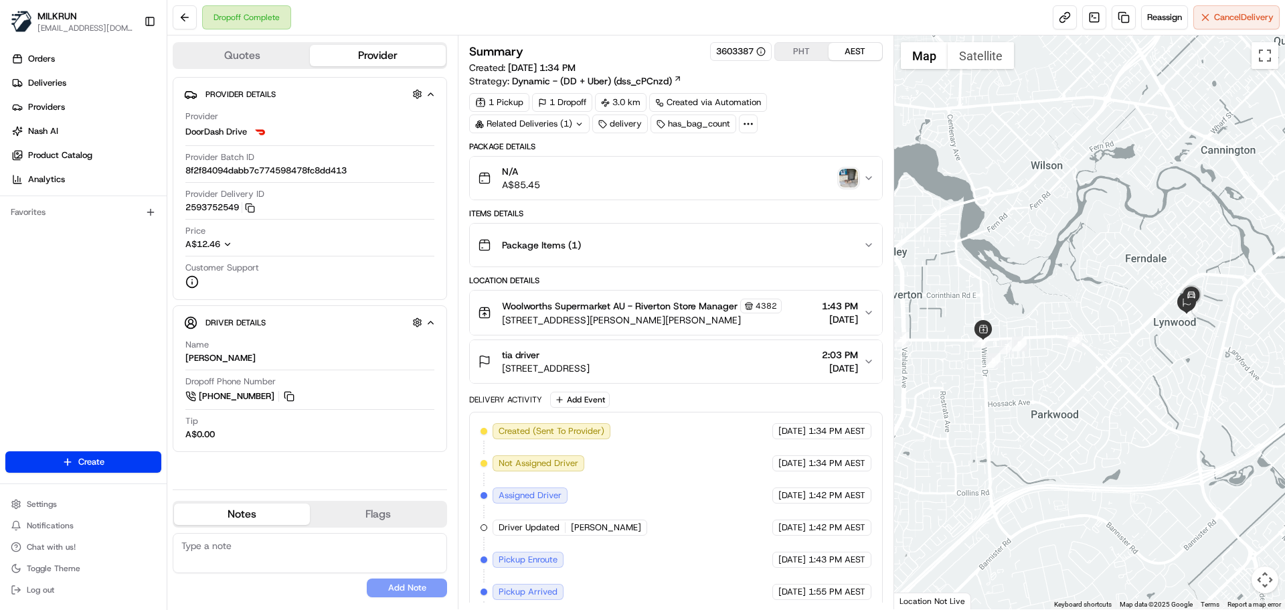
drag, startPoint x: 1067, startPoint y: 232, endPoint x: 1044, endPoint y: 259, distance: 35.6
click at [1039, 255] on div at bounding box center [1089, 321] width 391 height 573
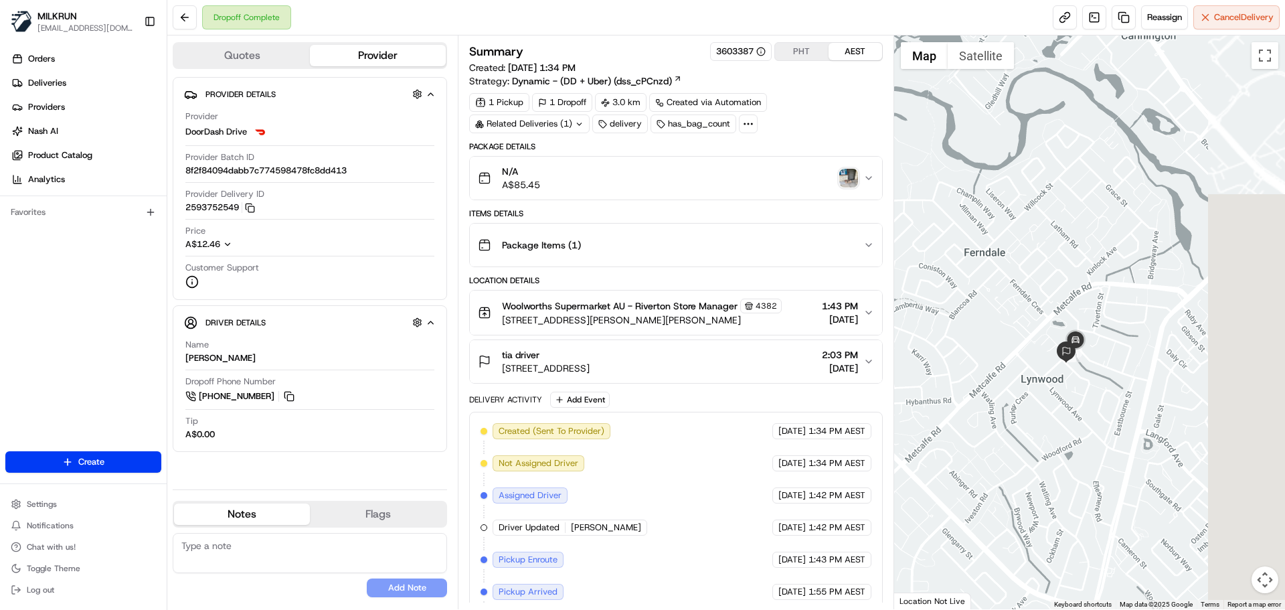
drag, startPoint x: 970, startPoint y: 182, endPoint x: 913, endPoint y: 163, distance: 60.1
click at [913, 163] on div at bounding box center [1089, 321] width 391 height 573
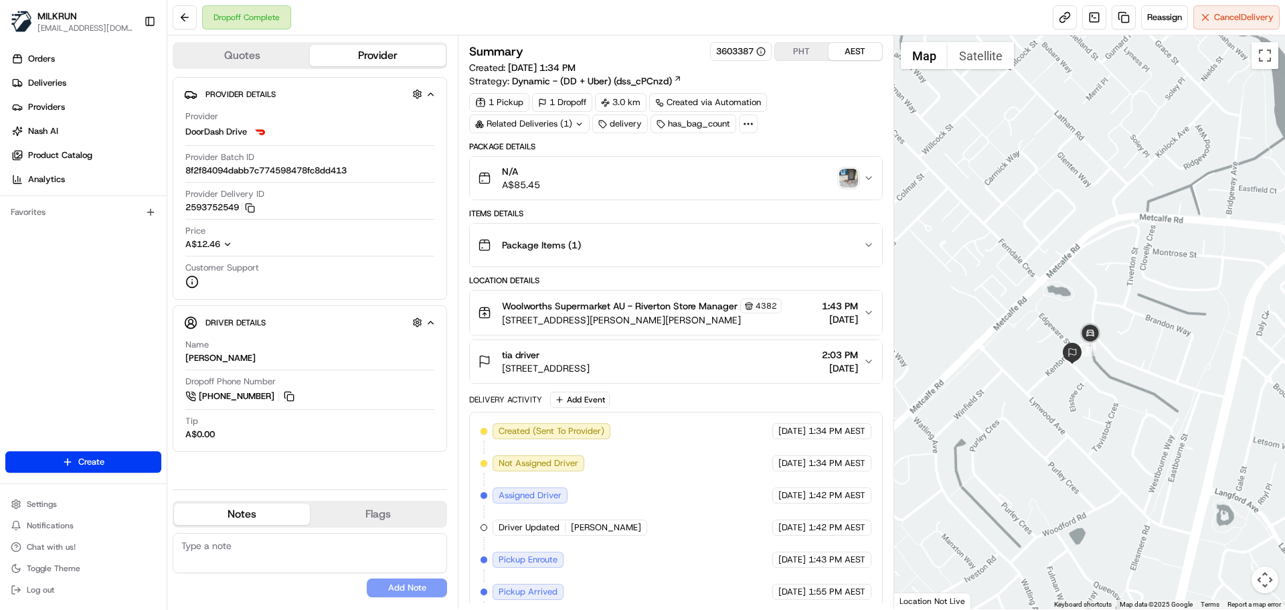
click at [1043, 143] on div at bounding box center [1089, 321] width 391 height 573
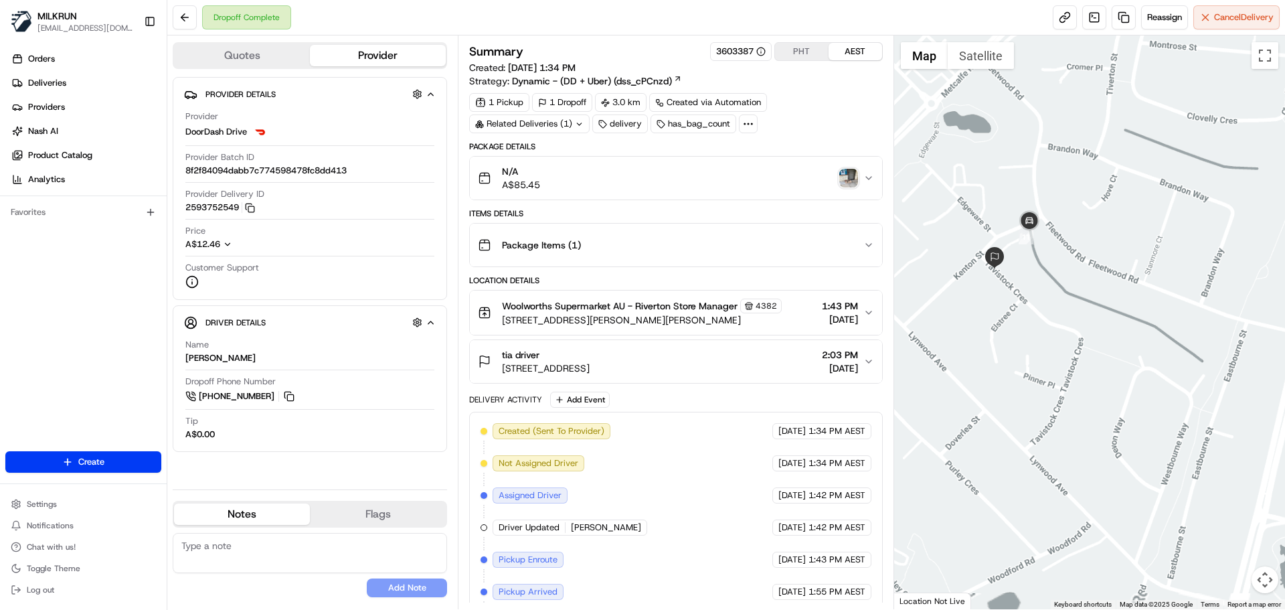
drag, startPoint x: 1096, startPoint y: 248, endPoint x: 1198, endPoint y: 278, distance: 106.3
click at [1198, 278] on div at bounding box center [1089, 321] width 391 height 573
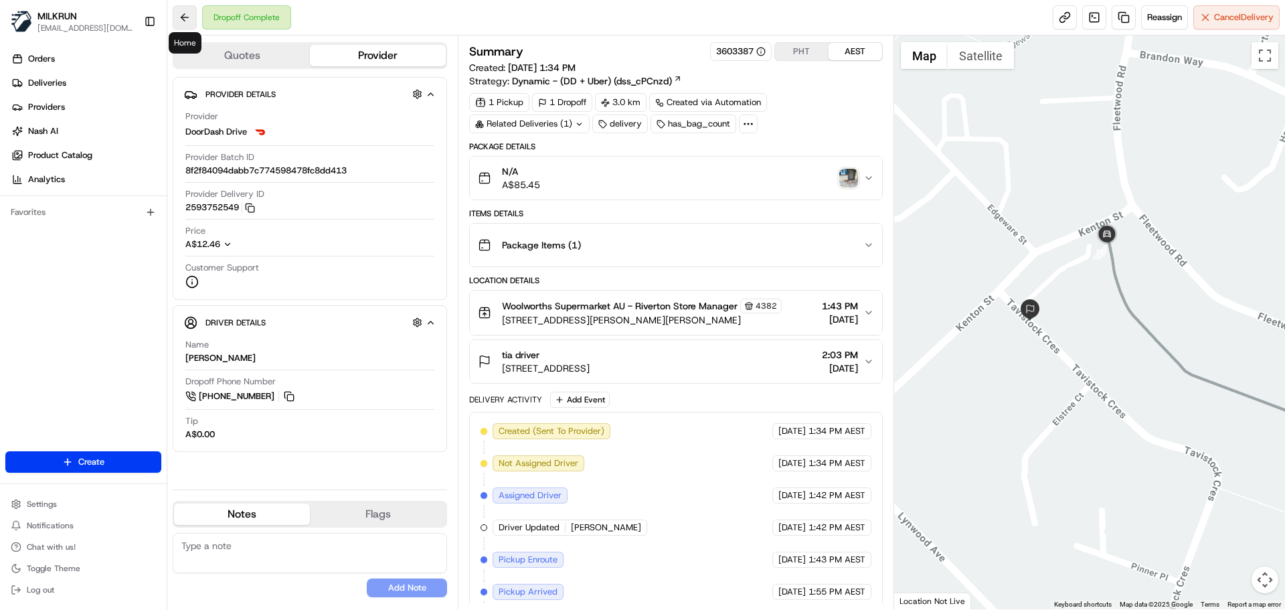
click at [185, 11] on button at bounding box center [185, 17] width 24 height 24
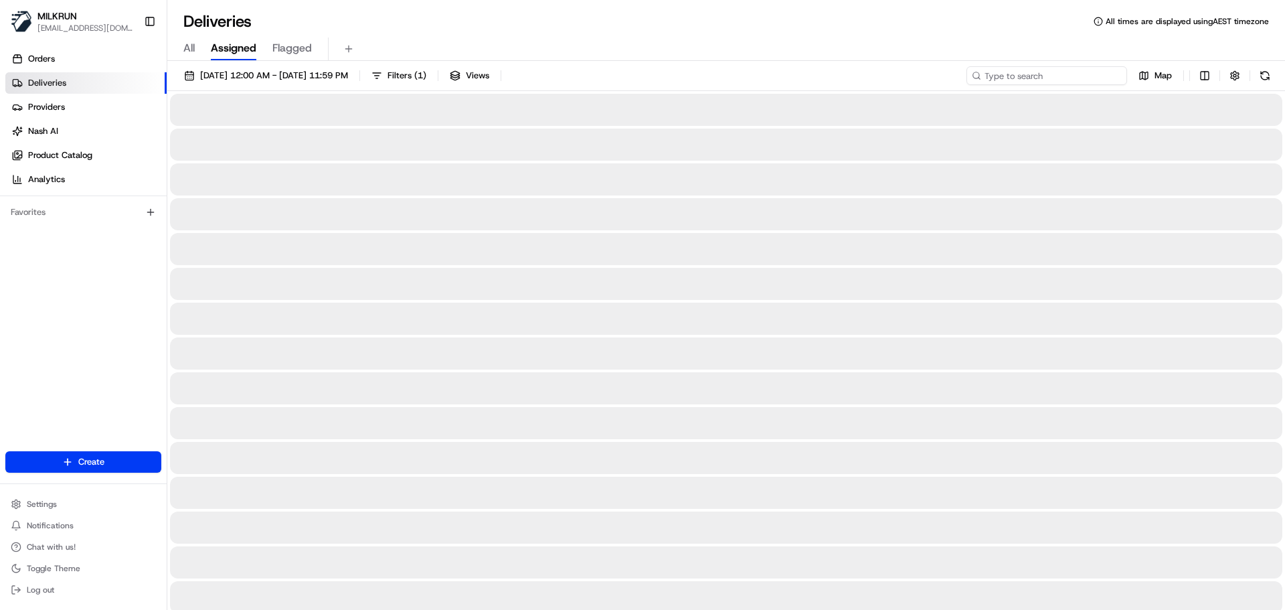
click at [1027, 76] on input at bounding box center [1046, 75] width 161 height 19
paste input "Clare Tauhinu"
click at [986, 76] on input "Clare Tauhinu" at bounding box center [1046, 75] width 161 height 19
click at [984, 73] on input "C lare Tauhinu" at bounding box center [1046, 75] width 161 height 19
click at [993, 74] on input "C lare Tauhinu" at bounding box center [1046, 75] width 161 height 19
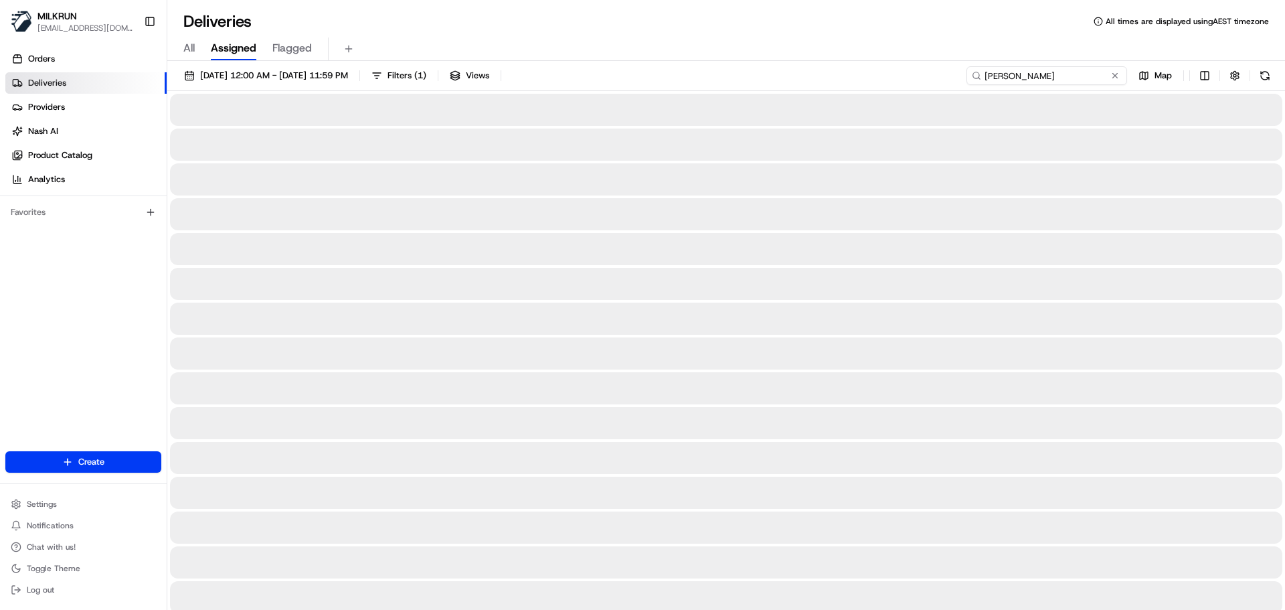
click at [1040, 68] on input "Clare Tauhinu" at bounding box center [1046, 75] width 161 height 19
type input "Clare Tauhinu"
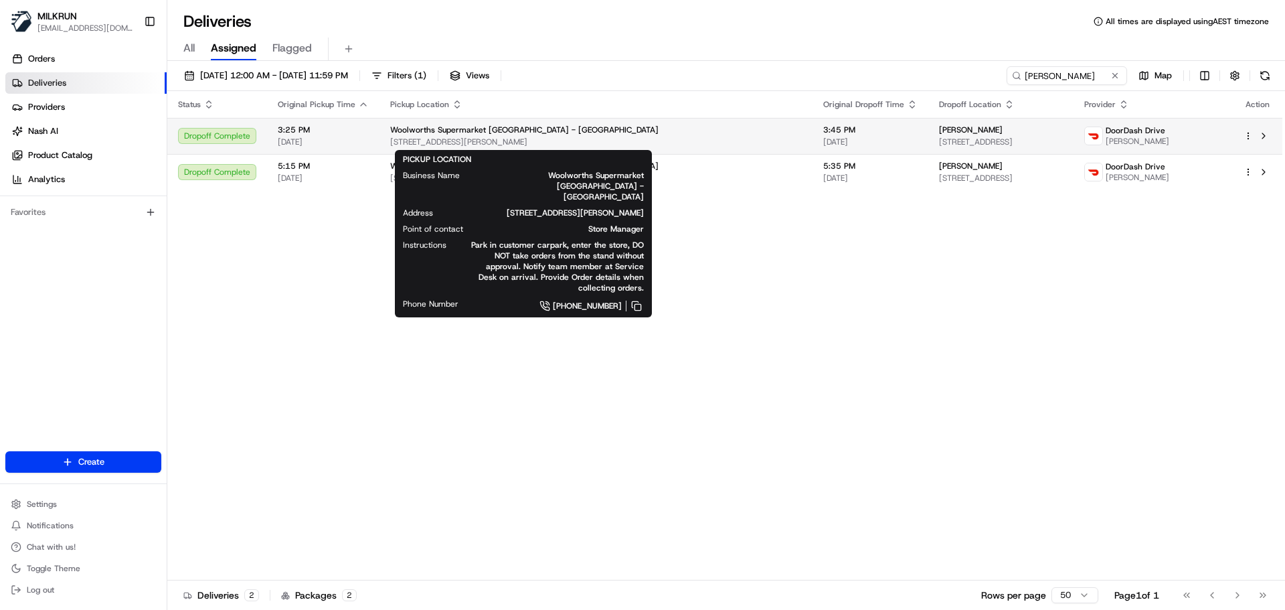
click at [652, 135] on div "Woolworths Supermarket NZ - Auckland Airport" at bounding box center [596, 129] width 412 height 11
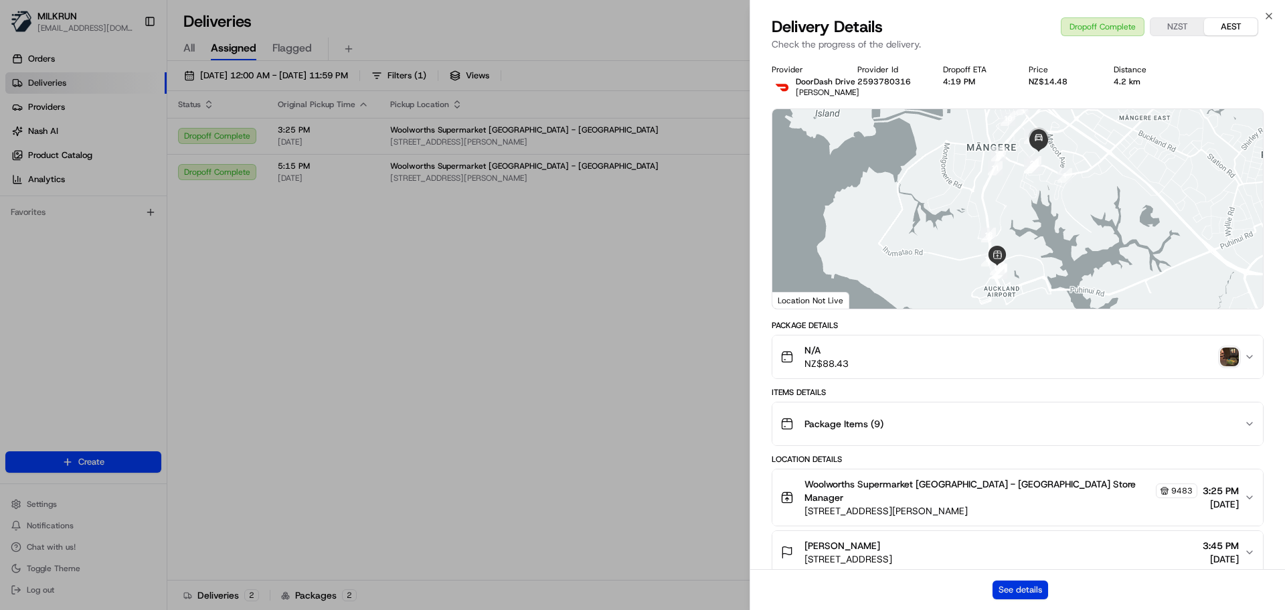
click at [1011, 583] on button "See details" at bounding box center [1020, 589] width 56 height 19
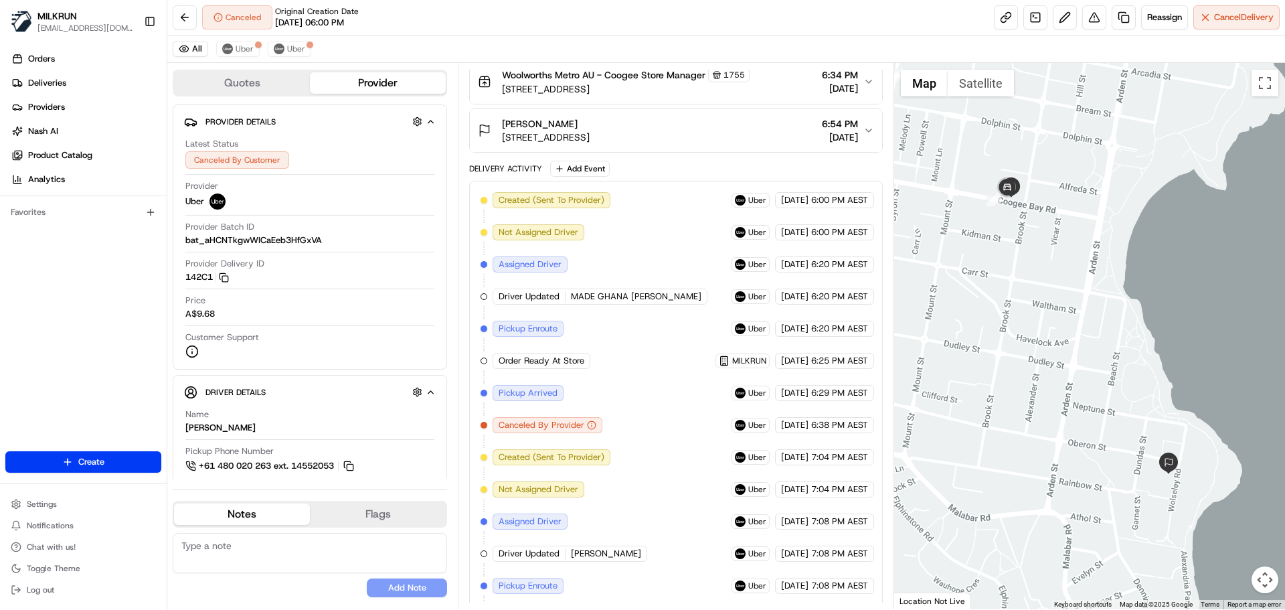
scroll to position [325, 0]
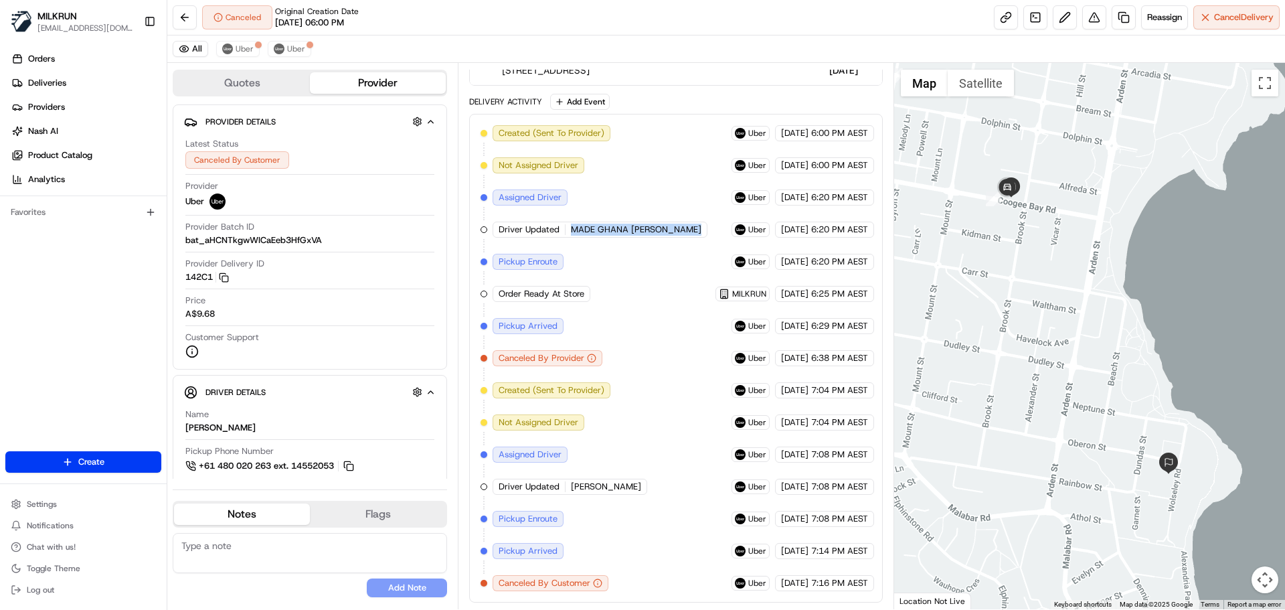
drag, startPoint x: 571, startPoint y: 227, endPoint x: 699, endPoint y: 213, distance: 128.6
click at [699, 213] on div "Created (Sent To Provider) Uber [DATE] 6:00 PM AEST Not Assigned Driver Uber [D…" at bounding box center [675, 358] width 390 height 466
copy span "MADE GHANA [PERSON_NAME]"
click at [1091, 13] on button at bounding box center [1094, 17] width 24 height 24
drag, startPoint x: 239, startPoint y: 50, endPoint x: 420, endPoint y: 112, distance: 191.1
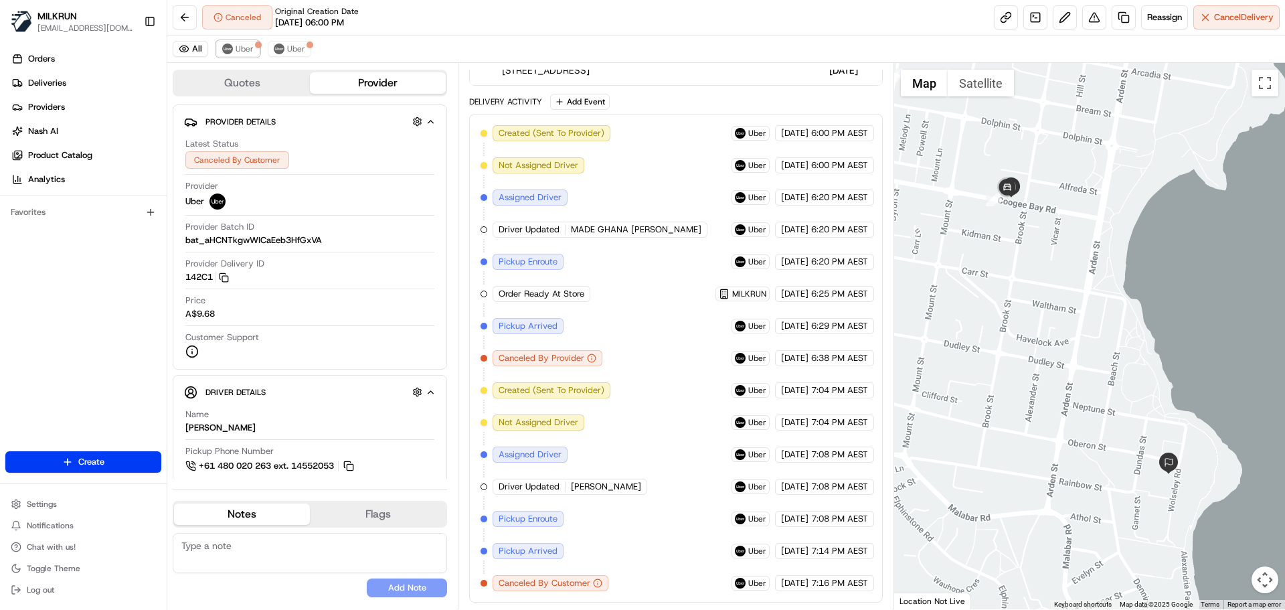
click at [240, 51] on span "Uber" at bounding box center [245, 48] width 18 height 11
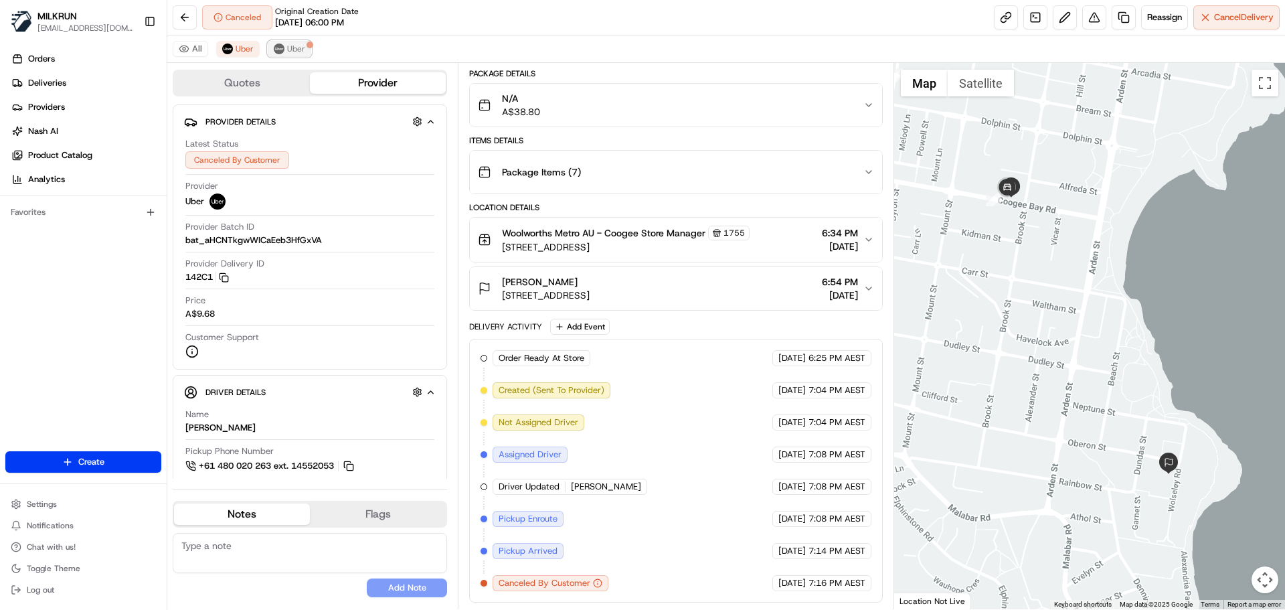
click at [284, 50] on button "Uber" at bounding box center [289, 49] width 43 height 16
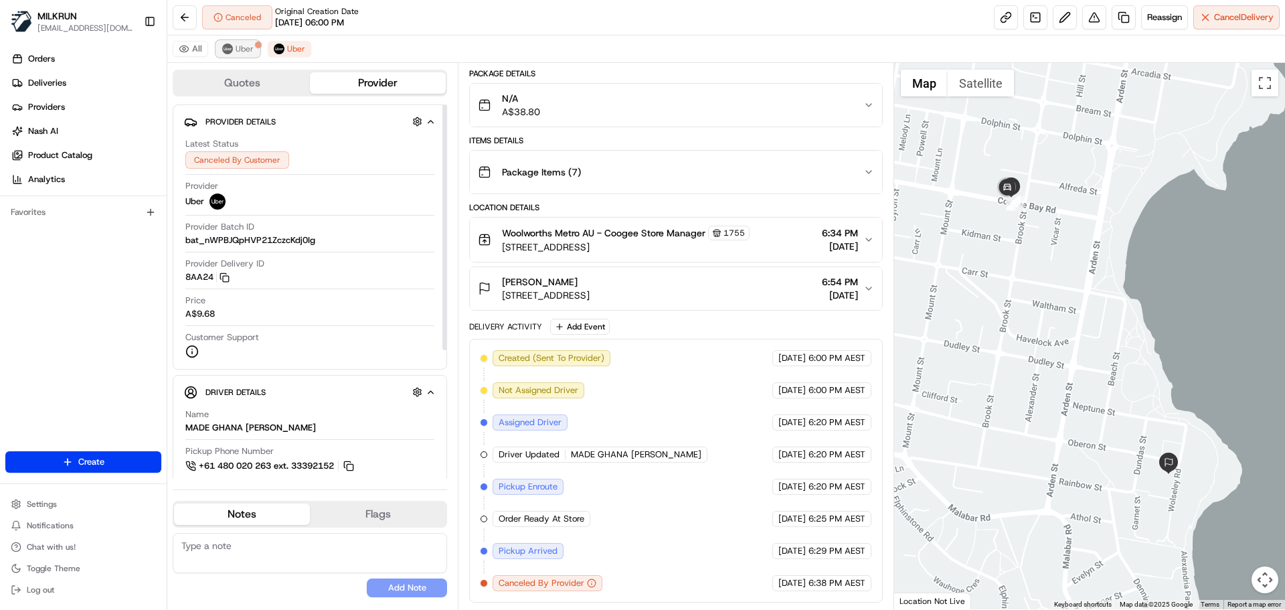
click at [248, 54] on button "Uber" at bounding box center [237, 49] width 43 height 16
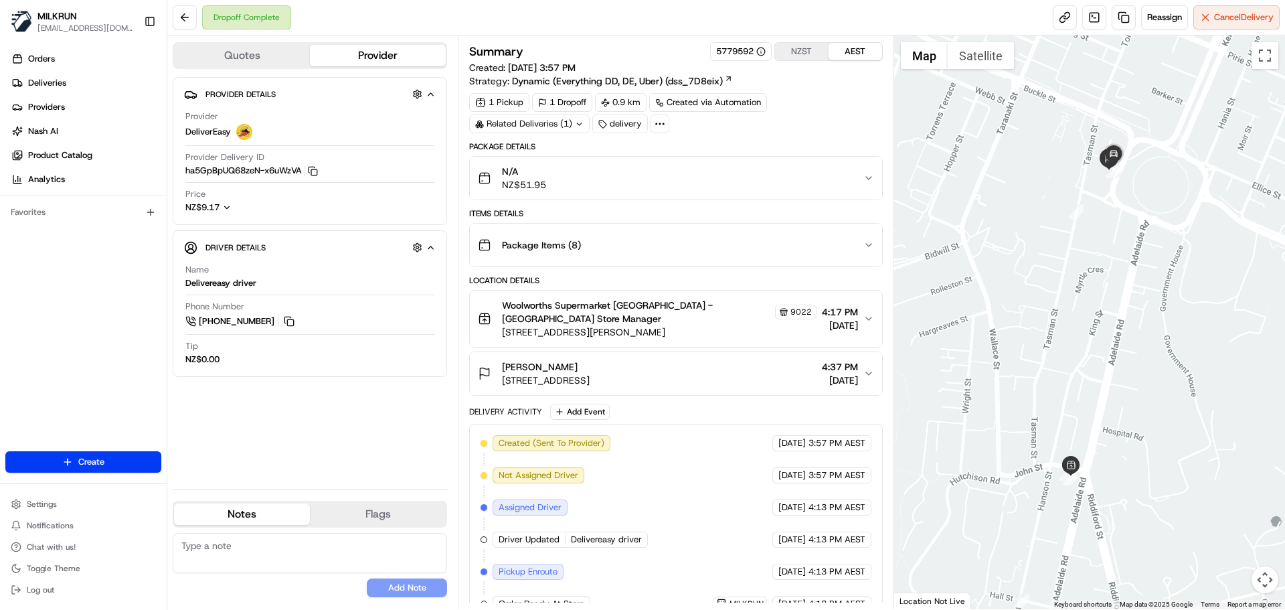
click at [541, 124] on div "Related Deliveries (1)" at bounding box center [529, 123] width 120 height 19
drag, startPoint x: 626, startPoint y: 272, endPoint x: 633, endPoint y: 264, distance: 10.9
click at [626, 271] on div "Package Details N/A NZ$51.95 Items Details Package Items ( 8 ) Location Details…" at bounding box center [675, 478] width 413 height 675
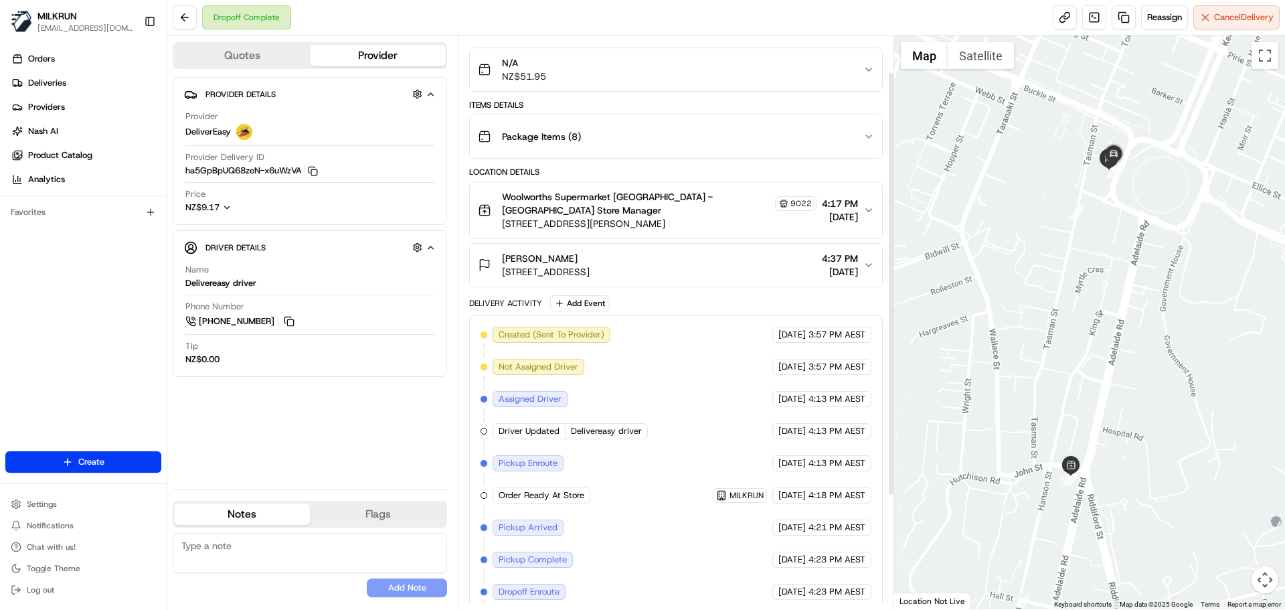
scroll to position [134, 0]
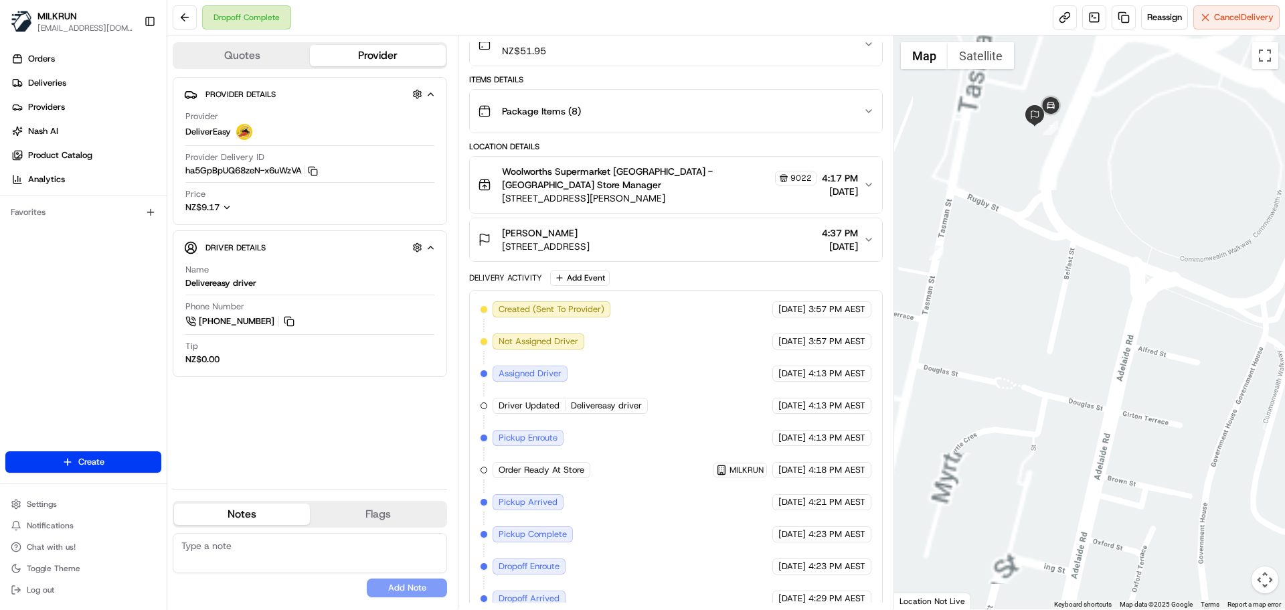
drag, startPoint x: 1095, startPoint y: 228, endPoint x: 1080, endPoint y: 296, distance: 69.2
click at [1026, 367] on div at bounding box center [1089, 321] width 391 height 573
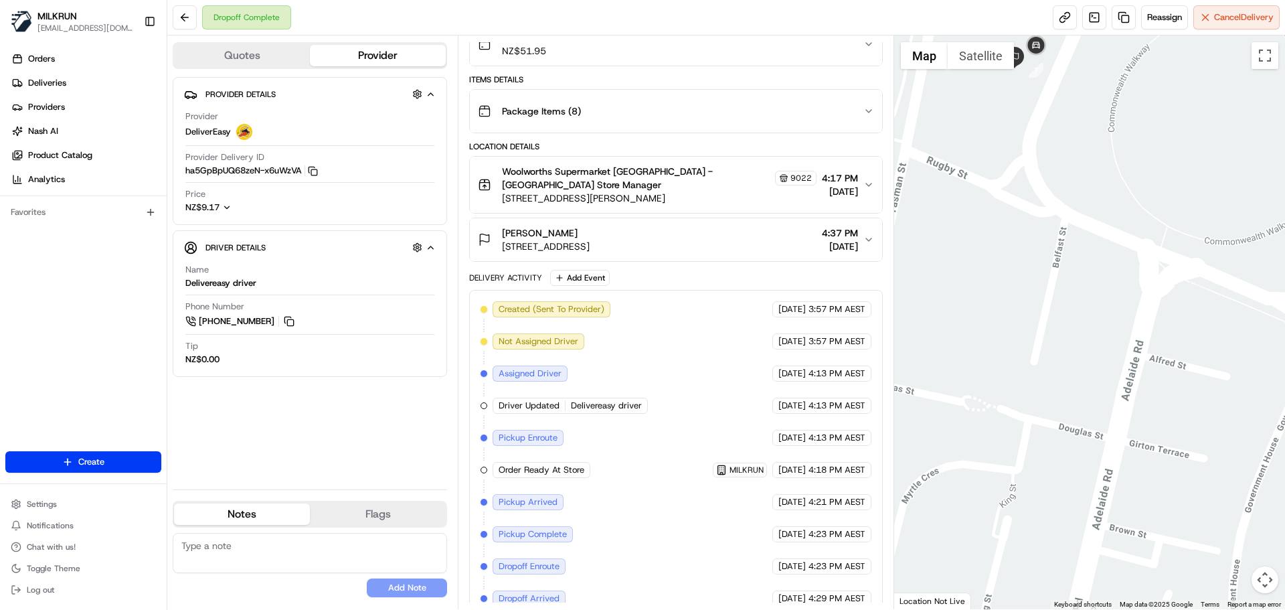
drag, startPoint x: 1094, startPoint y: 254, endPoint x: 749, endPoint y: 187, distance: 351.1
click at [1042, 286] on div at bounding box center [1089, 321] width 391 height 573
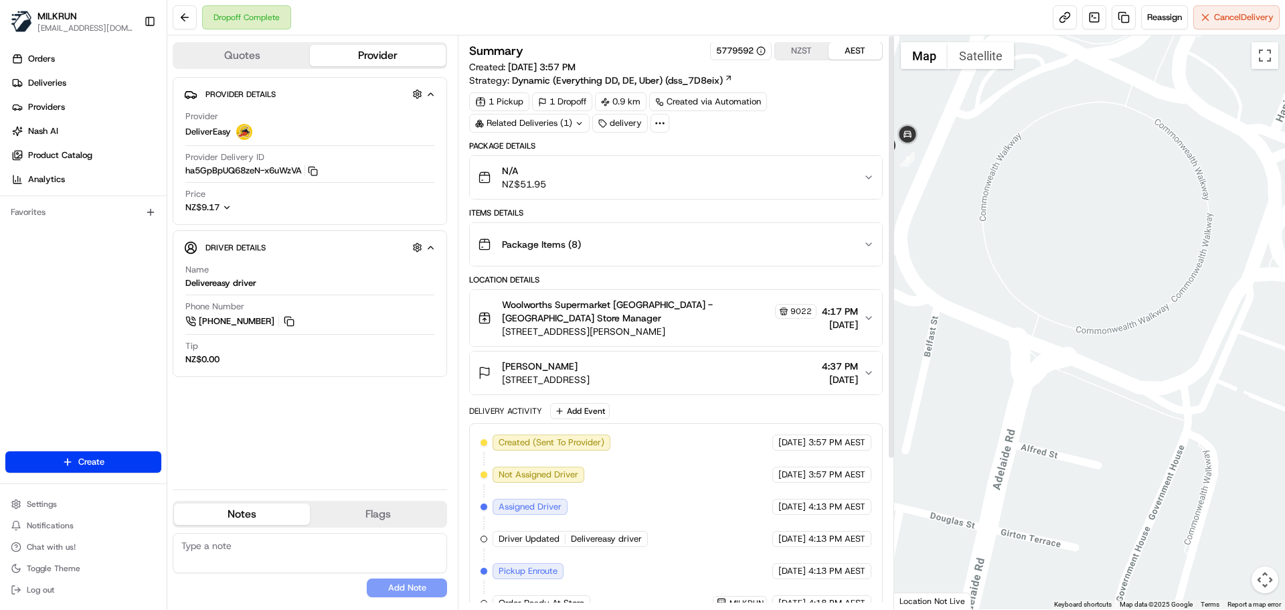
scroll to position [0, 0]
click at [549, 117] on div "Related Deliveries (1)" at bounding box center [529, 123] width 120 height 19
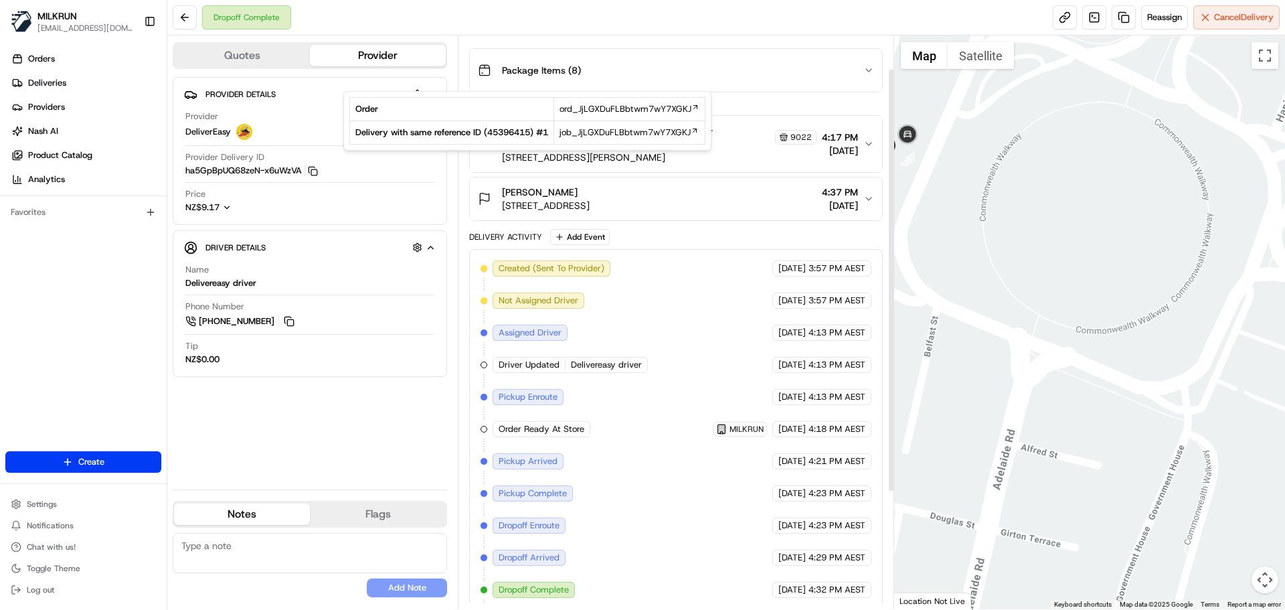
scroll to position [201, 0]
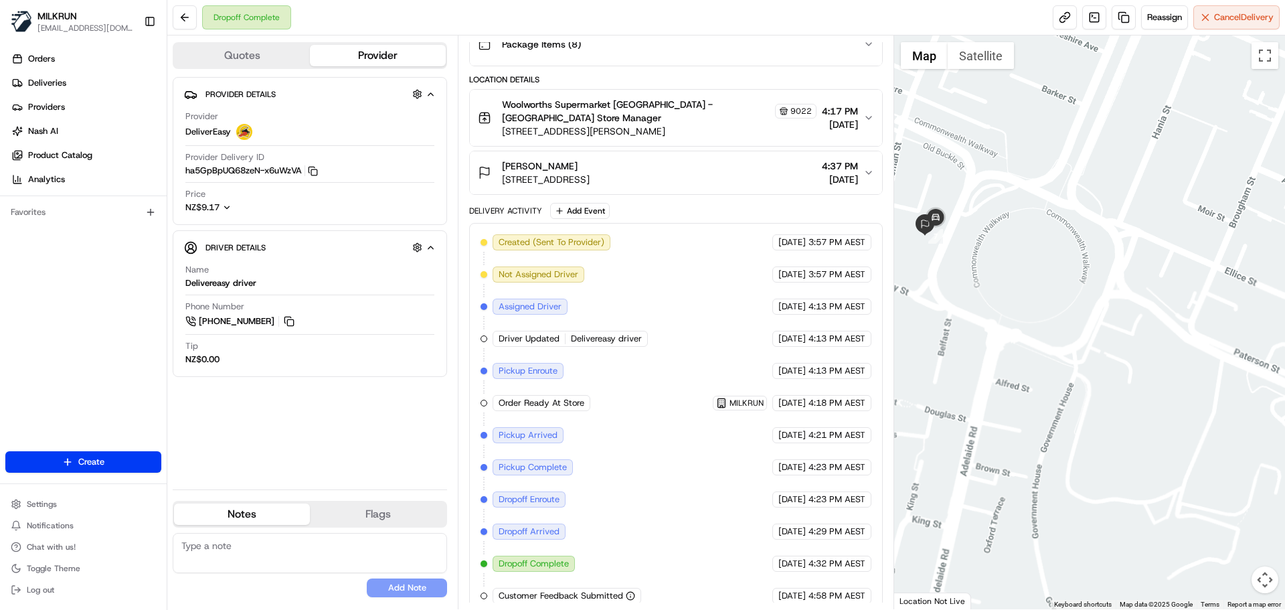
drag, startPoint x: 945, startPoint y: 312, endPoint x: 992, endPoint y: 364, distance: 70.6
click at [992, 364] on div at bounding box center [1089, 321] width 391 height 573
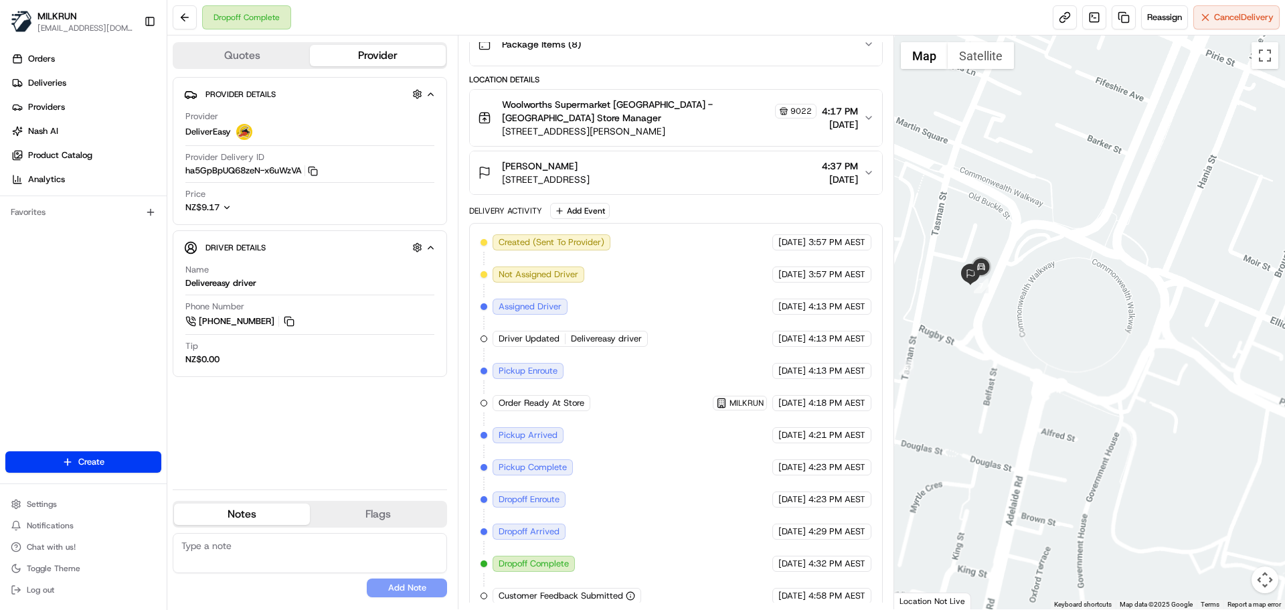
scroll to position [201, 0]
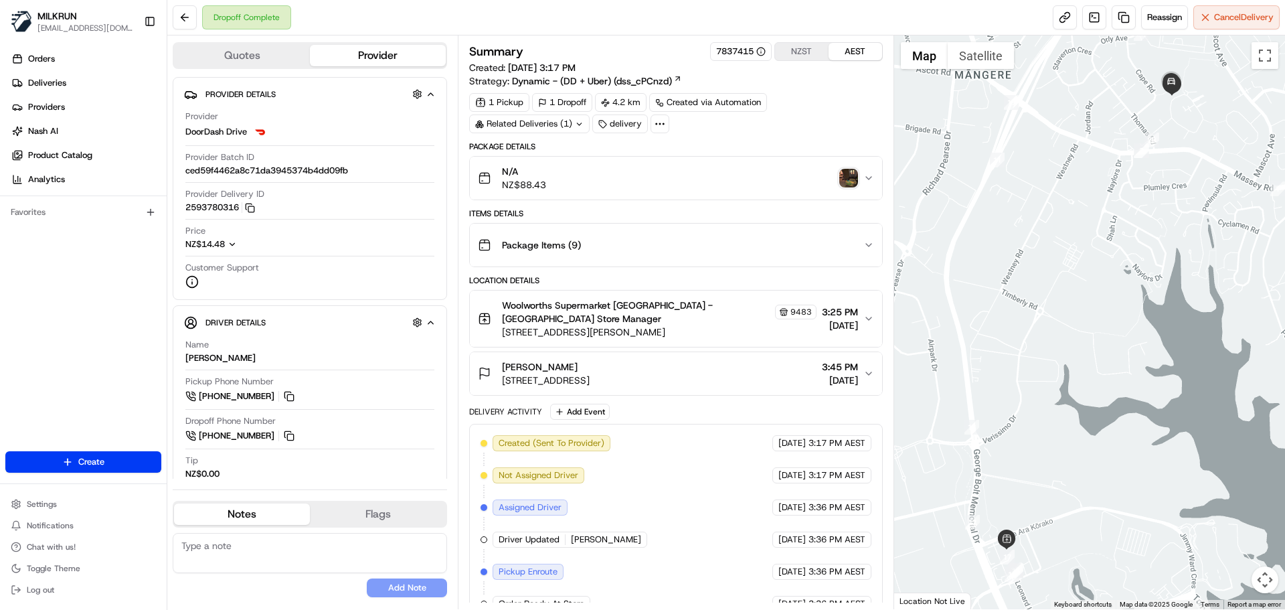
click at [846, 172] on img "button" at bounding box center [848, 178] width 19 height 19
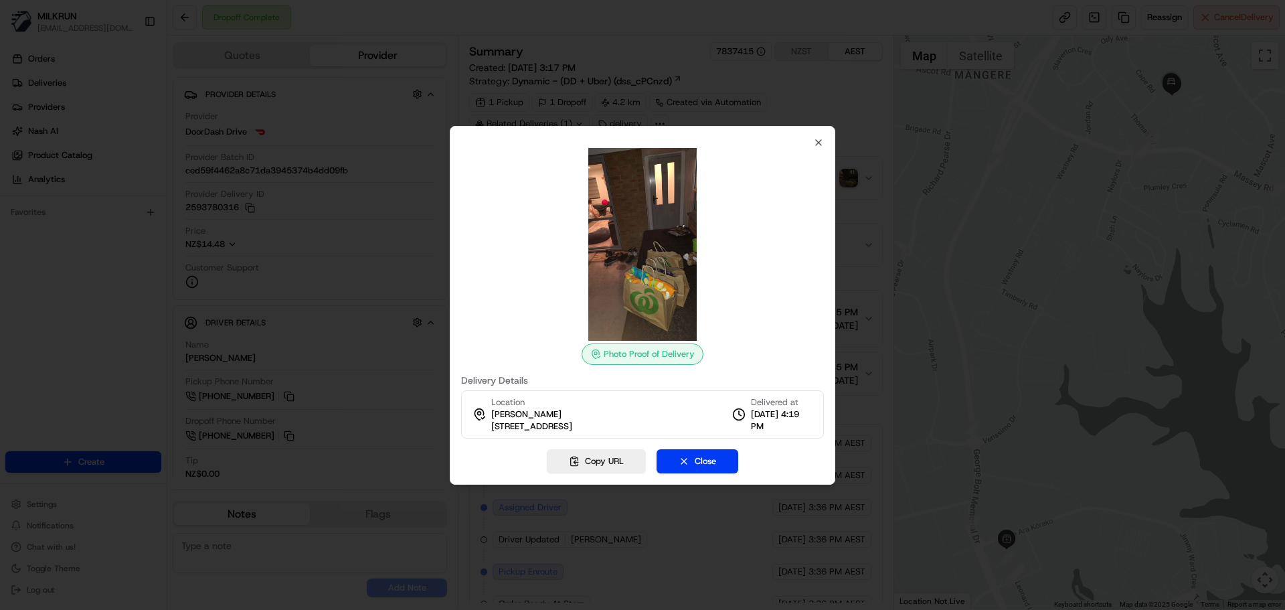
click at [824, 139] on div "Photo Proof of Delivery Delivery Details Location [GEOGRAPHIC_DATA] [STREET_ADD…" at bounding box center [642, 305] width 385 height 359
click at [810, 140] on div "Photo Proof of Delivery Delivery Details Location [GEOGRAPHIC_DATA] [STREET_ADD…" at bounding box center [642, 287] width 363 height 301
click at [820, 135] on div "Photo Proof of Delivery Delivery Details Location Clare Tauhinu 20 Windrush Clo…" at bounding box center [642, 305] width 385 height 359
click at [820, 139] on icon "button" at bounding box center [818, 142] width 11 height 11
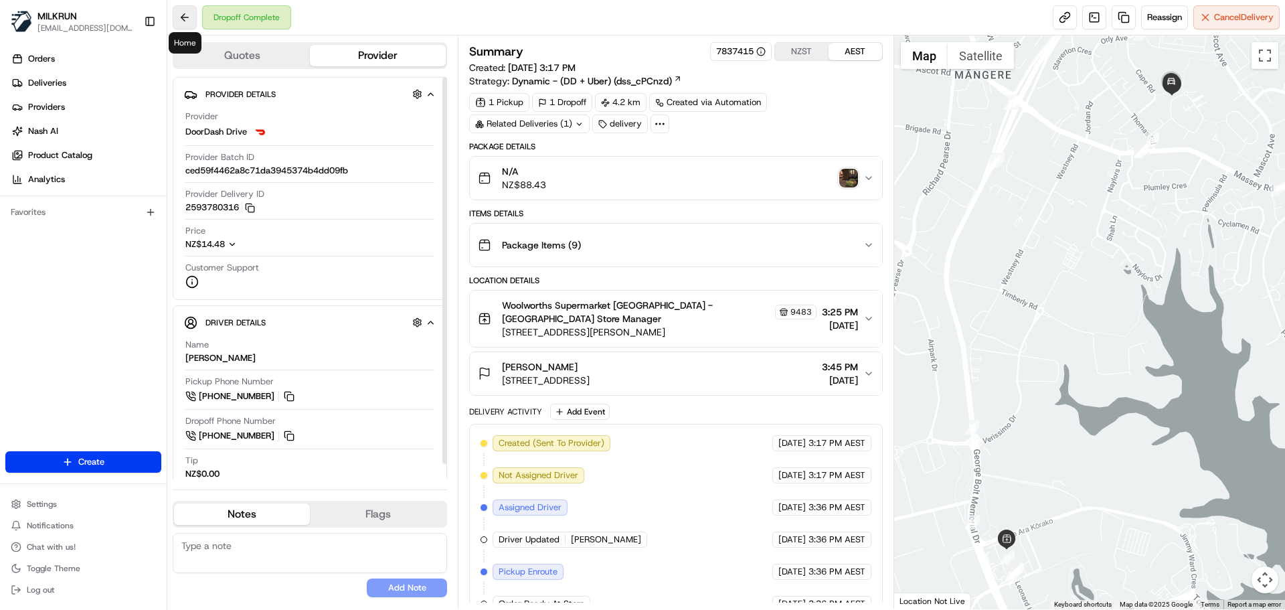
drag, startPoint x: 187, startPoint y: 19, endPoint x: 195, endPoint y: 15, distance: 9.0
click at [195, 15] on button at bounding box center [185, 17] width 24 height 24
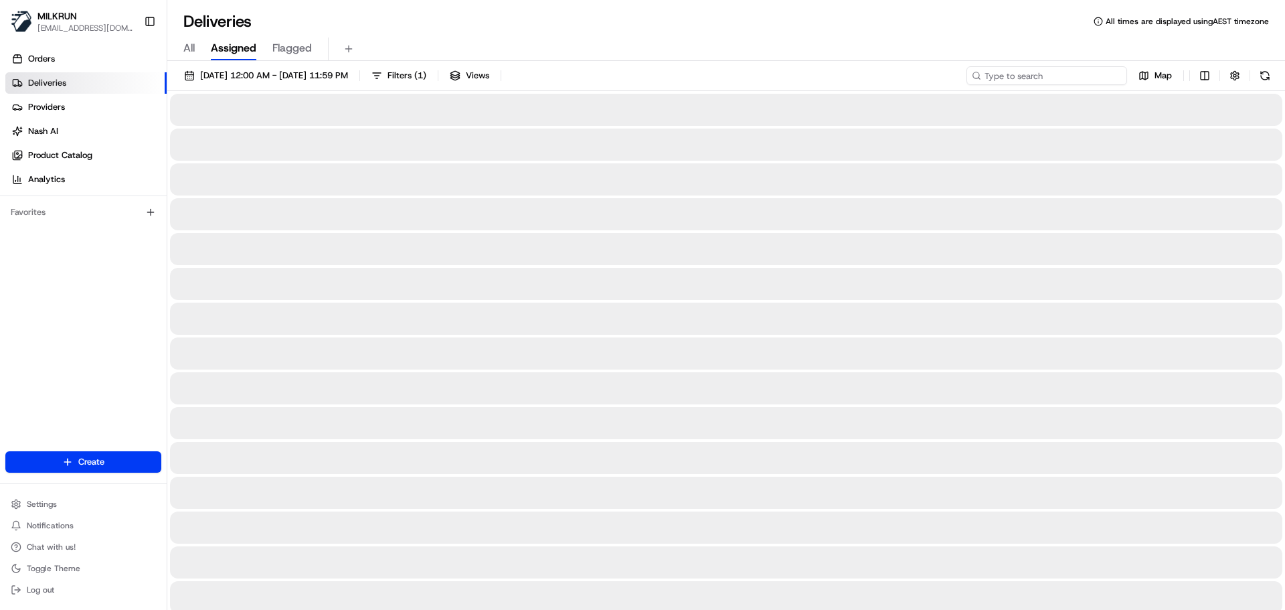
click at [1025, 76] on input at bounding box center [1046, 75] width 161 height 19
paste input "Yvonne Ingram"
type input "Yvonne Ingram"
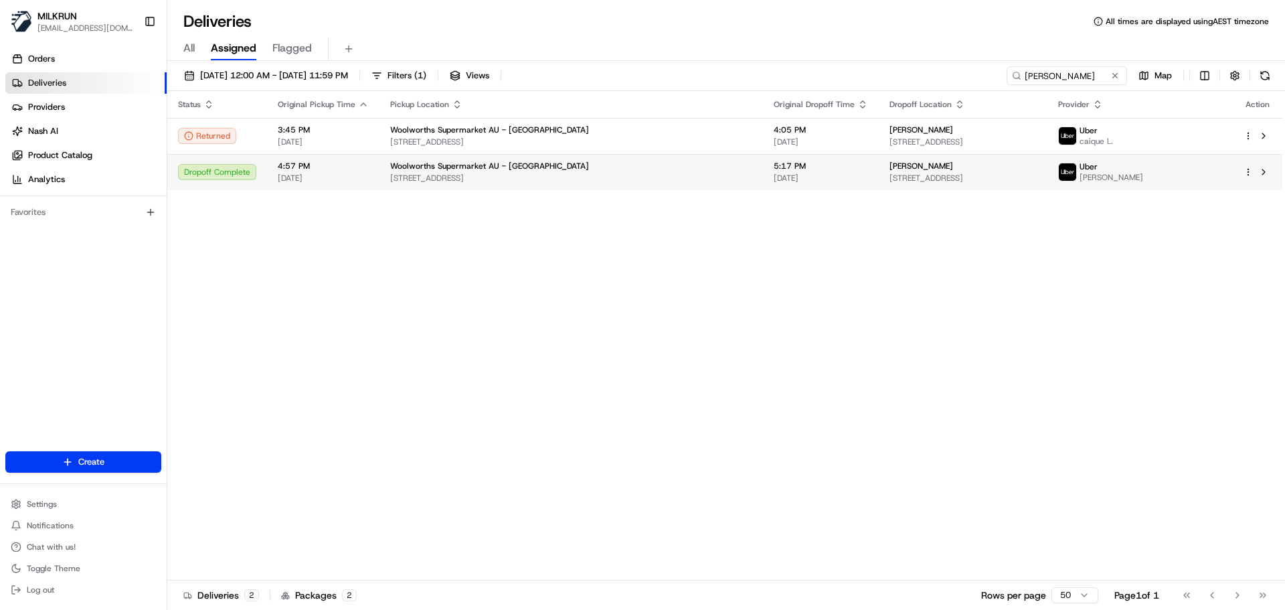
click at [379, 165] on td "Woolworths Supermarket AU - Kogarah 1-9 Railway Parade, Kogarah, NSW 2217, AU" at bounding box center [570, 172] width 383 height 36
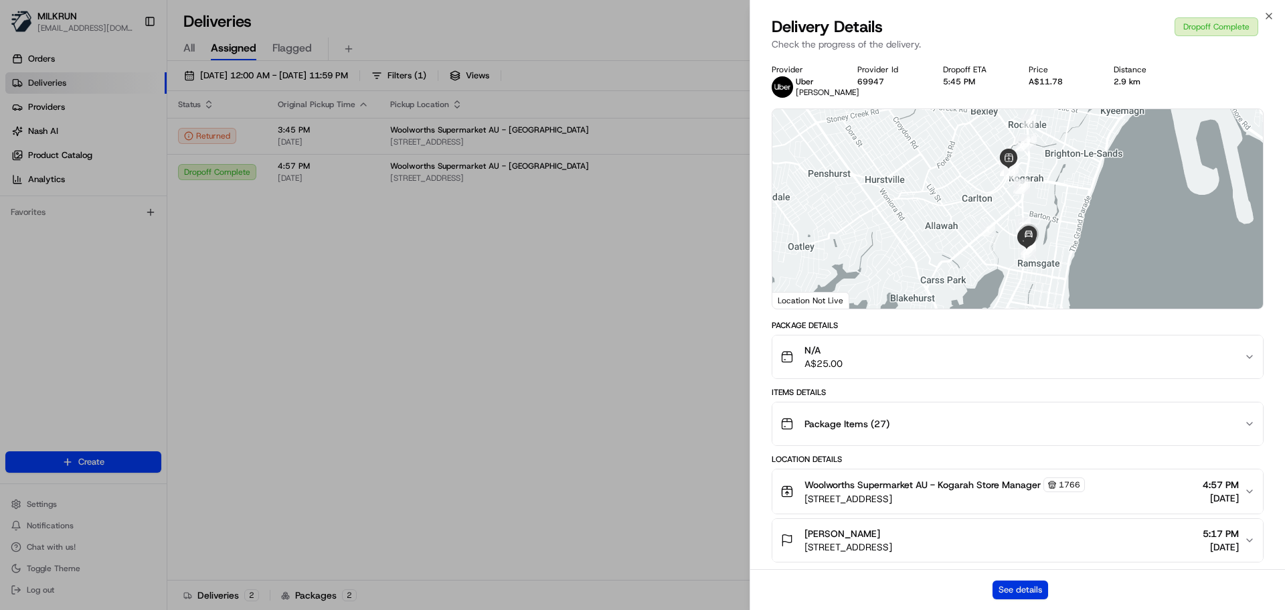
click at [1037, 590] on button "See details" at bounding box center [1020, 589] width 56 height 19
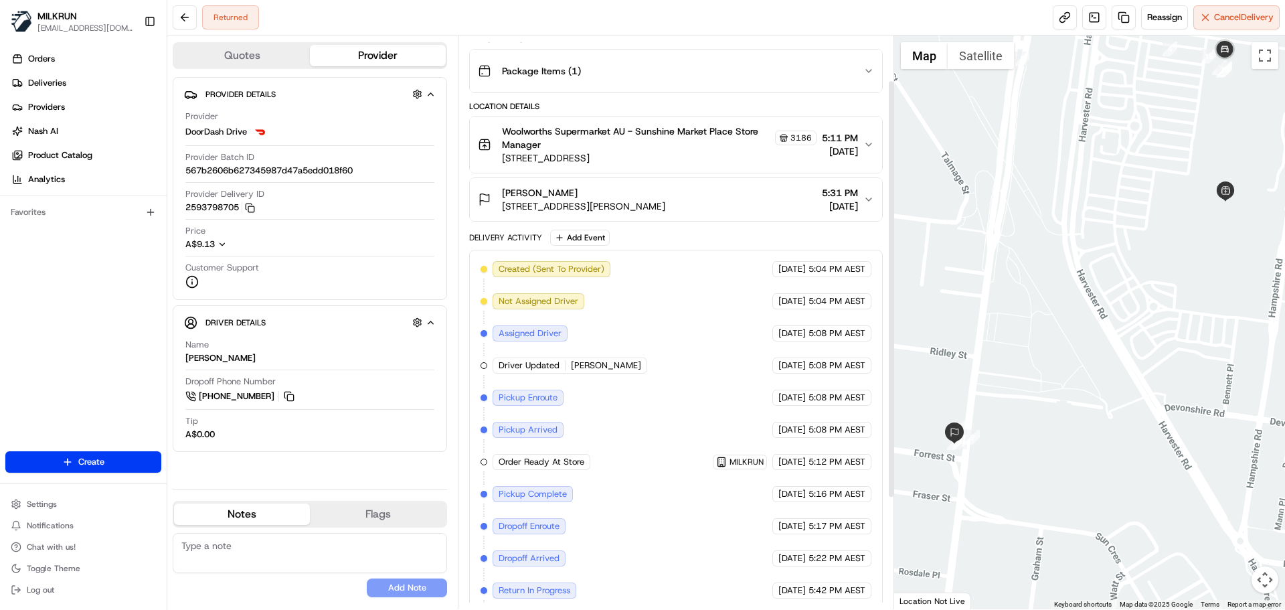
scroll to position [213, 0]
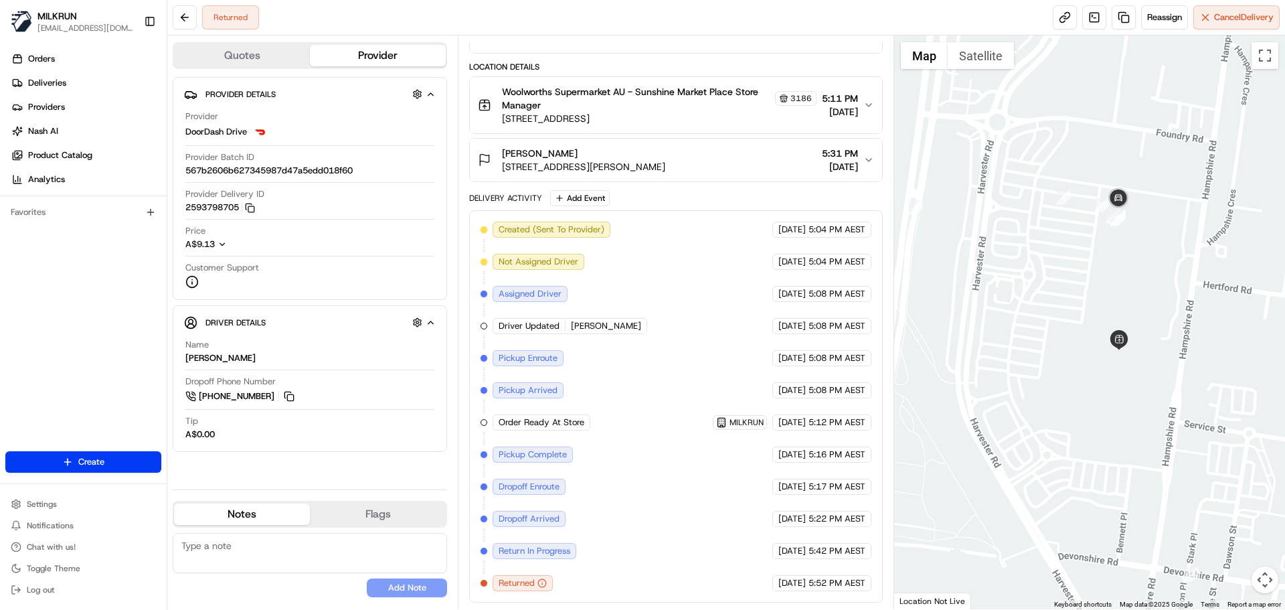
drag, startPoint x: 1029, startPoint y: 130, endPoint x: 924, endPoint y: 288, distance: 189.9
click at [924, 288] on div at bounding box center [1089, 321] width 391 height 573
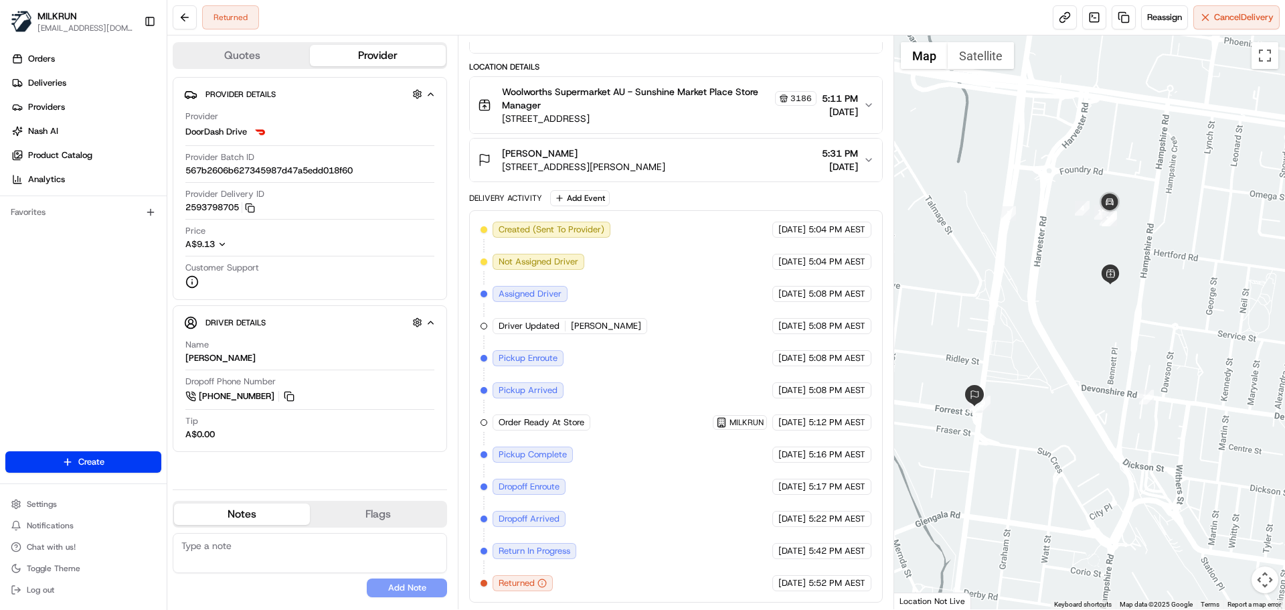
drag, startPoint x: 1053, startPoint y: 365, endPoint x: 1133, endPoint y: 373, distance: 80.0
click at [1168, 384] on div at bounding box center [1089, 321] width 391 height 573
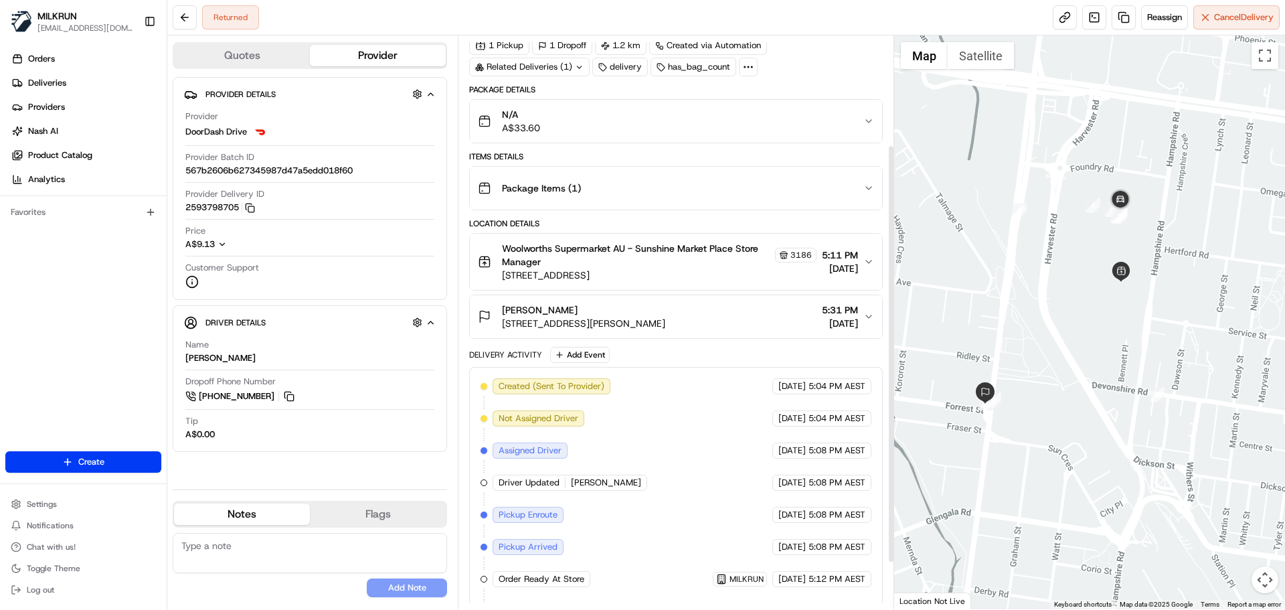
scroll to position [13, 0]
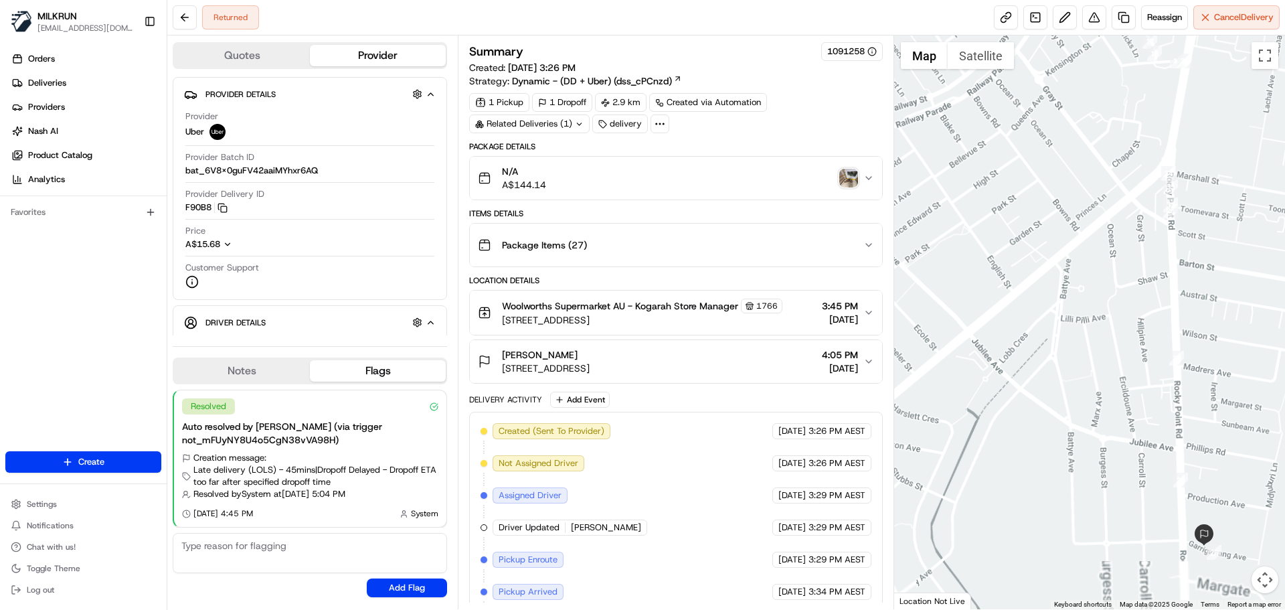
drag, startPoint x: 1065, startPoint y: 304, endPoint x: 1053, endPoint y: 242, distance: 63.9
click at [1058, 206] on div at bounding box center [1089, 321] width 391 height 573
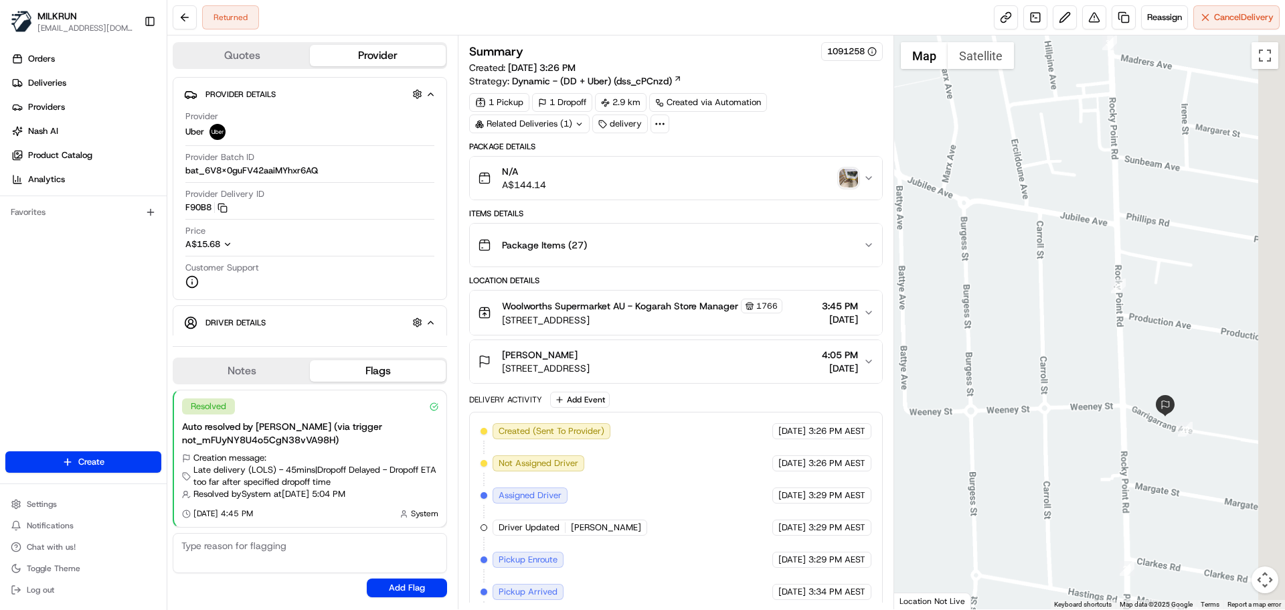
drag, startPoint x: 1088, startPoint y: 361, endPoint x: 978, endPoint y: 343, distance: 111.9
click at [978, 343] on div at bounding box center [1089, 321] width 391 height 573
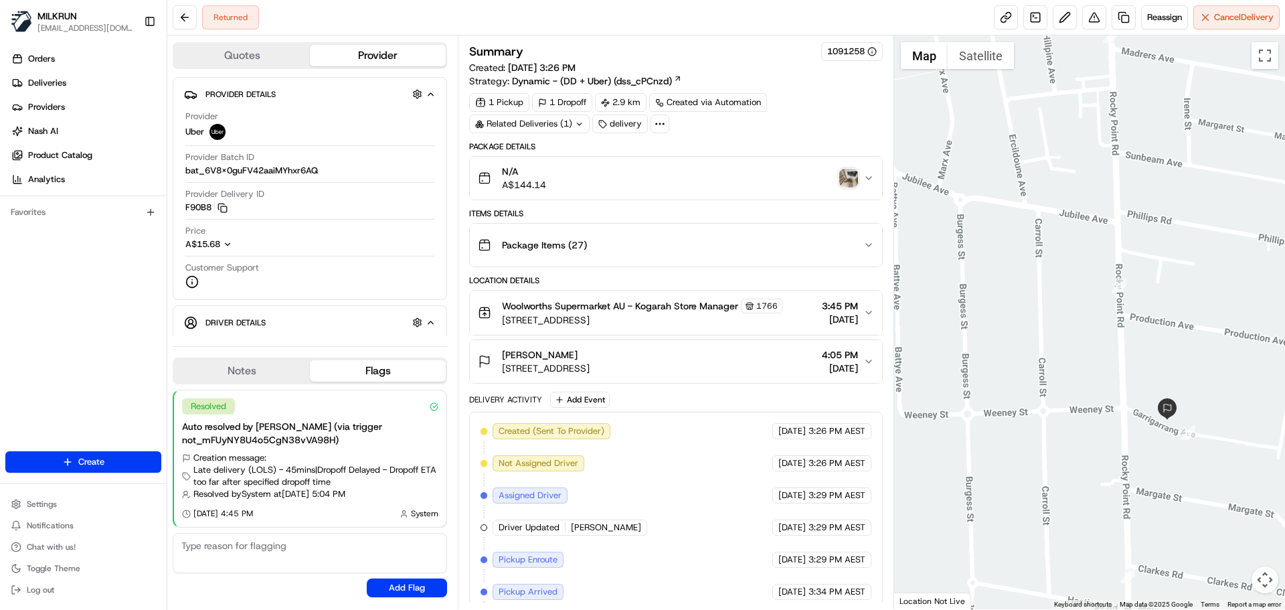
click at [845, 175] on img "button" at bounding box center [848, 178] width 19 height 19
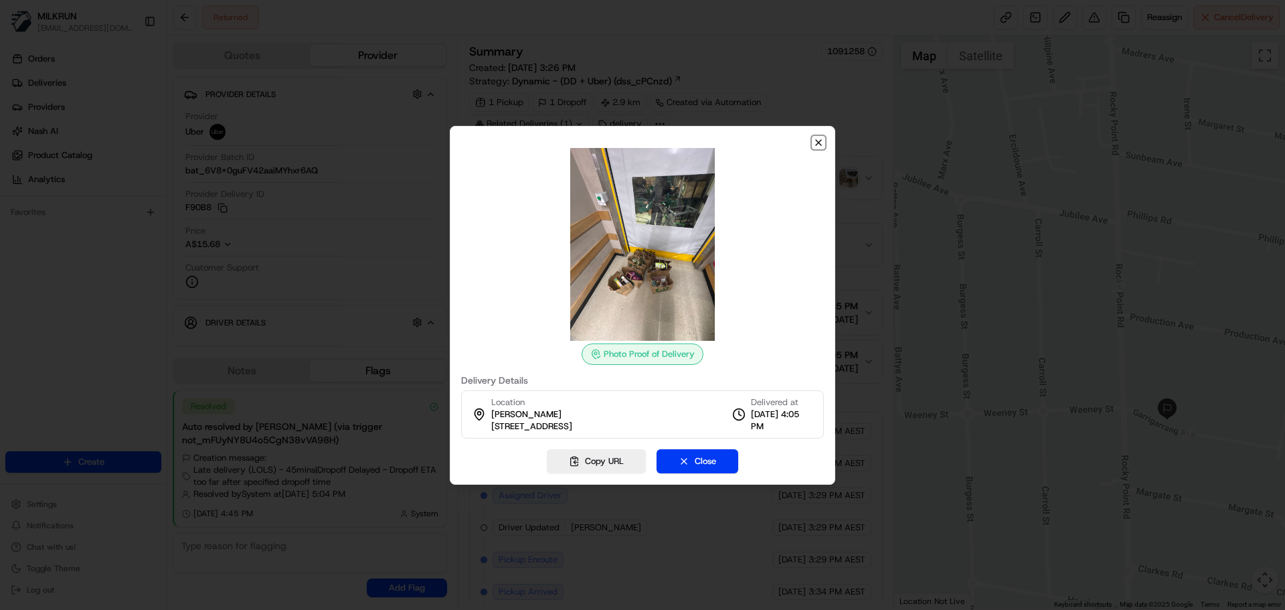
click at [818, 139] on icon "button" at bounding box center [818, 142] width 11 height 11
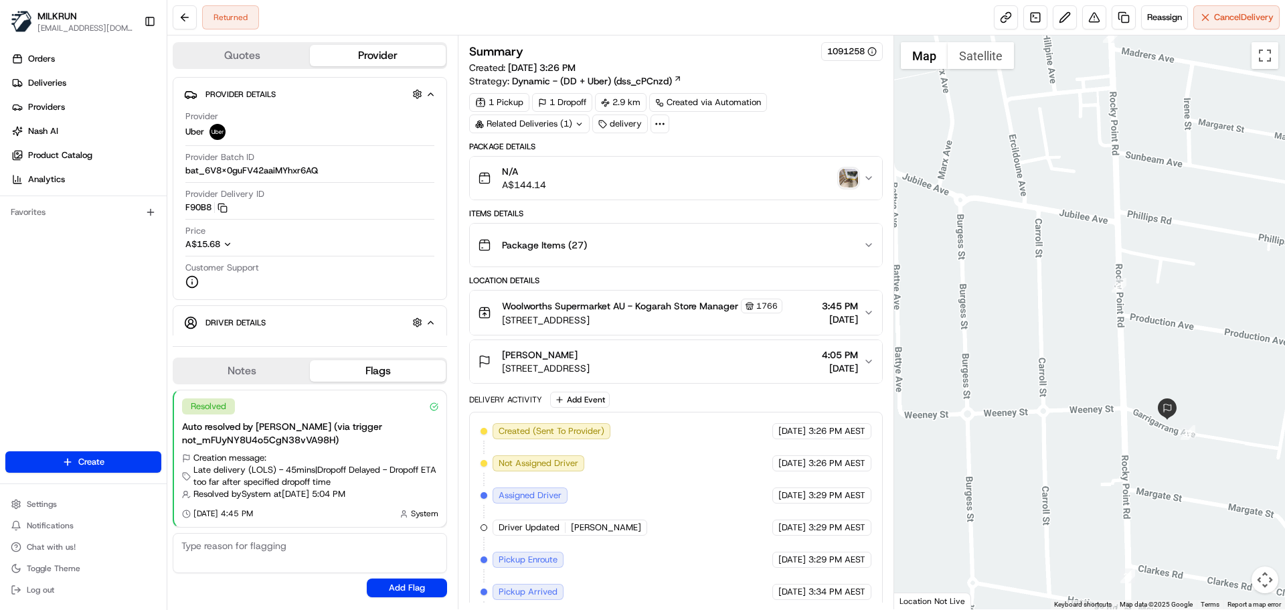
drag, startPoint x: 1157, startPoint y: 391, endPoint x: 1036, endPoint y: 416, distance: 123.5
click at [1044, 415] on div at bounding box center [1089, 321] width 391 height 573
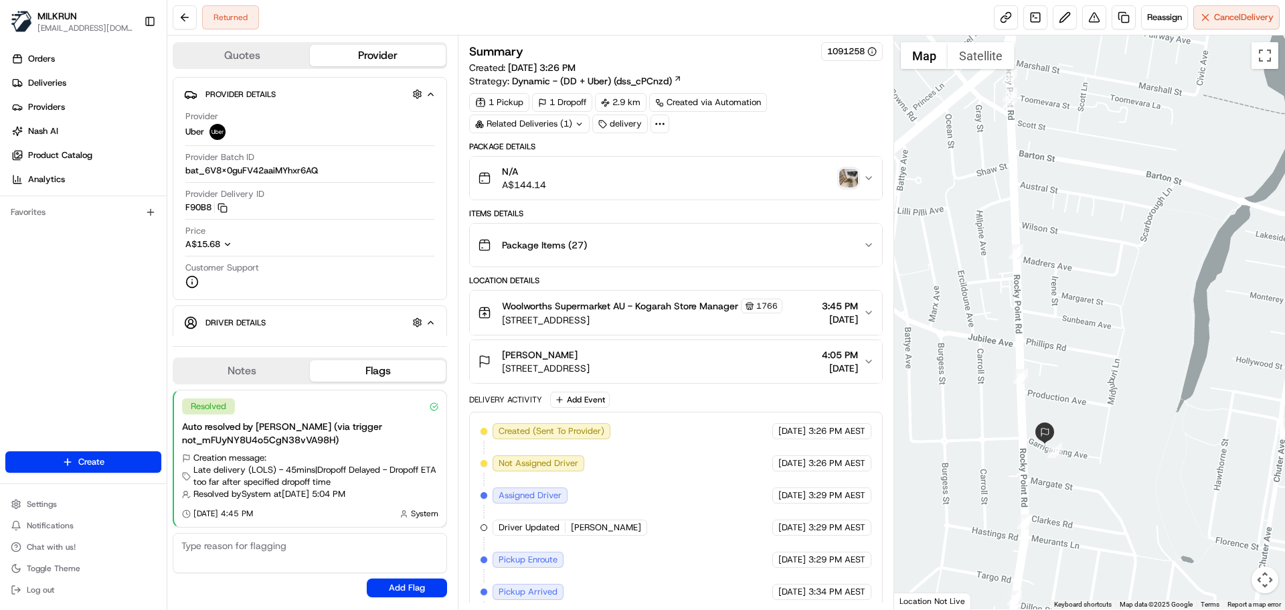
drag, startPoint x: 1033, startPoint y: 426, endPoint x: 1099, endPoint y: 433, distance: 66.0
click at [1099, 433] on div at bounding box center [1089, 321] width 391 height 573
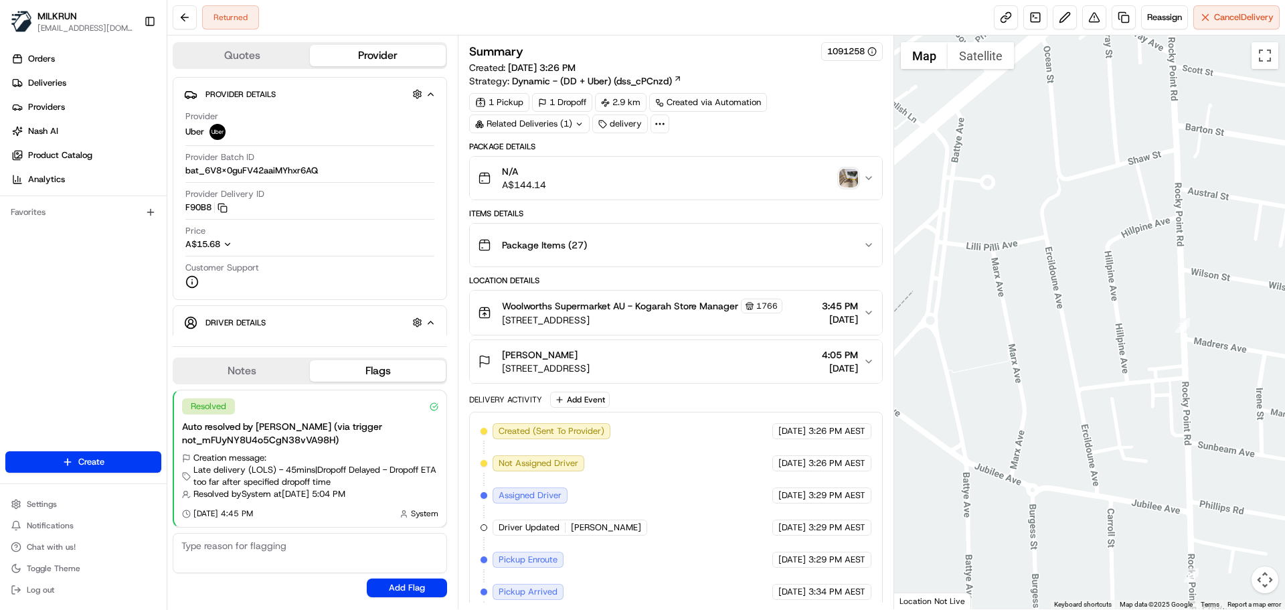
click at [849, 176] on img "button" at bounding box center [848, 178] width 19 height 19
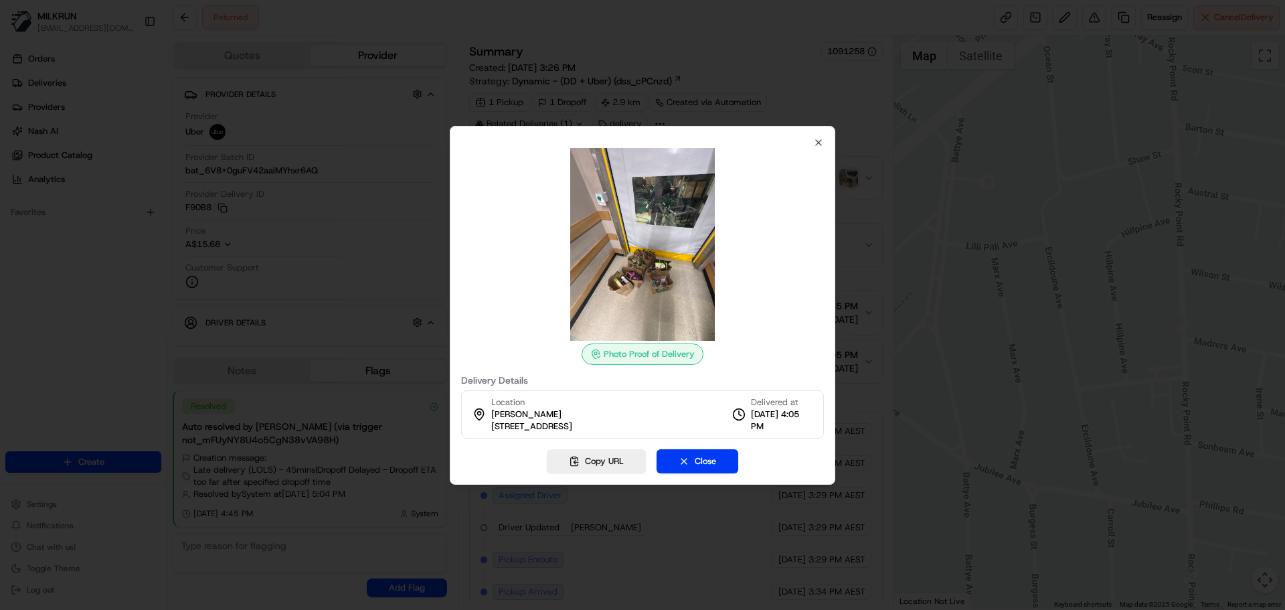
click at [648, 241] on img at bounding box center [642, 244] width 193 height 193
click at [814, 143] on icon "button" at bounding box center [818, 142] width 11 height 11
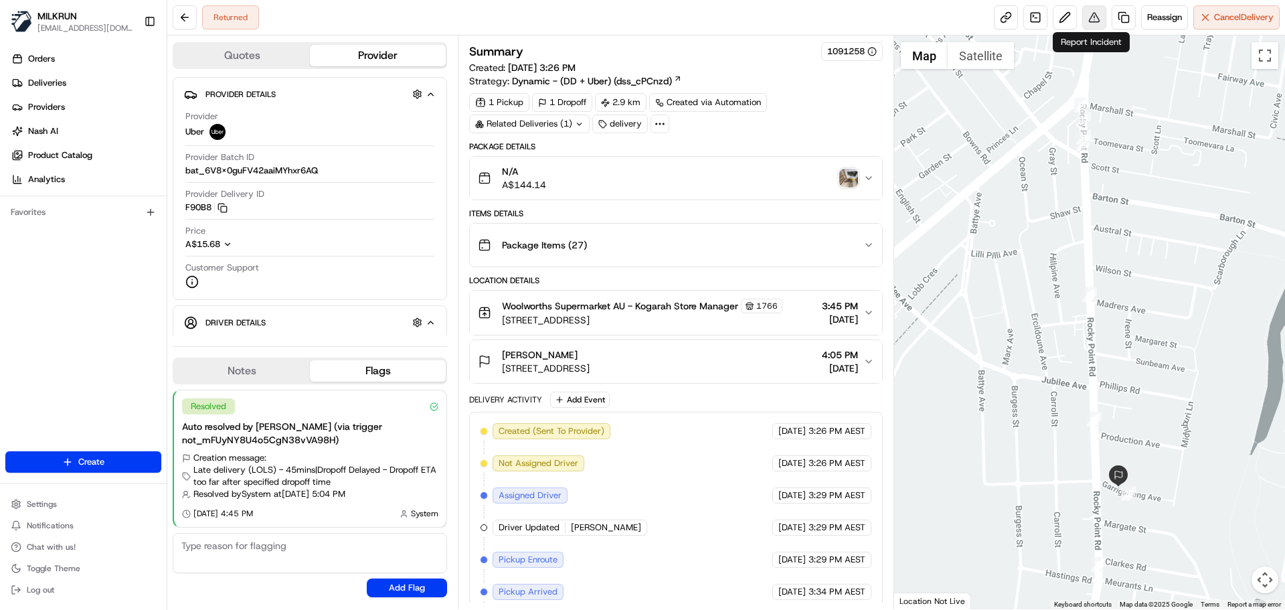
drag, startPoint x: 1079, startPoint y: 218, endPoint x: 1093, endPoint y: 9, distance: 210.0
click at [1095, 7] on div "Returned Reassign Cancel Delivery Quotes Provider Provider Details Hidden ( 3 )…" at bounding box center [726, 305] width 1118 height 610
click at [842, 173] on img "button" at bounding box center [848, 178] width 19 height 19
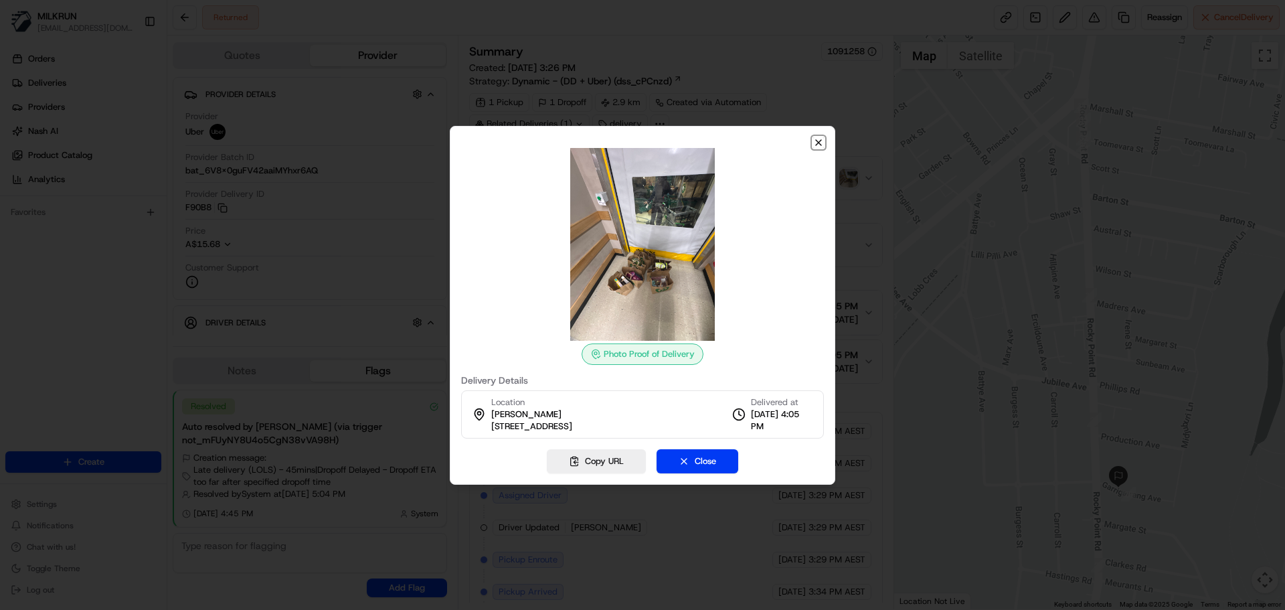
click at [818, 141] on icon "button" at bounding box center [818, 142] width 11 height 11
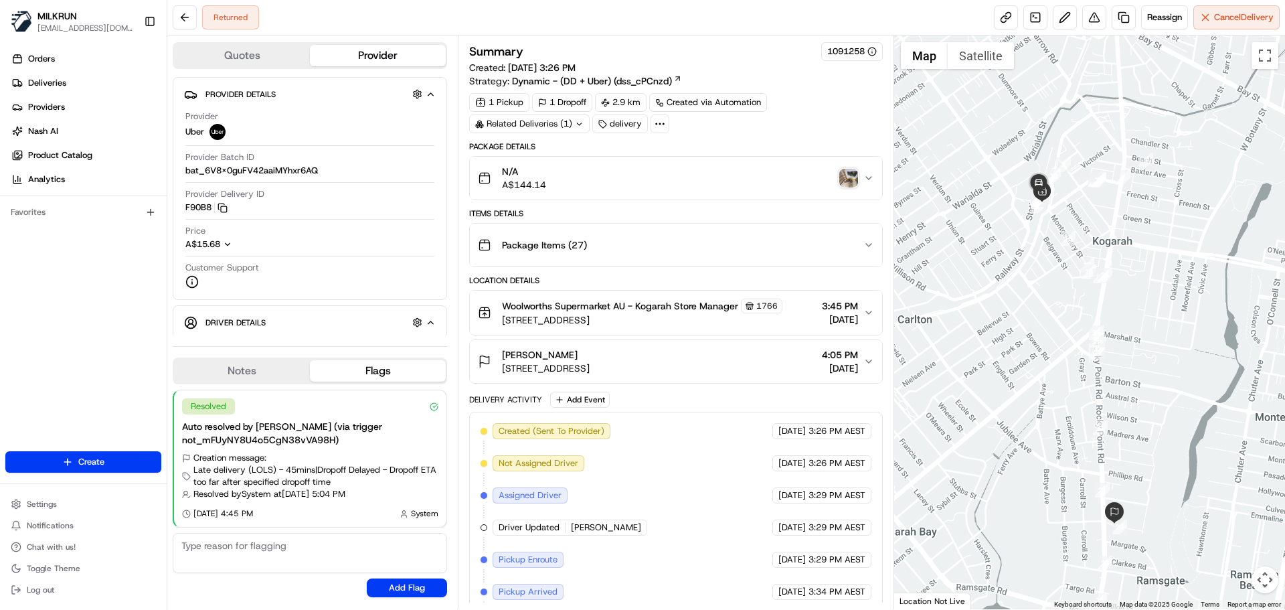
drag, startPoint x: 1181, startPoint y: 429, endPoint x: 1185, endPoint y: 355, distance: 74.4
click at [1184, 426] on div at bounding box center [1089, 321] width 391 height 573
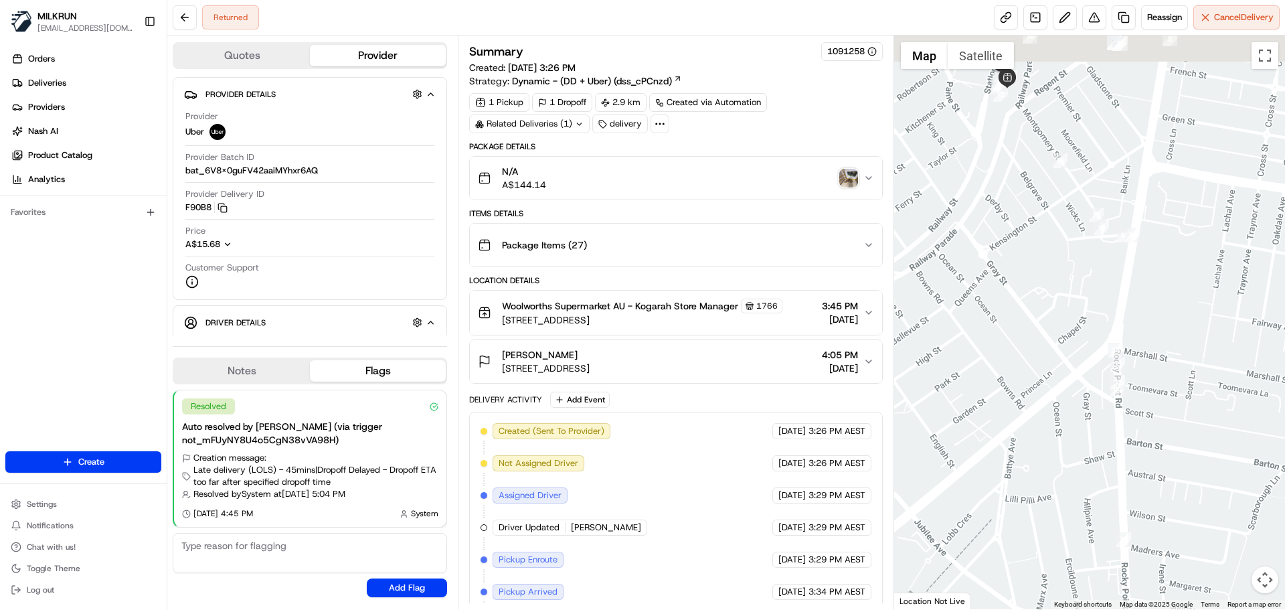
drag, startPoint x: 1148, startPoint y: 252, endPoint x: 1324, endPoint y: 360, distance: 206.4
click at [1284, 360] on html "MILKRUN aoman@woolworths.com.au Toggle Sidebar Orders Deliveries Providers Nash…" at bounding box center [642, 305] width 1285 height 610
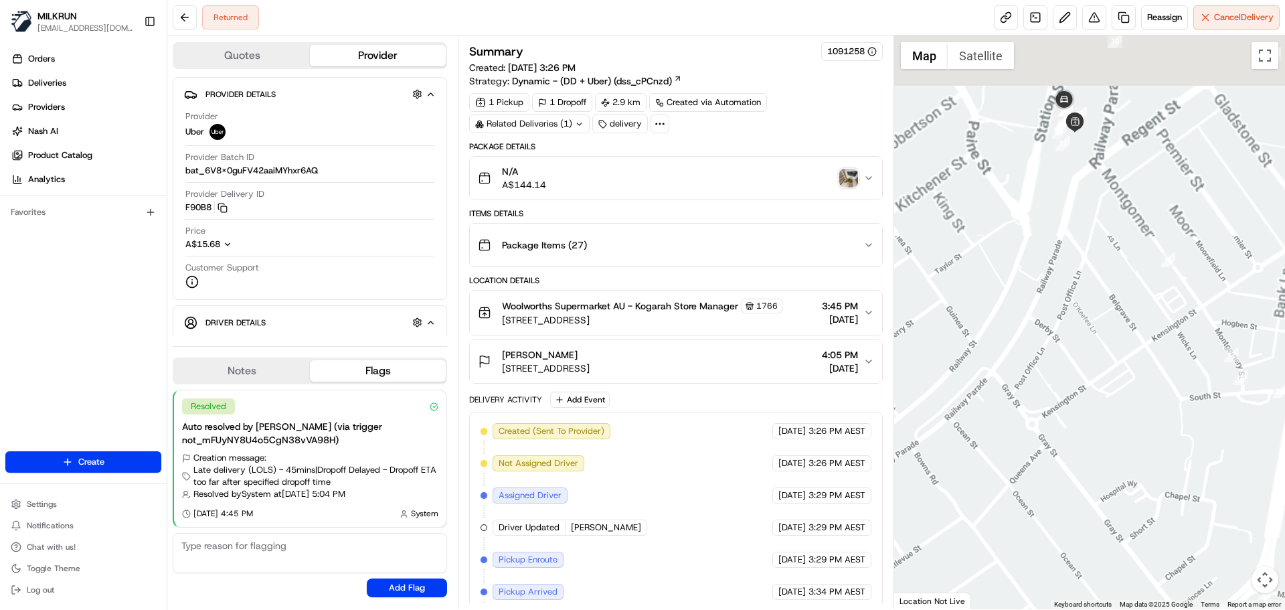
drag, startPoint x: 1115, startPoint y: 240, endPoint x: 1091, endPoint y: 365, distance: 127.3
click at [1061, 404] on div at bounding box center [1089, 321] width 391 height 573
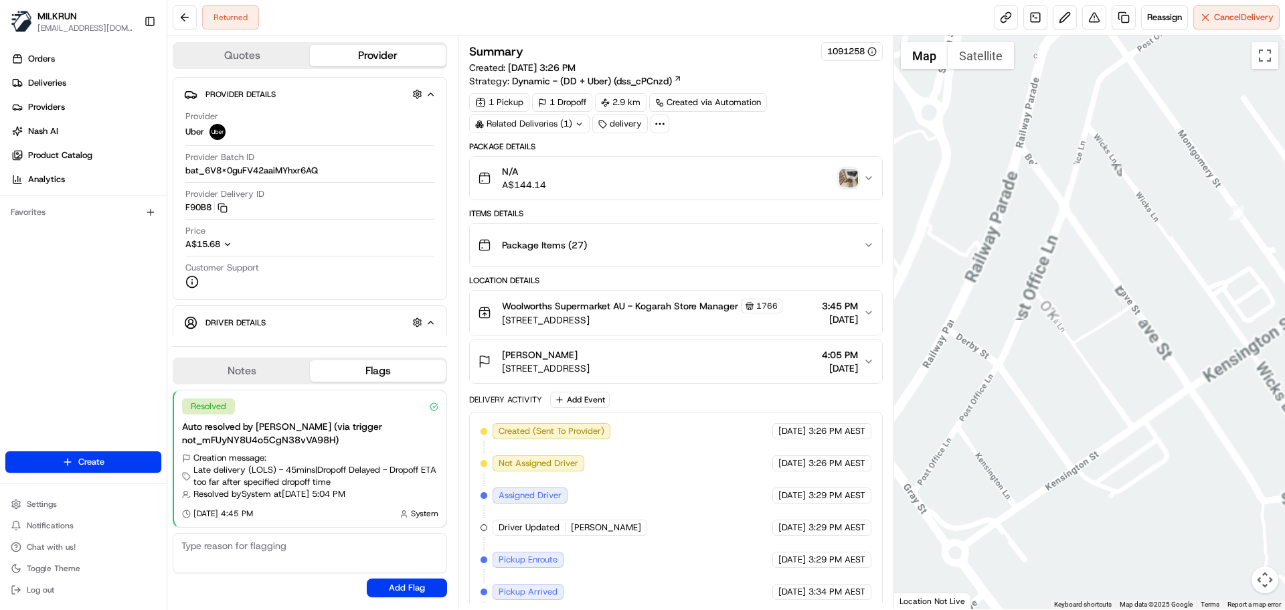
drag, startPoint x: 1096, startPoint y: 238, endPoint x: 1091, endPoint y: 405, distance: 166.7
click at [1073, 438] on div at bounding box center [1089, 321] width 391 height 573
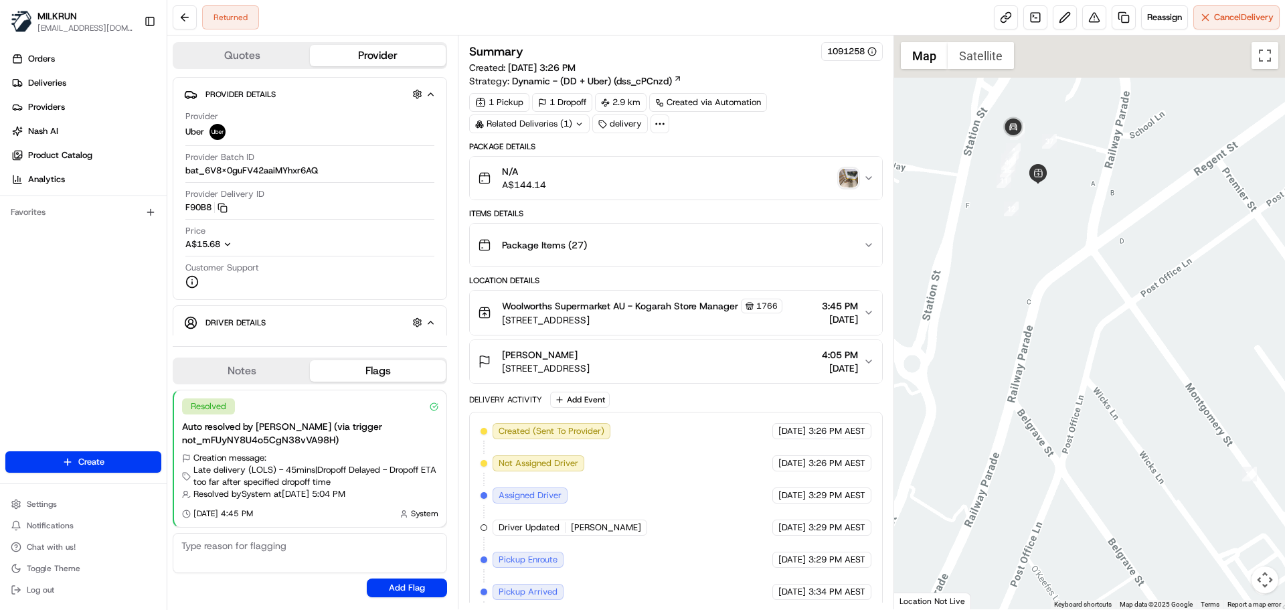
drag, startPoint x: 1078, startPoint y: 358, endPoint x: 1074, endPoint y: 372, distance: 14.6
click at [1075, 371] on div at bounding box center [1089, 321] width 391 height 573
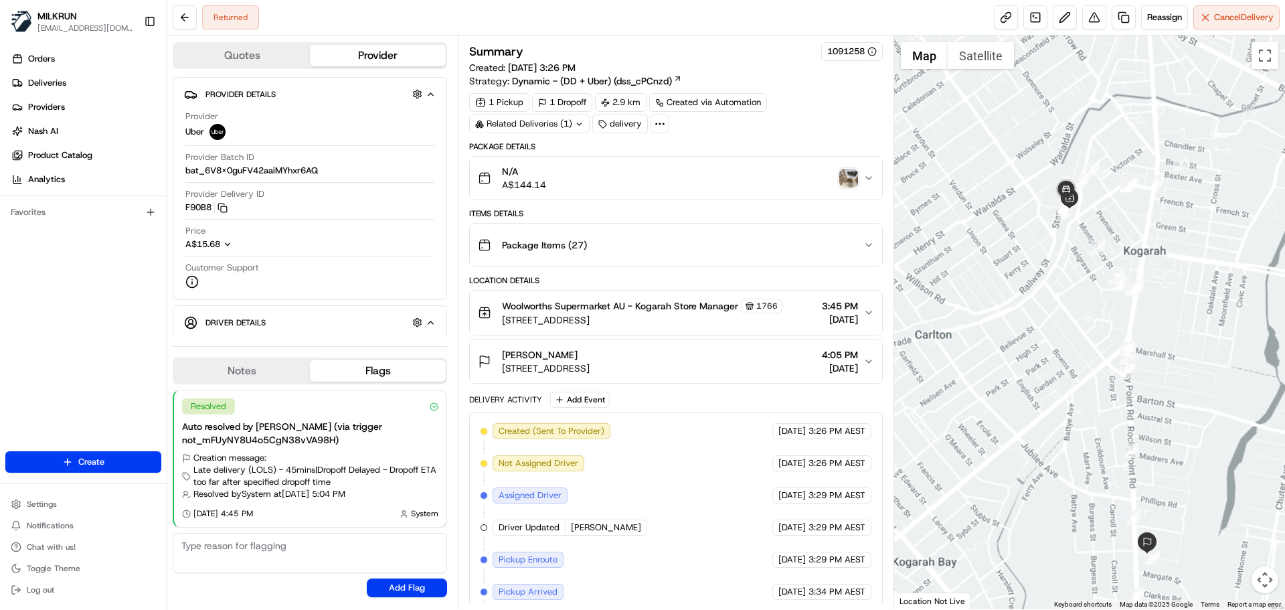
drag, startPoint x: 1080, startPoint y: 404, endPoint x: 1098, endPoint y: 344, distance: 62.2
click at [1069, 282] on div at bounding box center [1089, 321] width 391 height 573
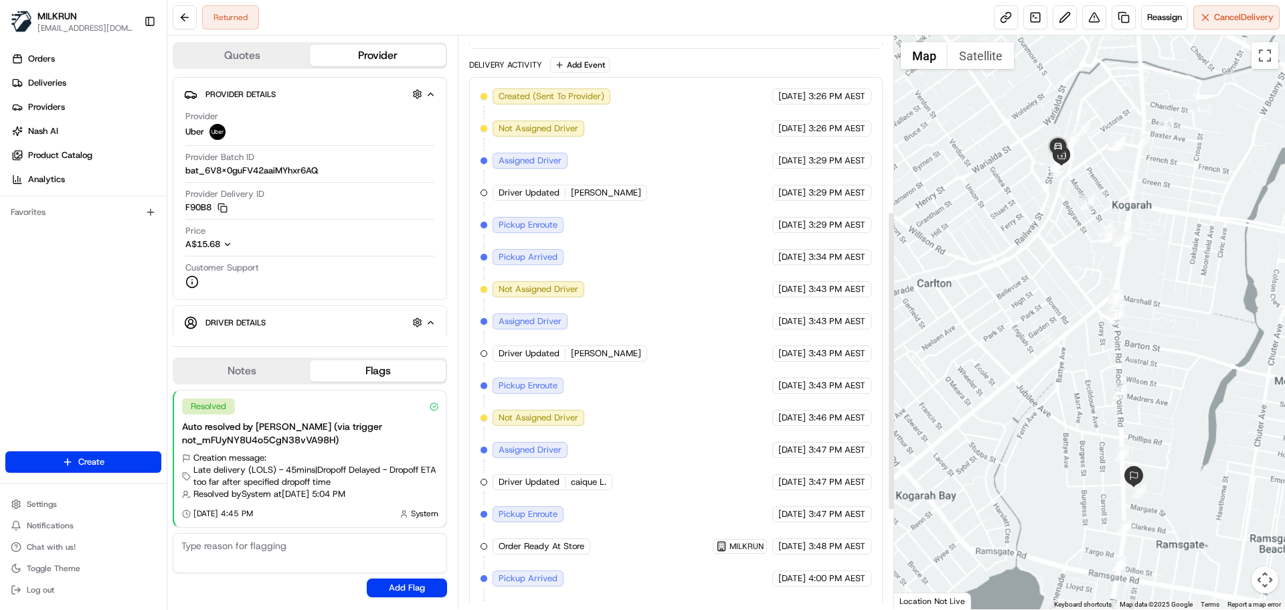
scroll to position [523, 0]
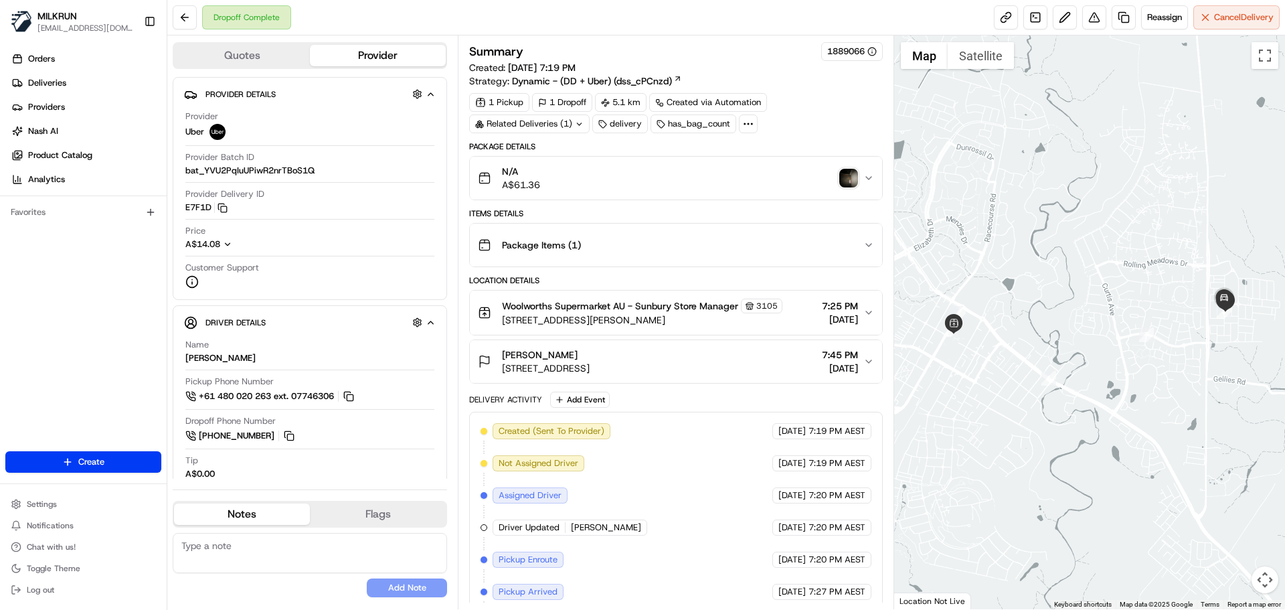
click at [559, 120] on div "Related Deliveries (1)" at bounding box center [529, 123] width 120 height 19
click at [513, 124] on div "Related Deliveries (2)" at bounding box center [529, 123] width 120 height 19
click at [1092, 11] on button at bounding box center [1094, 17] width 24 height 24
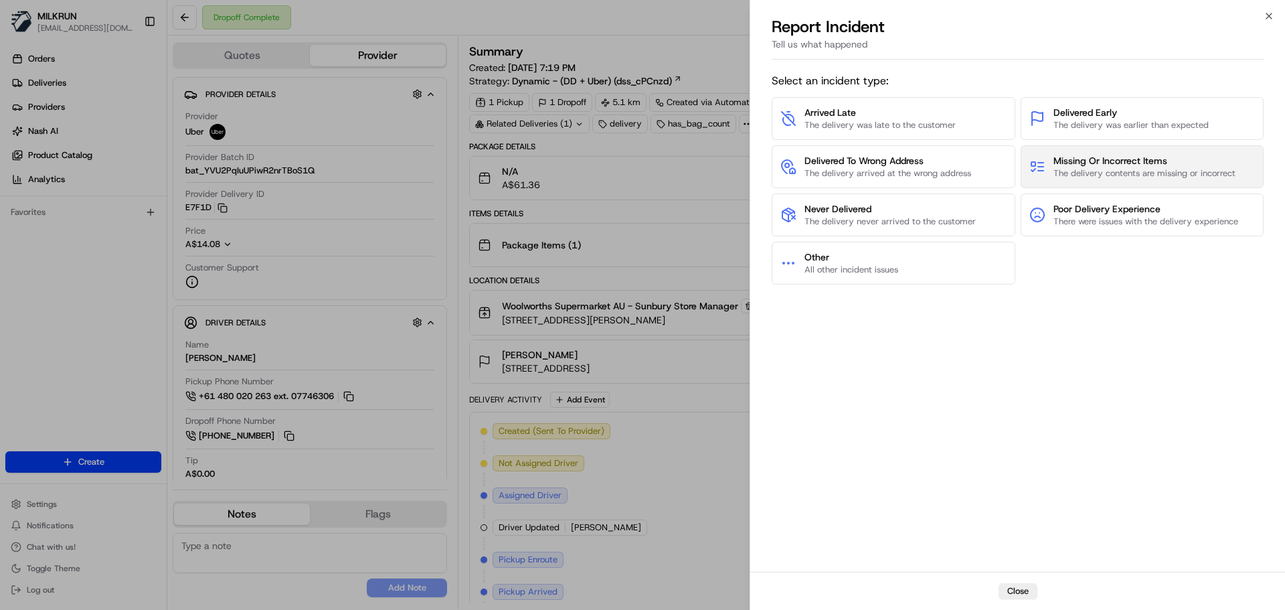
click at [1110, 159] on span "Missing Or Incorrect Items" at bounding box center [1144, 160] width 182 height 13
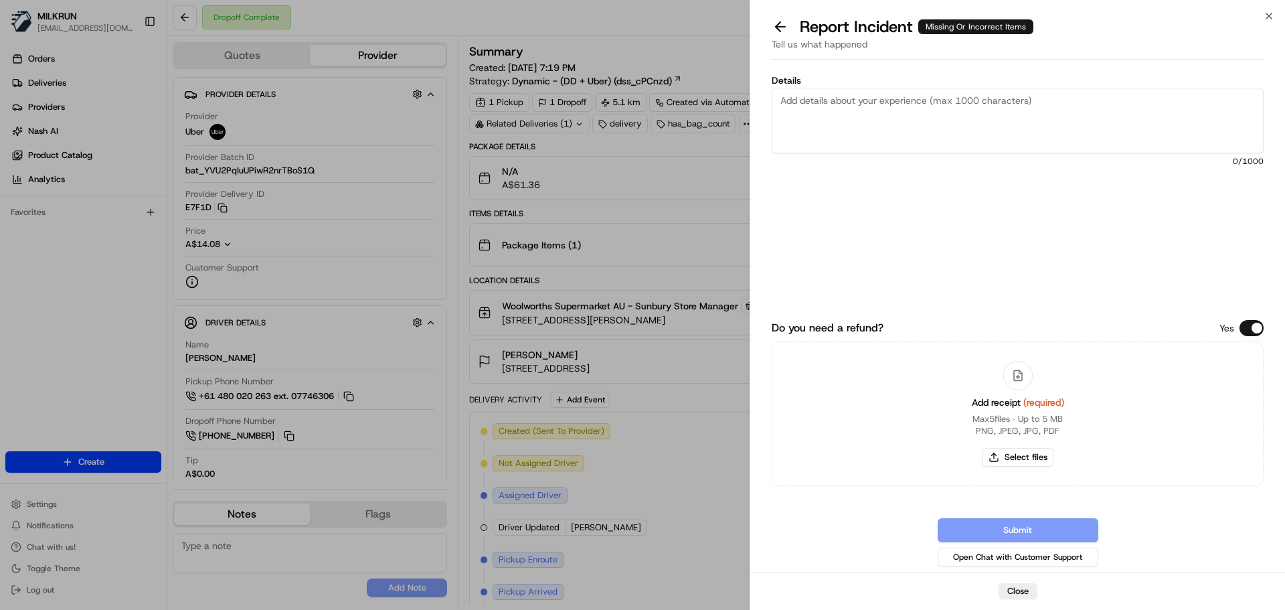
drag, startPoint x: 867, startPoint y: 102, endPoint x: 924, endPoint y: 203, distance: 116.9
click at [877, 104] on textarea "Details" at bounding box center [1018, 121] width 492 height 66
drag, startPoint x: 985, startPoint y: 98, endPoint x: 745, endPoint y: 94, distance: 239.6
click at [986, 101] on textarea "Customer received wrong order for" at bounding box center [1018, 121] width 492 height 66
type textarea "Customer received wrong order for Sofie W and not their own order. Photo of wro…"
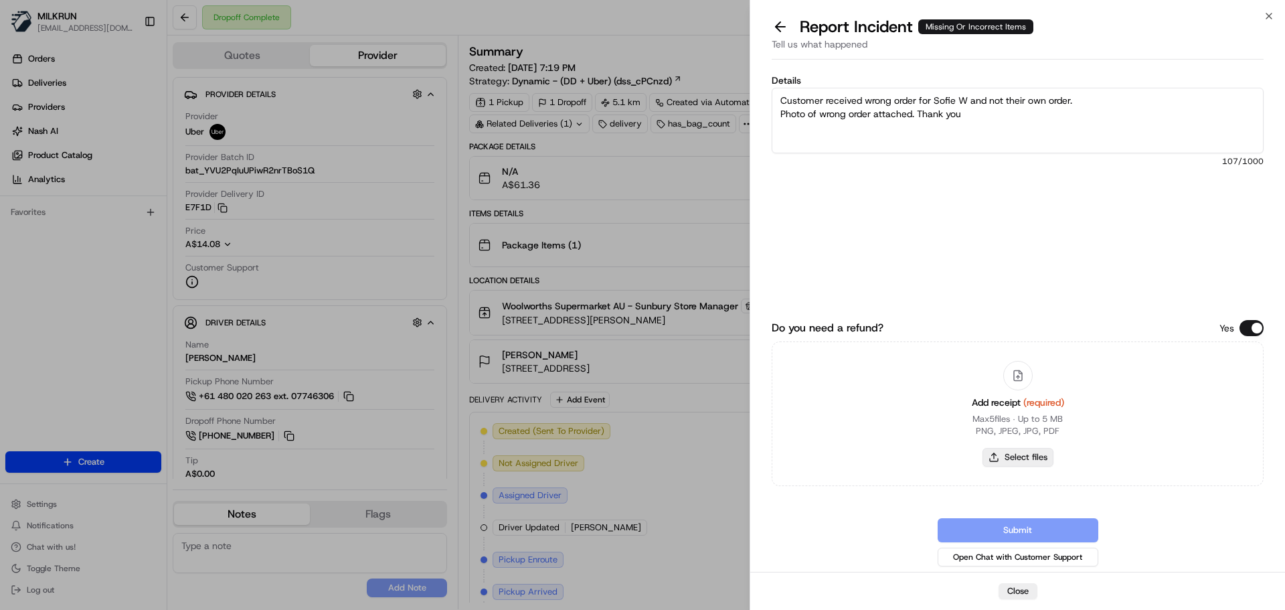
click at [1039, 463] on button "Select files" at bounding box center [1017, 457] width 71 height 19
type input "C:\fakepath\[PERSON_NAME] C with wrong order for [PERSON_NAME]jpg"
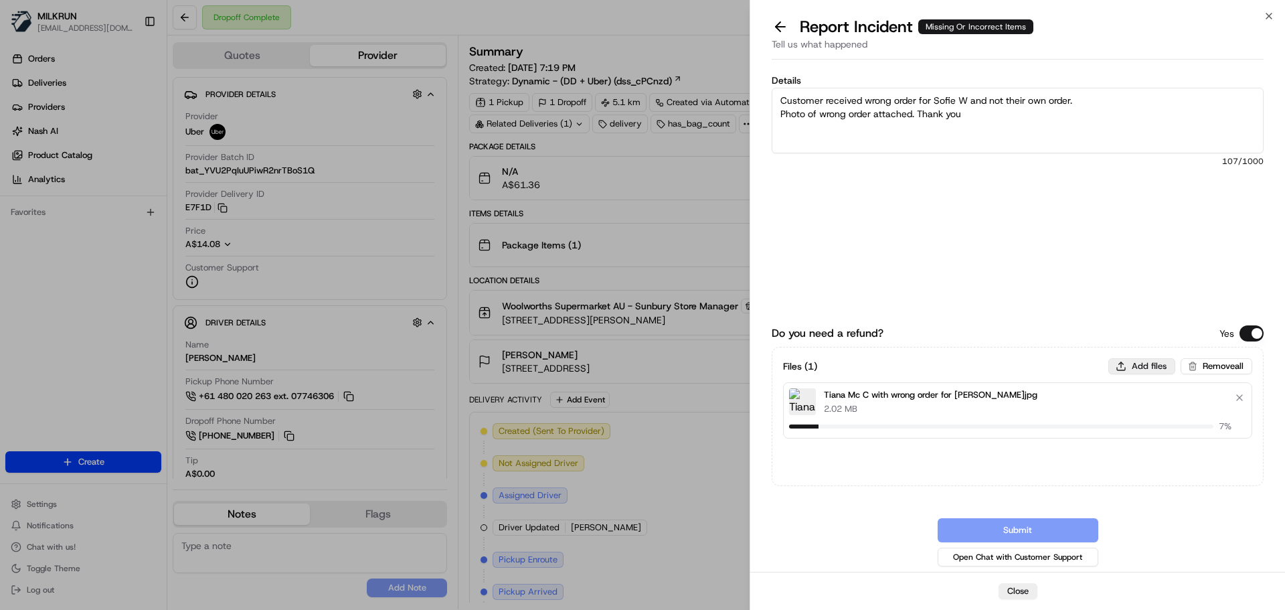
click at [1146, 363] on button "Add files" at bounding box center [1141, 366] width 67 height 16
type input "C:\fakepath\[PERSON_NAME] C inv.png"
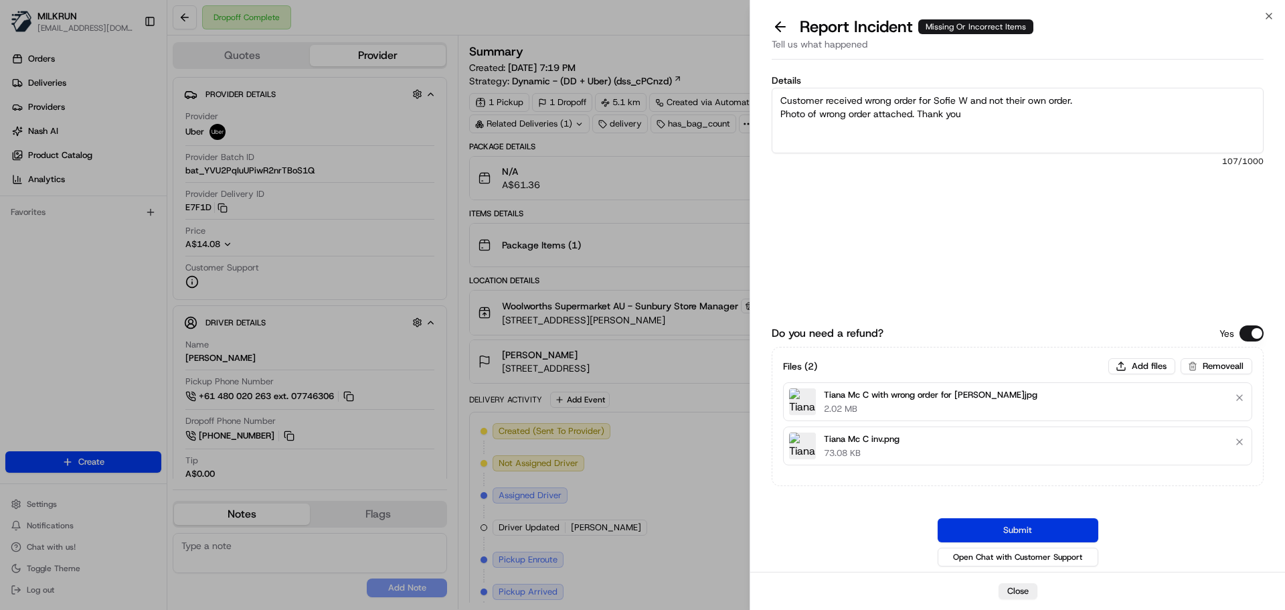
click at [996, 519] on button "Submit" at bounding box center [1018, 530] width 161 height 24
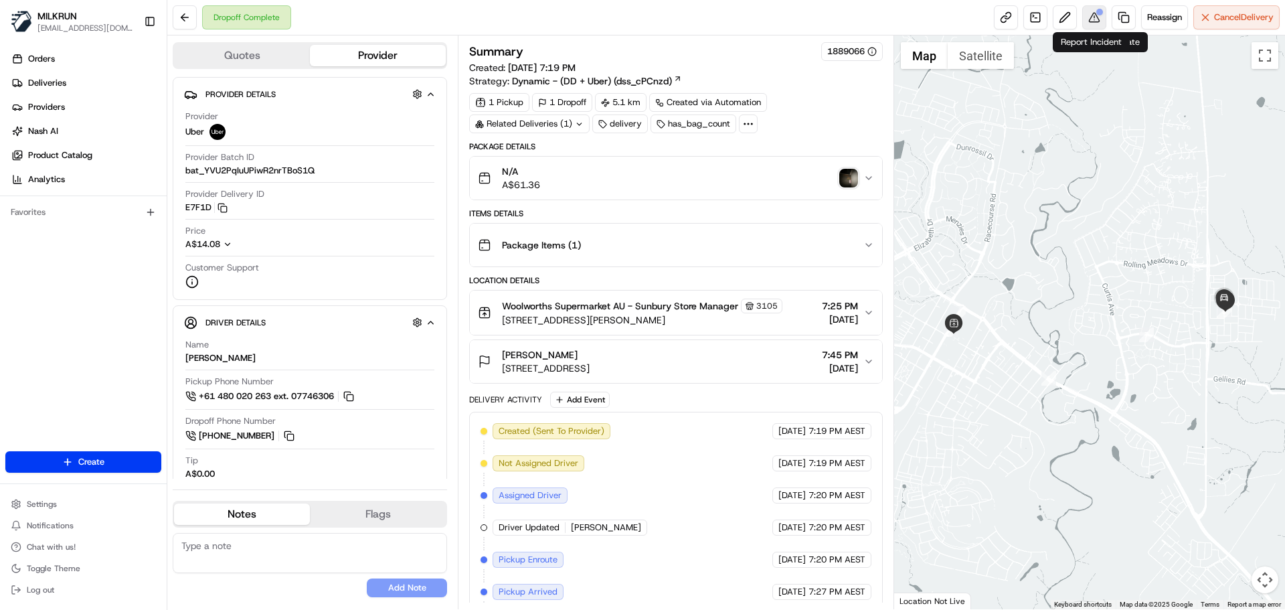
click at [1096, 11] on button at bounding box center [1094, 17] width 24 height 24
click at [182, 17] on button at bounding box center [185, 17] width 24 height 24
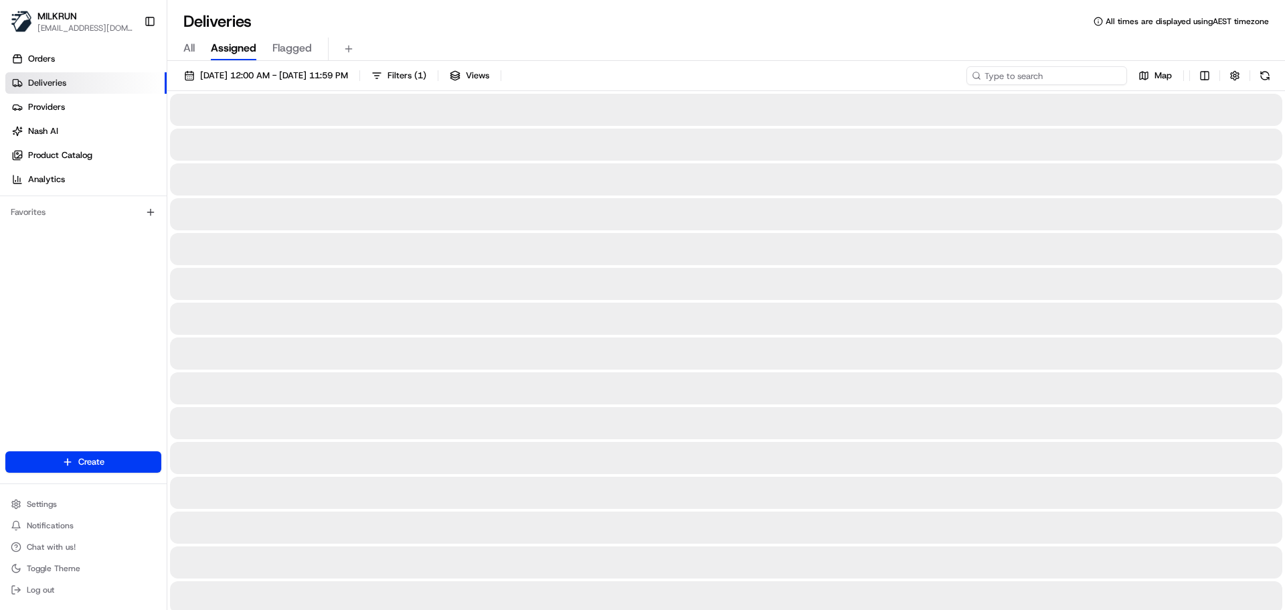
click at [1041, 68] on input at bounding box center [1046, 75] width 161 height 19
paste input "[EMAIL_ADDRESS][DOMAIN_NAME]"
type input "[EMAIL_ADDRESS][DOMAIN_NAME]"
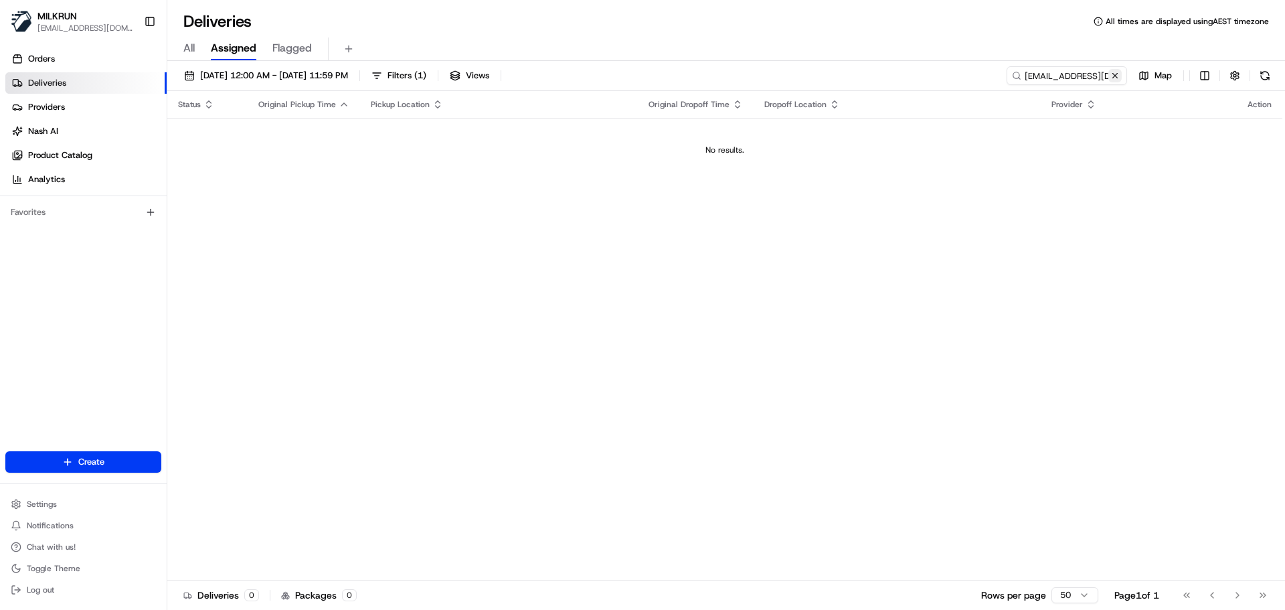
drag, startPoint x: 48, startPoint y: 92, endPoint x: 1116, endPoint y: 71, distance: 1068.9
click at [1116, 71] on button at bounding box center [1114, 75] width 13 height 13
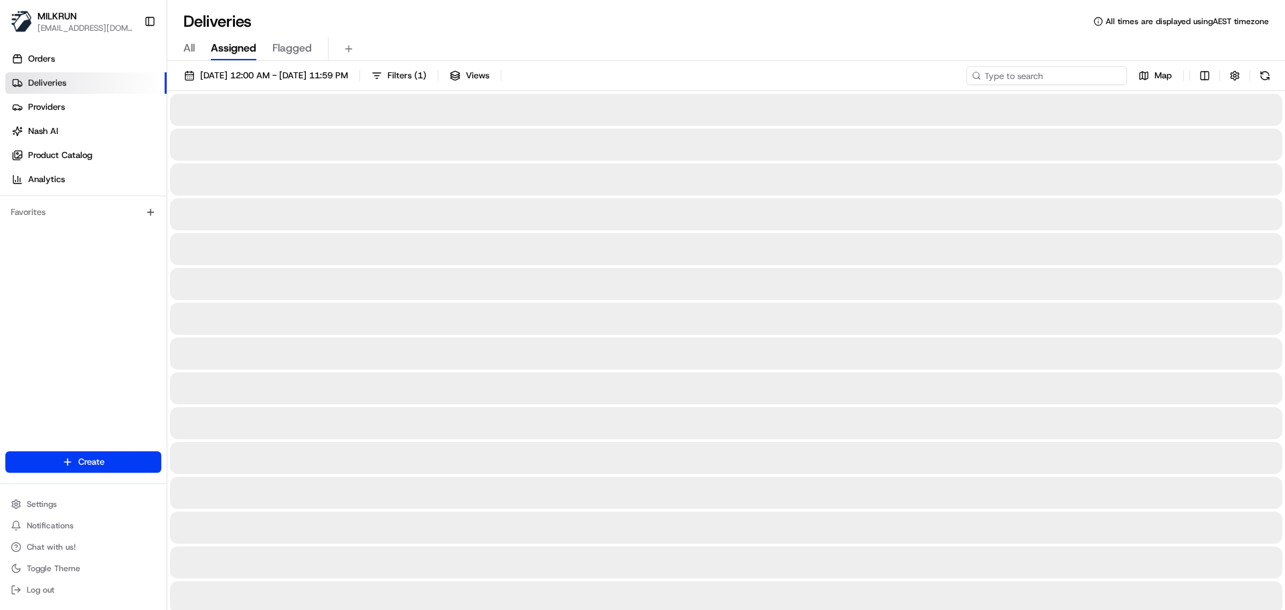
drag, startPoint x: 1029, startPoint y: 75, endPoint x: 1029, endPoint y: 83, distance: 8.0
click at [1031, 77] on input at bounding box center [1046, 75] width 161 height 19
paste input "[EMAIL_ADDRESS][DOMAIN_NAME]"
type input "[EMAIL_ADDRESS][DOMAIN_NAME]"
